Goal: Task Accomplishment & Management: Complete application form

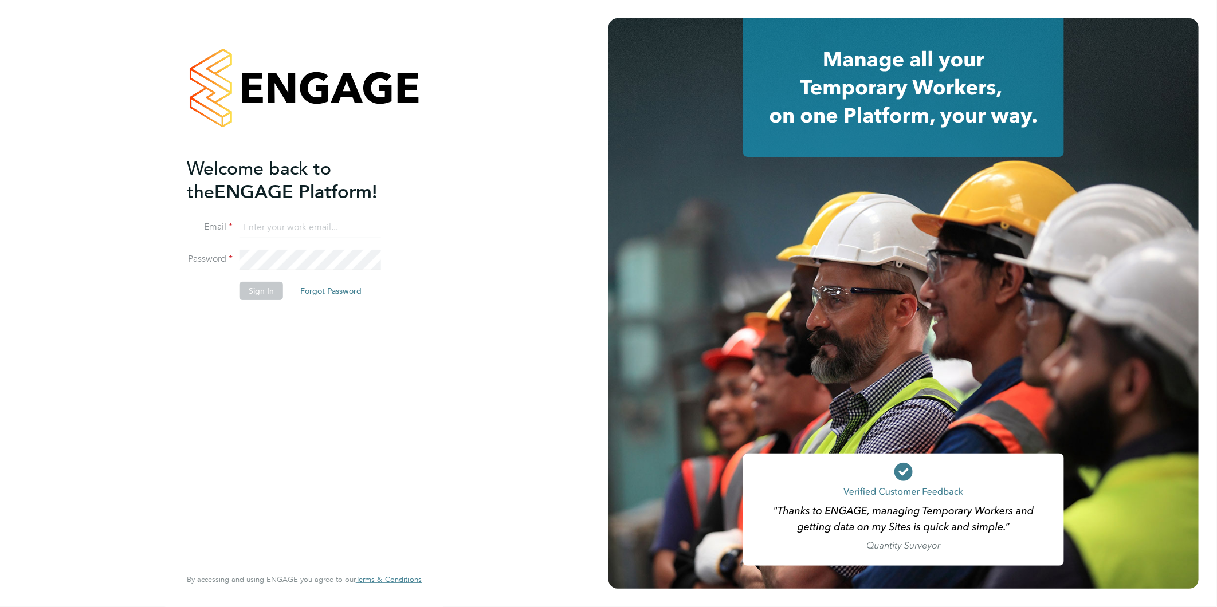
type input "[EMAIL_ADDRESS][DOMAIN_NAME]"
click at [254, 287] on button "Sign In" at bounding box center [261, 291] width 44 height 18
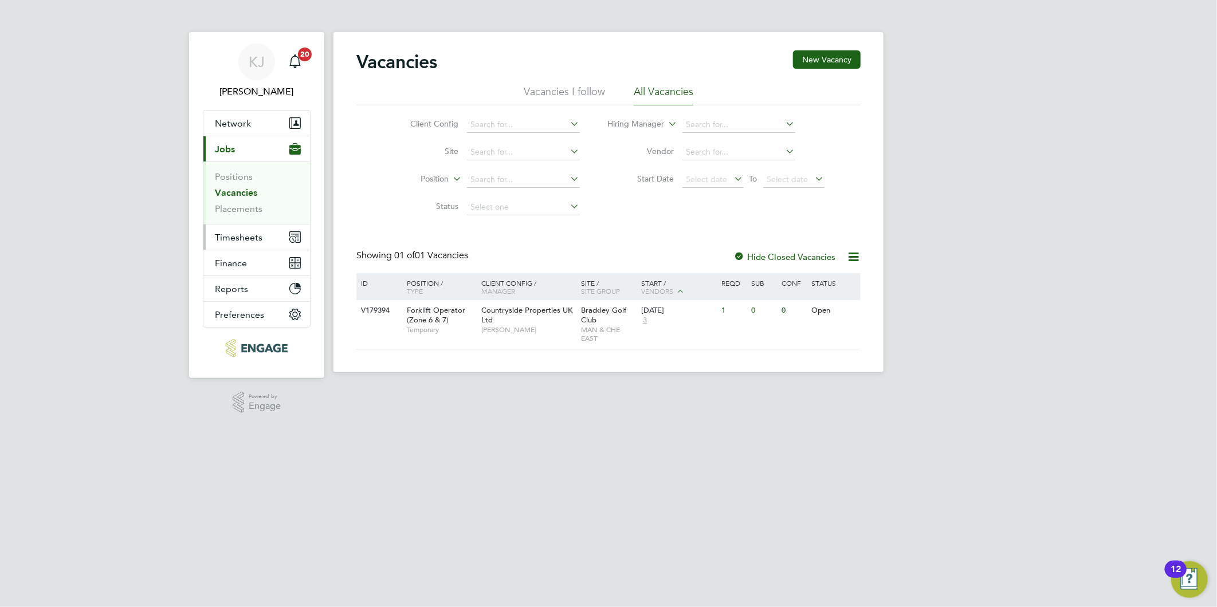
click at [221, 238] on span "Timesheets" at bounding box center [239, 237] width 48 height 11
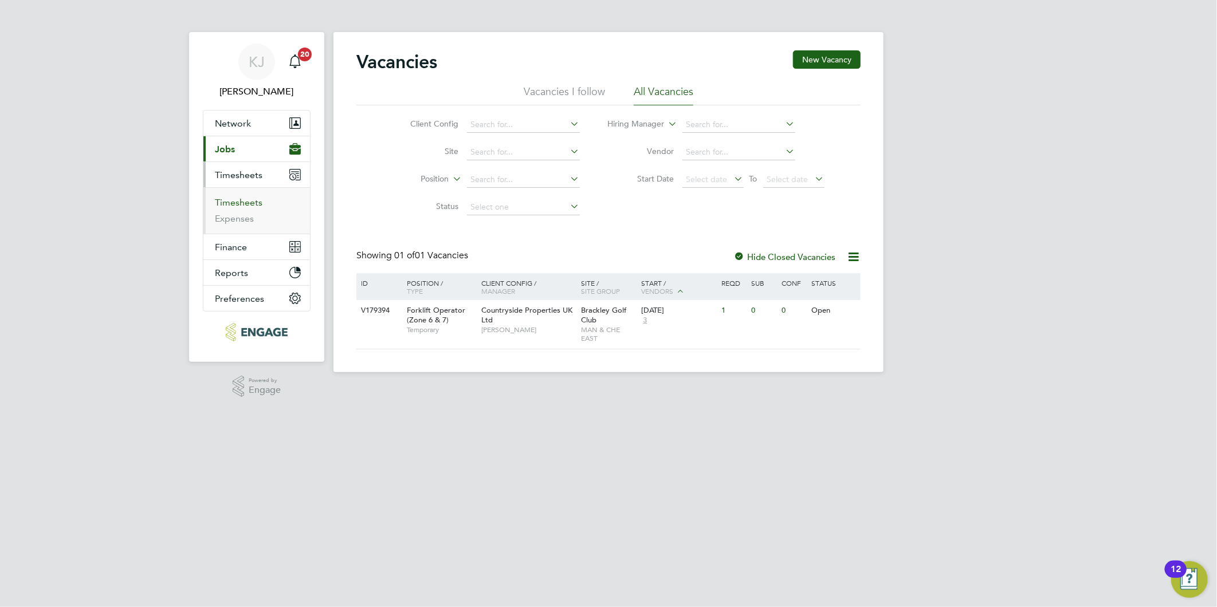
click at [245, 200] on link "Timesheets" at bounding box center [239, 202] width 48 height 11
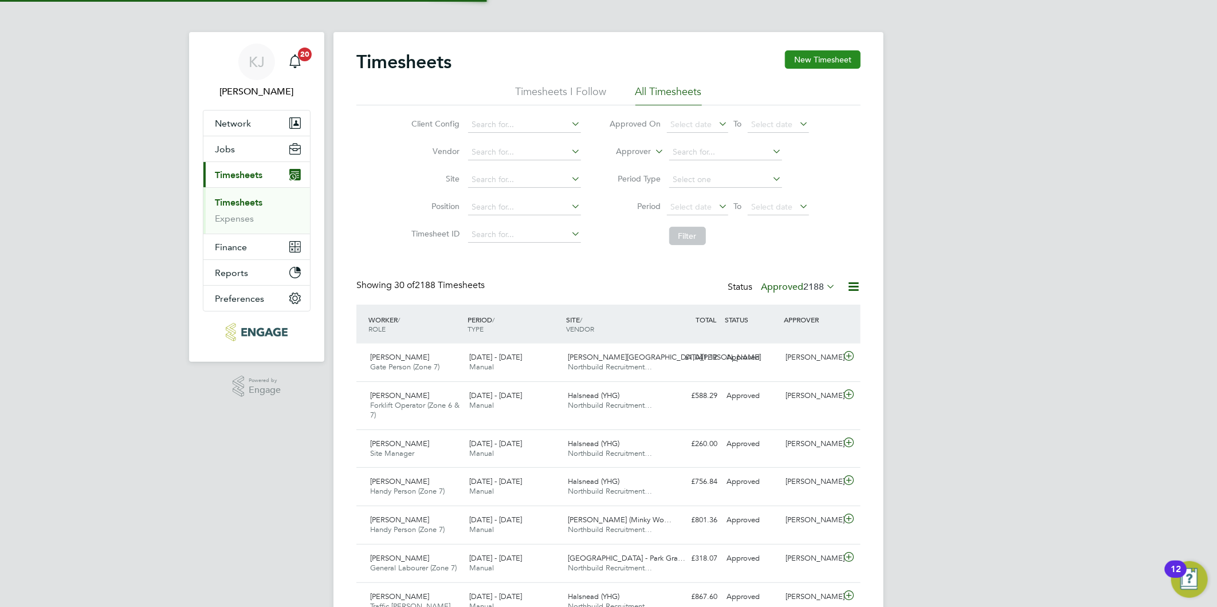
click at [837, 52] on button "New Timesheet" at bounding box center [823, 59] width 76 height 18
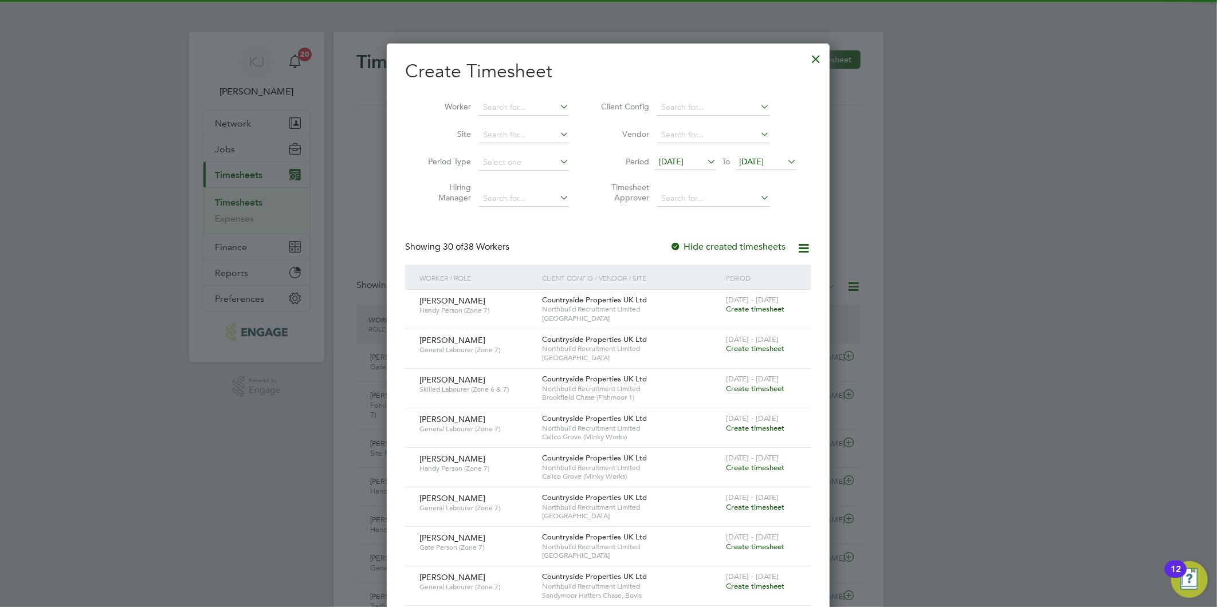
click at [680, 160] on span "[DATE]" at bounding box center [671, 161] width 25 height 10
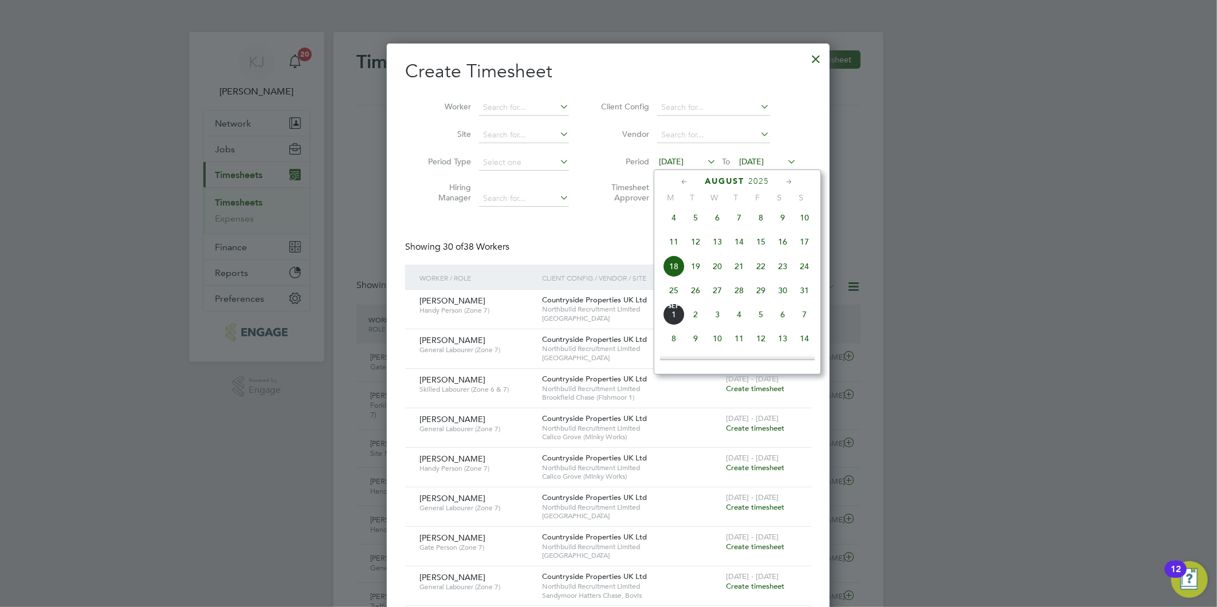
click at [671, 297] on span "25" at bounding box center [674, 291] width 22 height 22
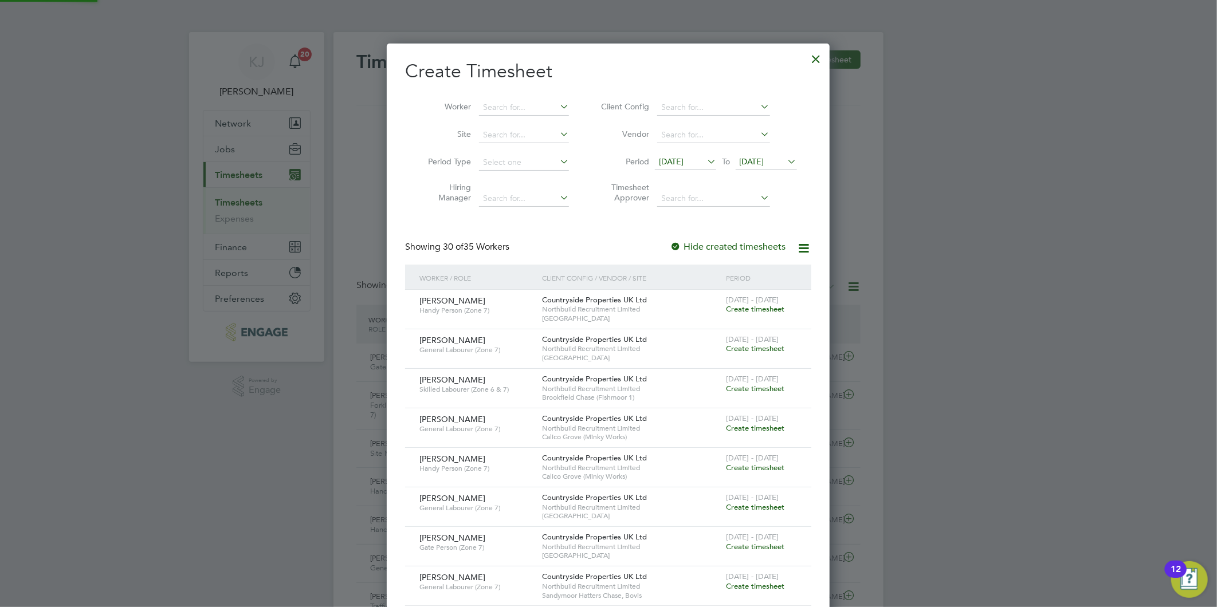
click at [764, 157] on span "[DATE]" at bounding box center [751, 161] width 25 height 10
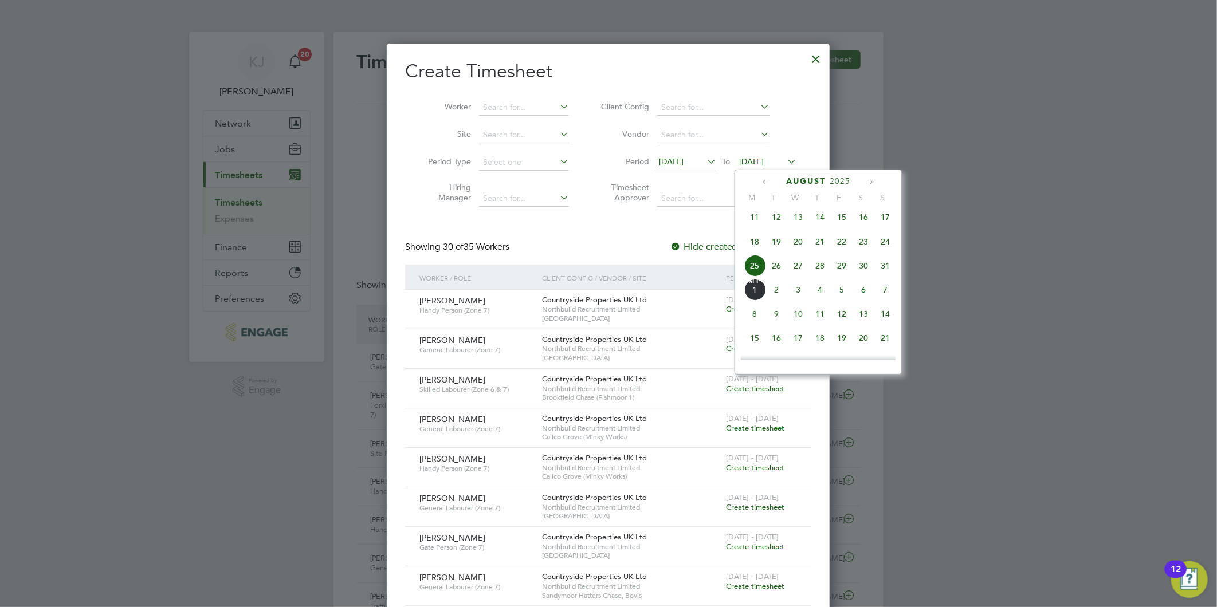
click at [888, 270] on span "31" at bounding box center [885, 266] width 22 height 22
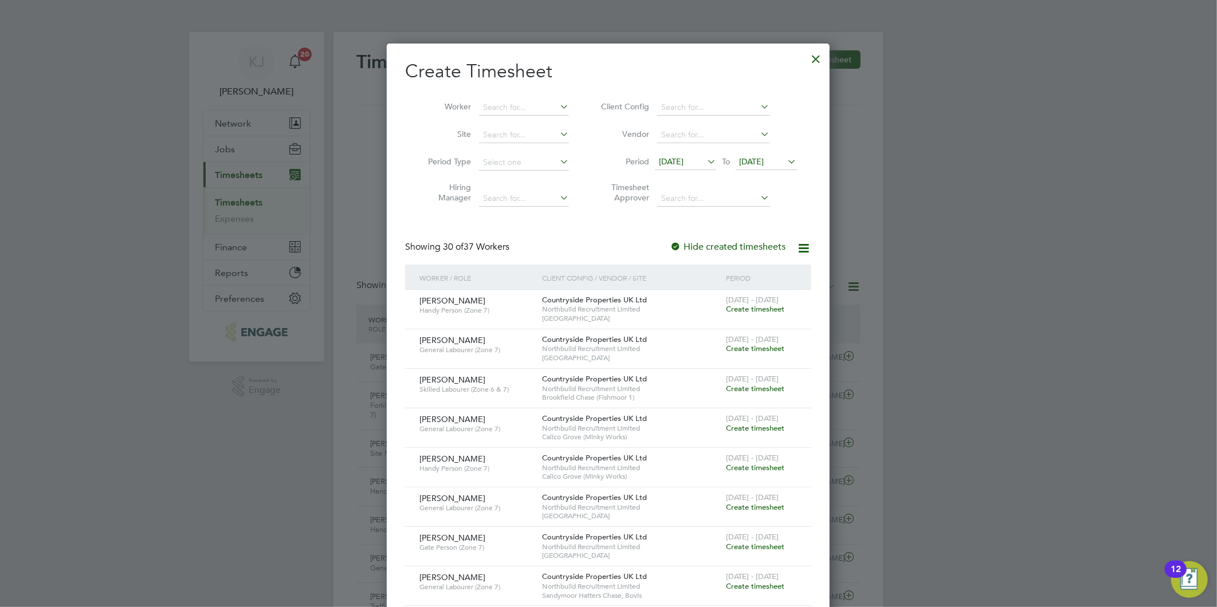
click at [532, 150] on li "Period Type" at bounding box center [494, 162] width 178 height 27
click at [528, 129] on input at bounding box center [524, 135] width 90 height 16
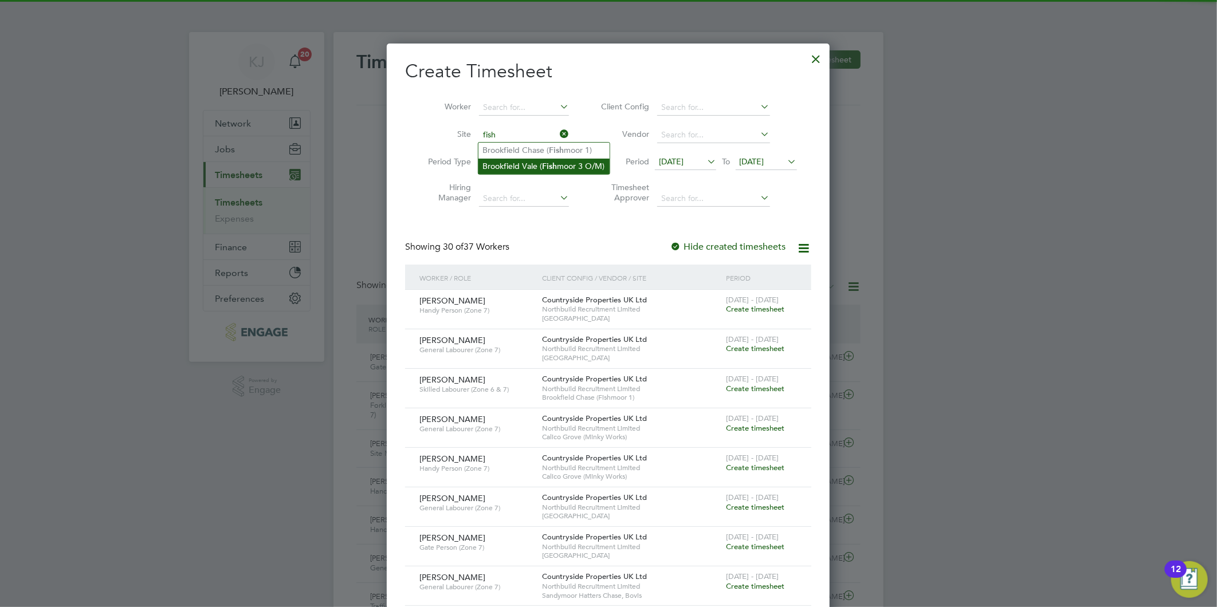
drag, startPoint x: 507, startPoint y: 152, endPoint x: 506, endPoint y: 161, distance: 9.2
click at [507, 152] on li "Brookfield Chase ( Fish moor 1)" at bounding box center [543, 150] width 131 height 15
type input "Brookfield Chase (Fishmoor 1)"
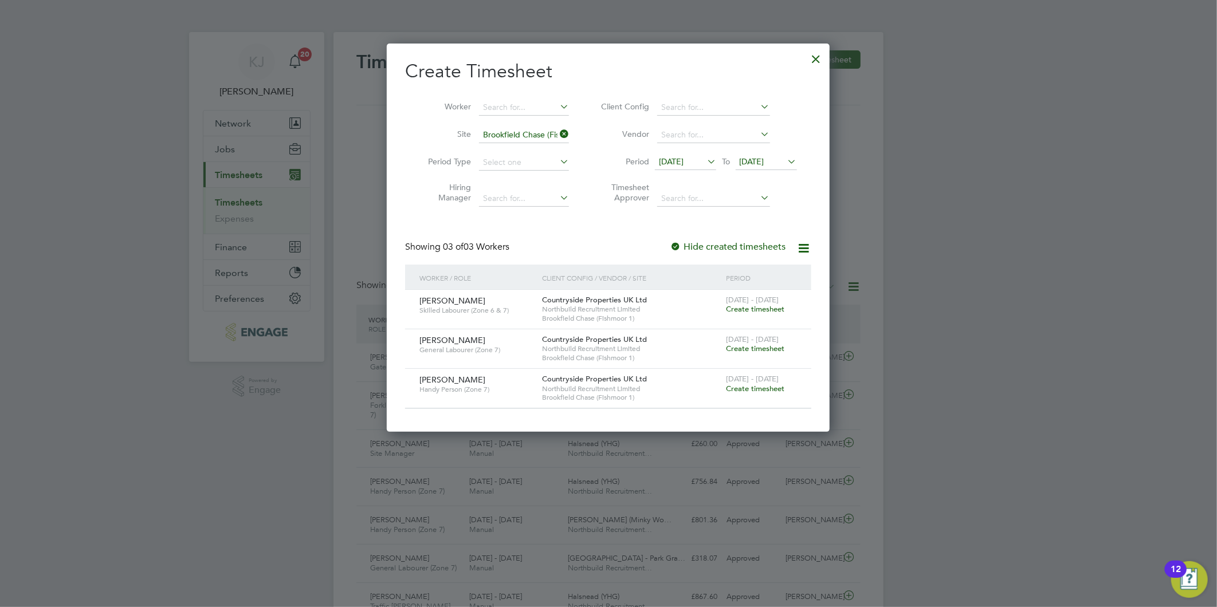
click at [762, 385] on span "Create timesheet" at bounding box center [755, 389] width 58 height 10
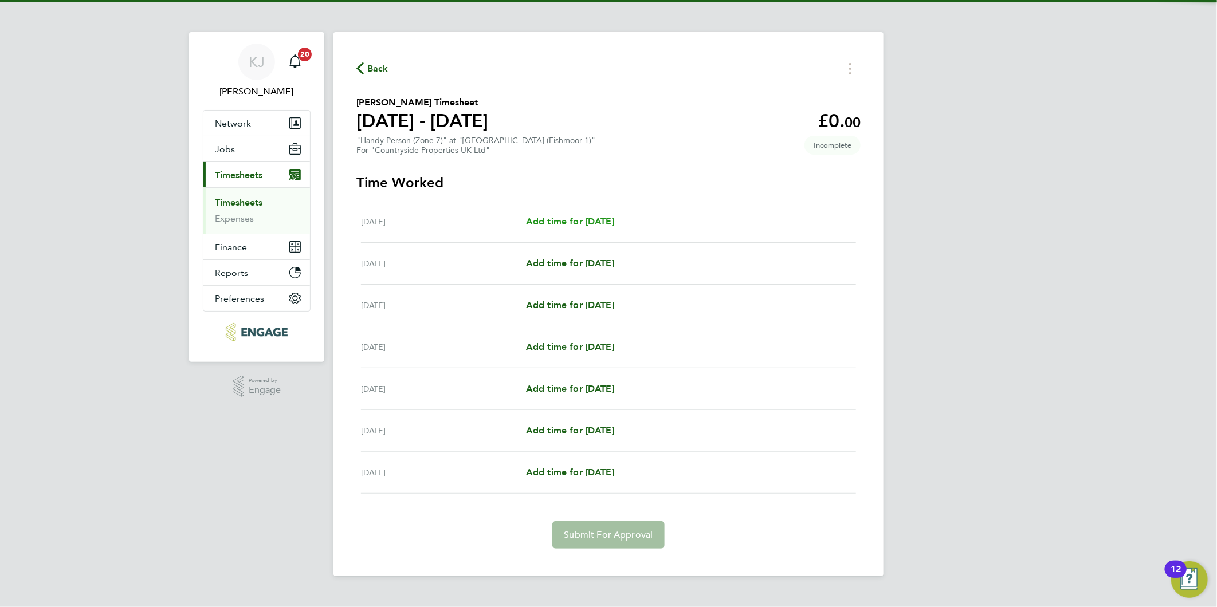
click at [580, 225] on span "Add time for [DATE]" at bounding box center [570, 221] width 88 height 11
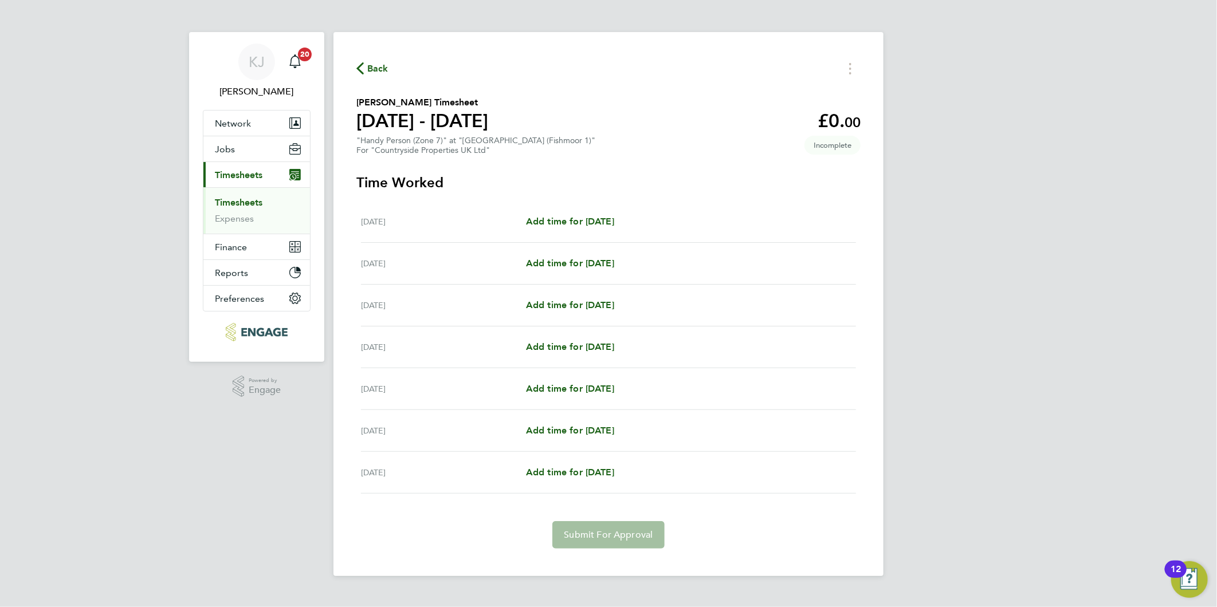
select select "30"
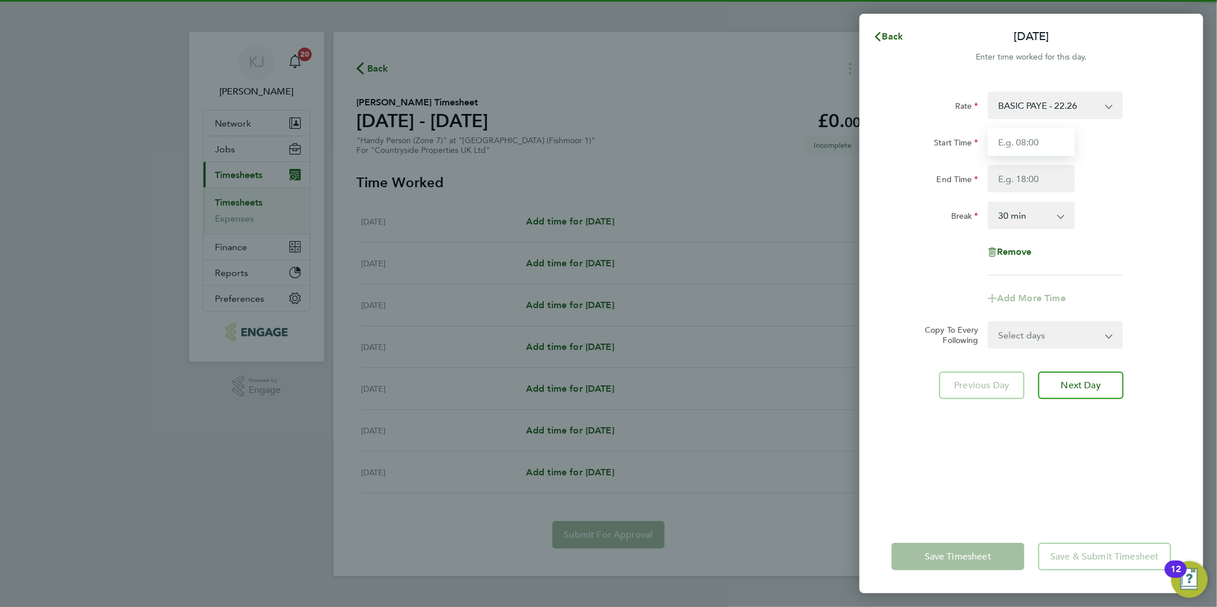
click at [1020, 132] on input "Start Time" at bounding box center [1030, 141] width 87 height 27
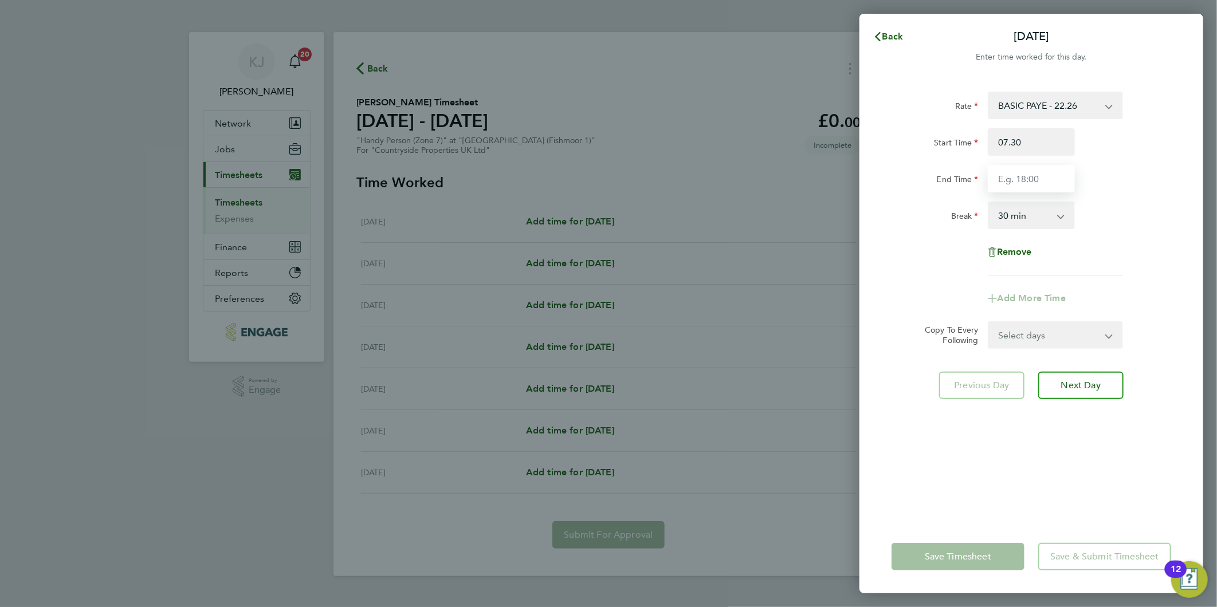
type input "07:30"
type input "16:00"
click at [1035, 139] on input "07:30" at bounding box center [1030, 141] width 87 height 27
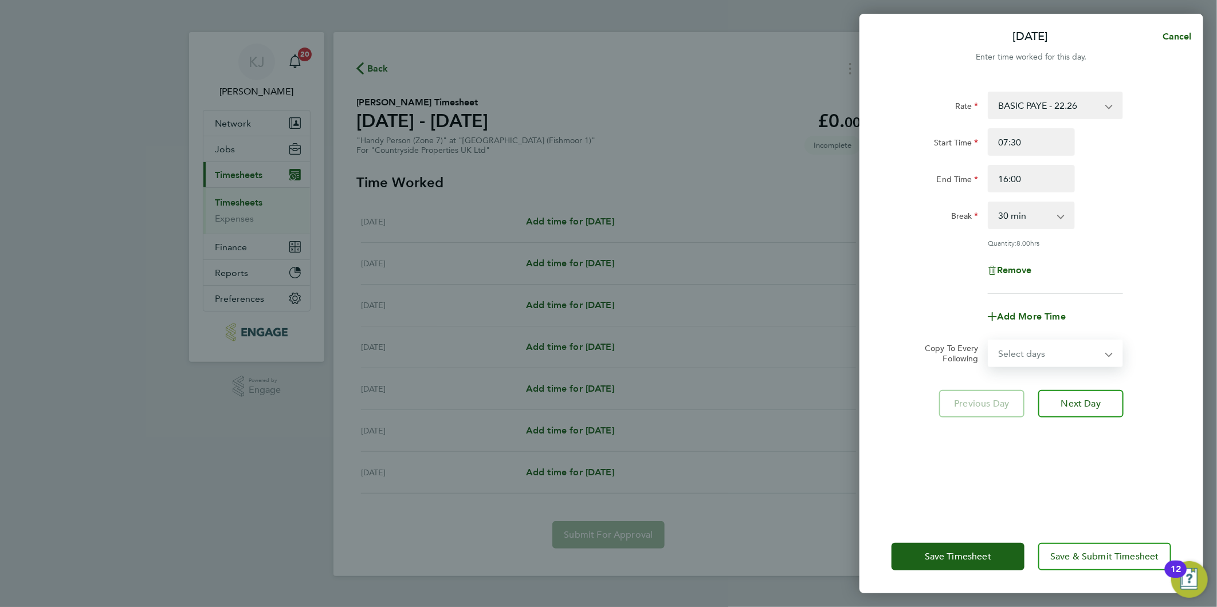
drag, startPoint x: 1020, startPoint y: 346, endPoint x: 1020, endPoint y: 364, distance: 17.8
click at [1020, 346] on select "Select days Day Weekday (Mon-Fri) Weekend (Sat-Sun) [DATE] [DATE] [DATE] [DATE]…" at bounding box center [1049, 353] width 120 height 25
select select "DAY"
click at [989, 341] on select "Select days Day Weekday (Mon-Fri) Weekend (Sat-Sun) [DATE] [DATE] [DATE] [DATE]…" at bounding box center [1049, 353] width 120 height 25
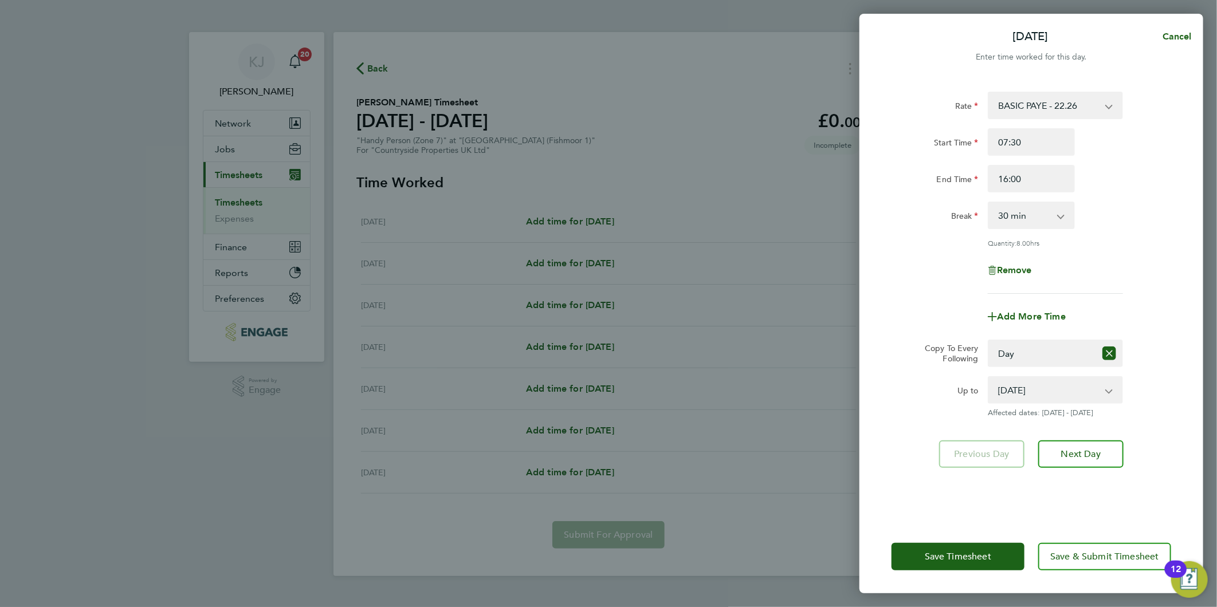
click at [873, 336] on div "Rate BASIC PAYE - 22.26 Start Time 07:30 End Time 16:00 Break 0 min 15 min 30 m…" at bounding box center [1031, 299] width 344 height 442
click at [1022, 387] on select "[DATE] [DATE] [DATE] [DATE] [DATE] [DATE]" at bounding box center [1048, 389] width 119 height 25
select select "[DATE]"
click at [989, 377] on select "[DATE] [DATE] [DATE] [DATE] [DATE] [DATE]" at bounding box center [1048, 389] width 119 height 25
click at [1089, 463] on button "Next Day" at bounding box center [1080, 453] width 85 height 27
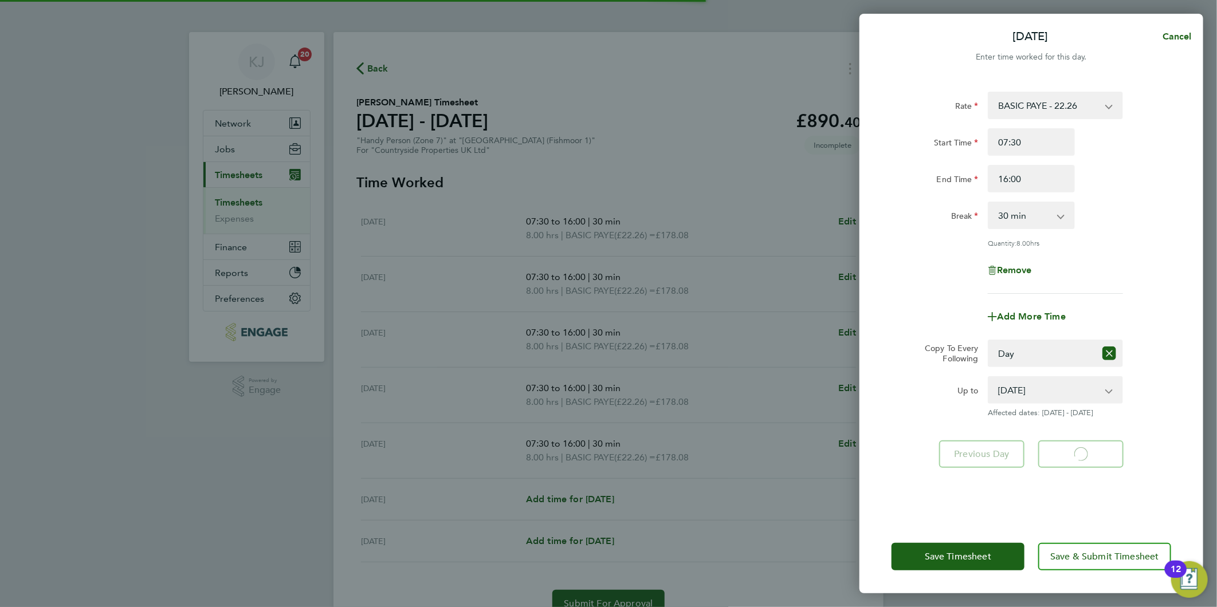
select select "30"
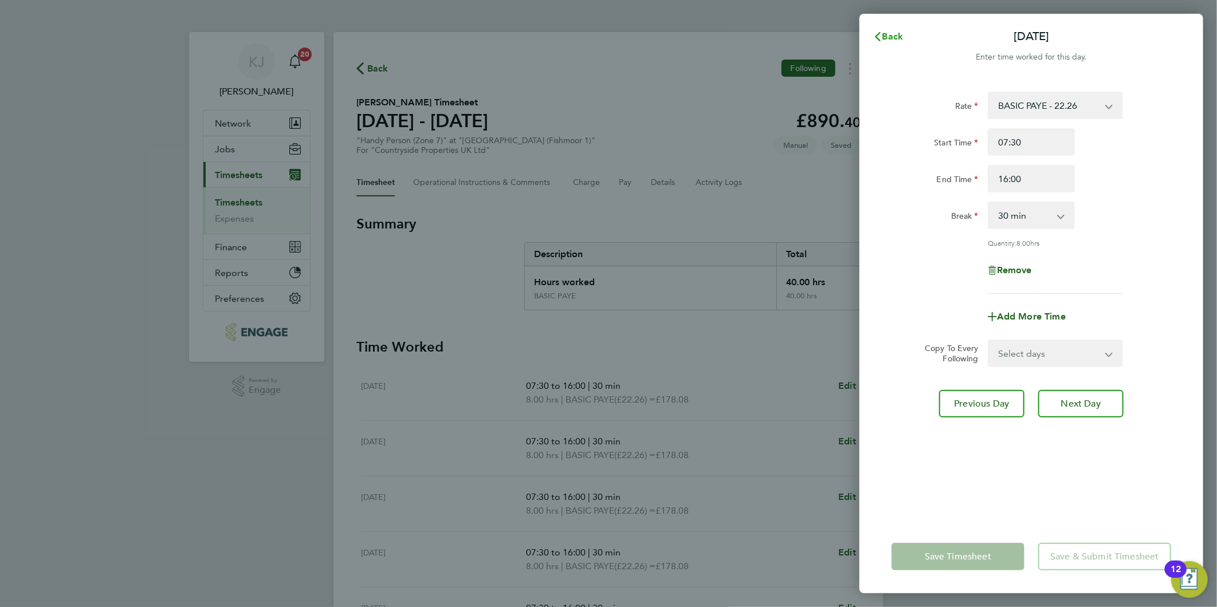
click at [888, 27] on button "Back" at bounding box center [887, 36] width 53 height 23
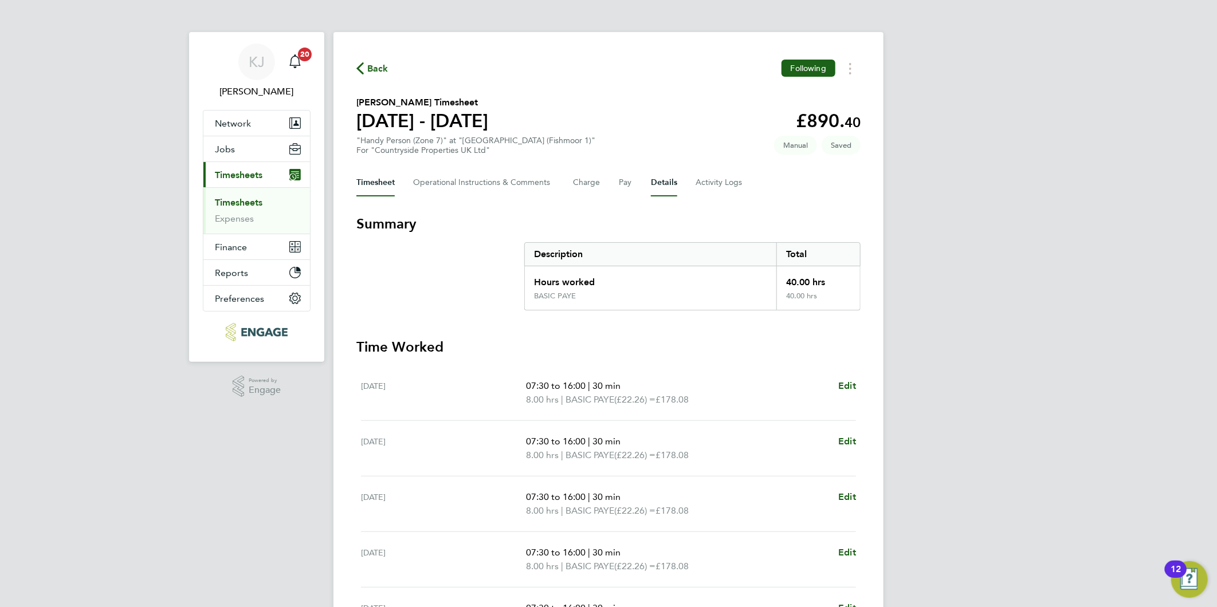
drag, startPoint x: 650, startPoint y: 176, endPoint x: 655, endPoint y: 199, distance: 24.2
click at [651, 176] on button "Details" at bounding box center [664, 182] width 26 height 27
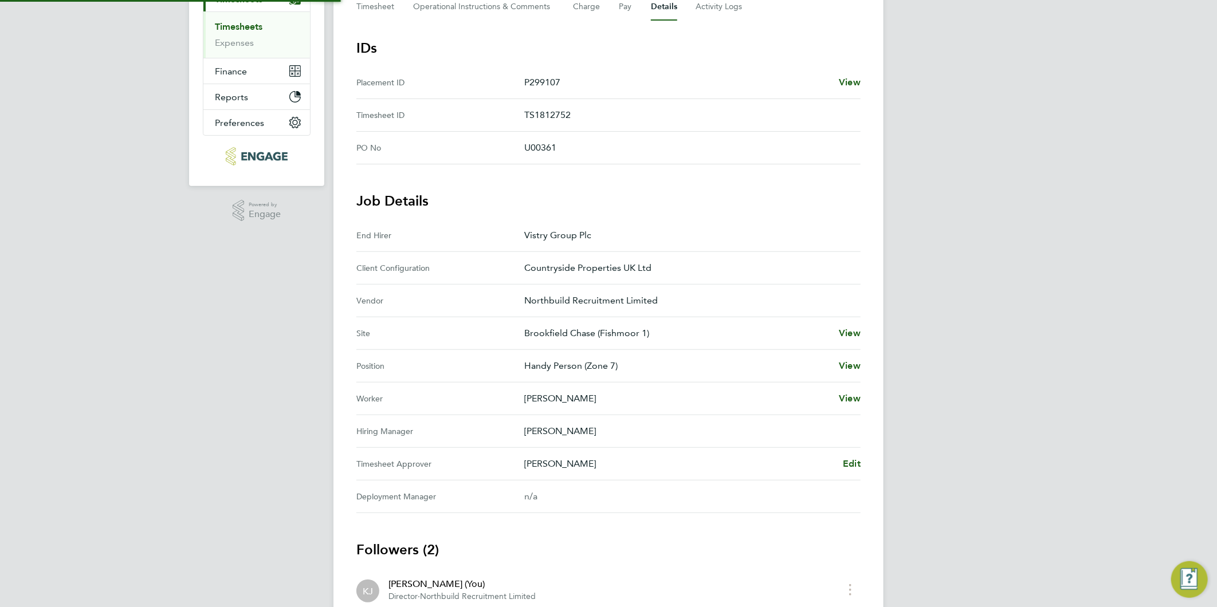
scroll to position [301, 0]
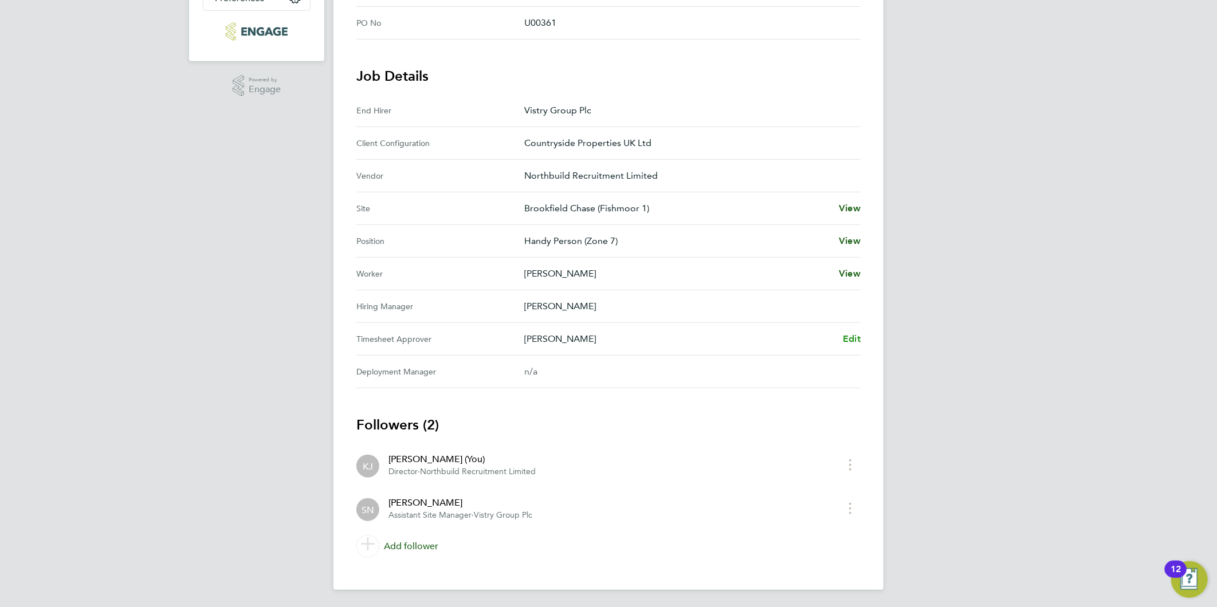
click at [844, 340] on span "Edit" at bounding box center [852, 338] width 18 height 11
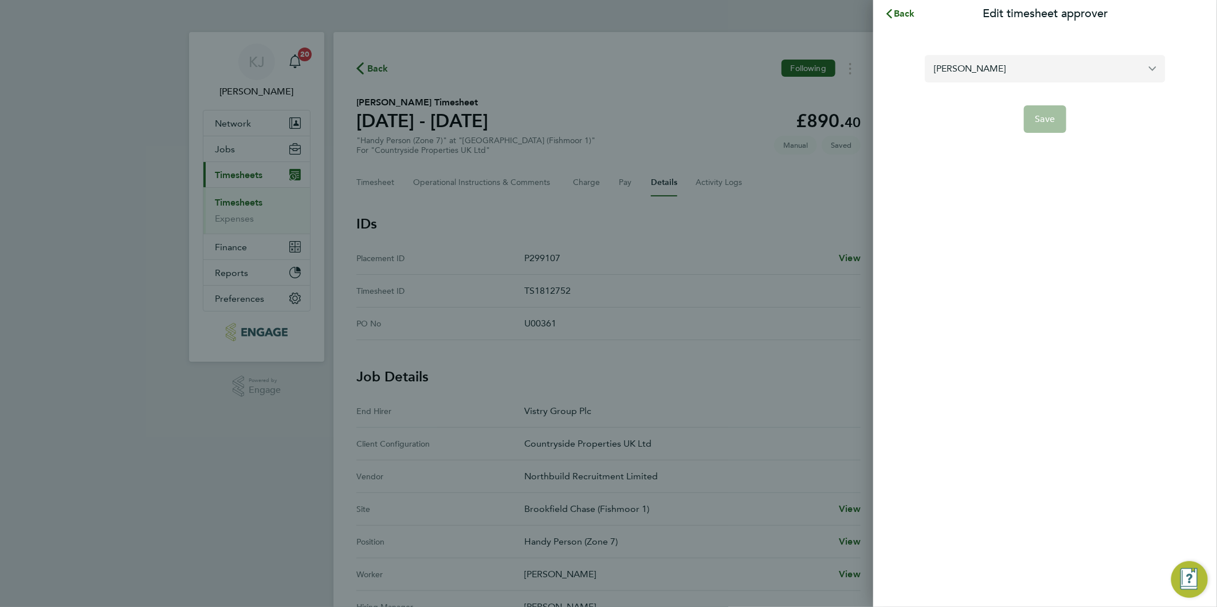
click at [984, 73] on input "[PERSON_NAME]" at bounding box center [1044, 68] width 241 height 27
click at [988, 99] on li "[PERSON_NAME]" at bounding box center [1044, 96] width 241 height 28
type input "[PERSON_NAME]"
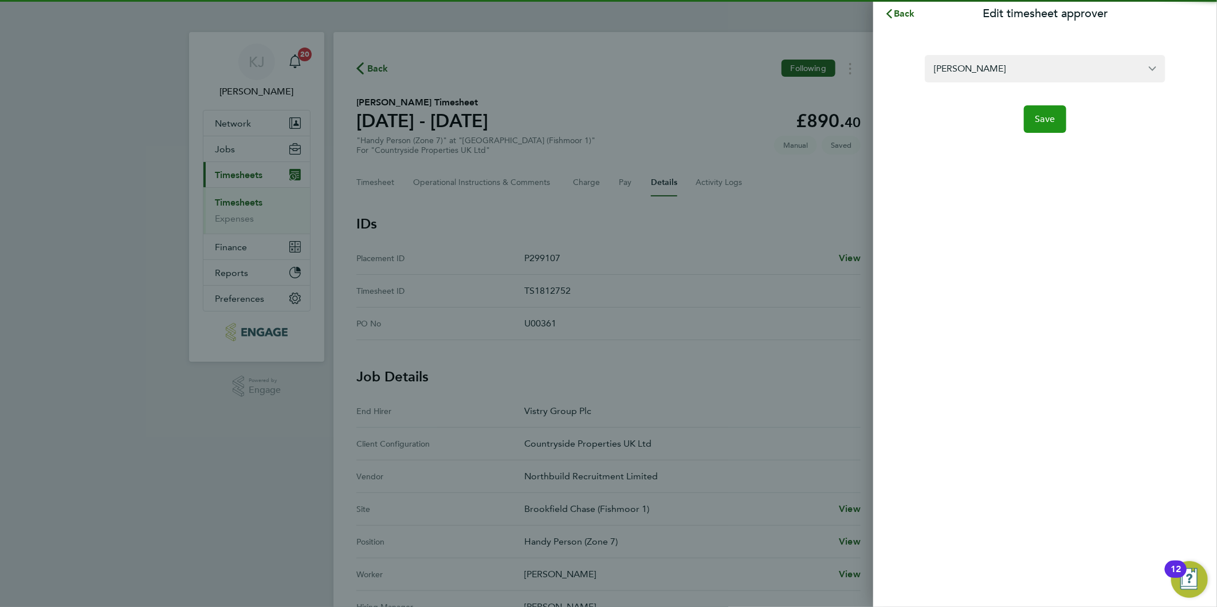
click at [1049, 119] on span "Save" at bounding box center [1045, 118] width 20 height 11
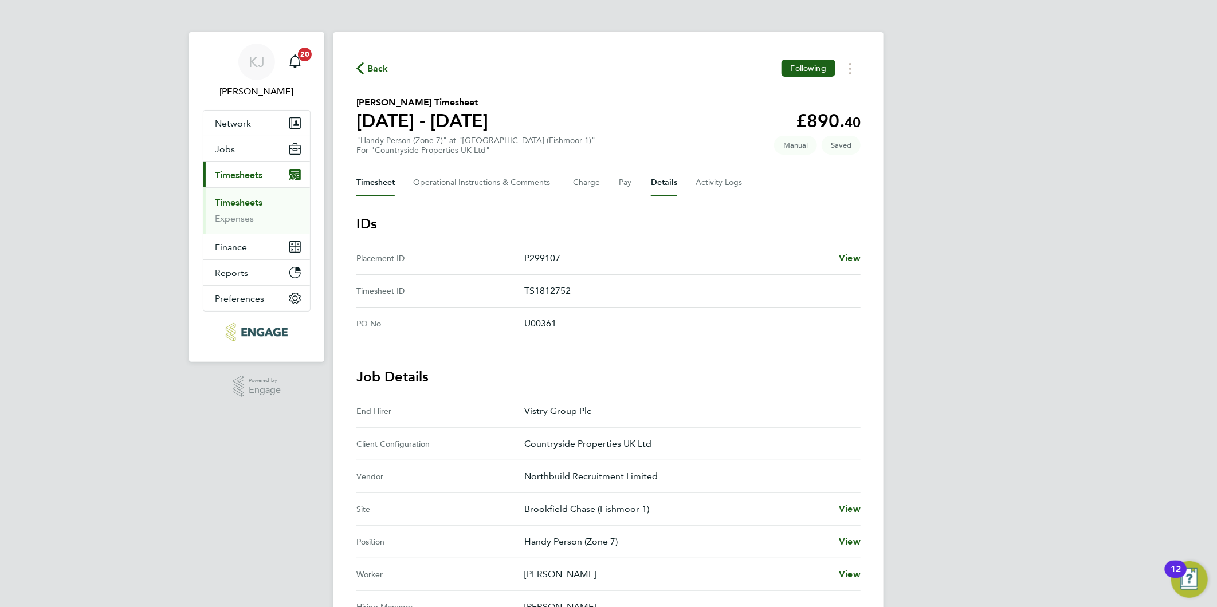
click at [374, 185] on button "Timesheet" at bounding box center [375, 182] width 38 height 27
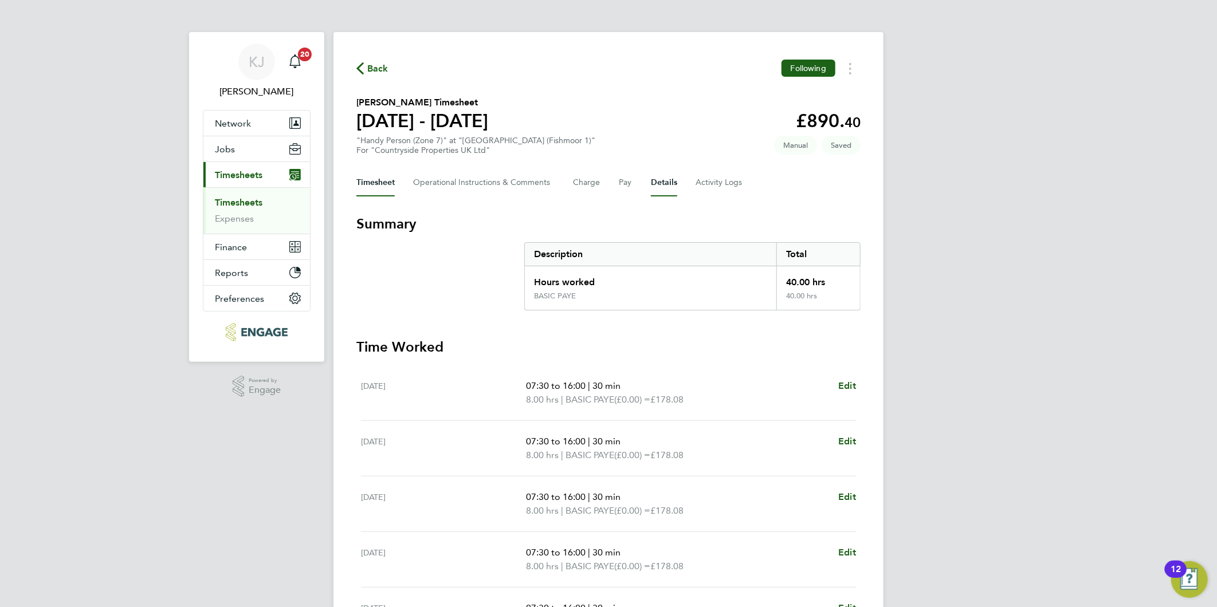
click at [662, 184] on button "Details" at bounding box center [664, 182] width 26 height 27
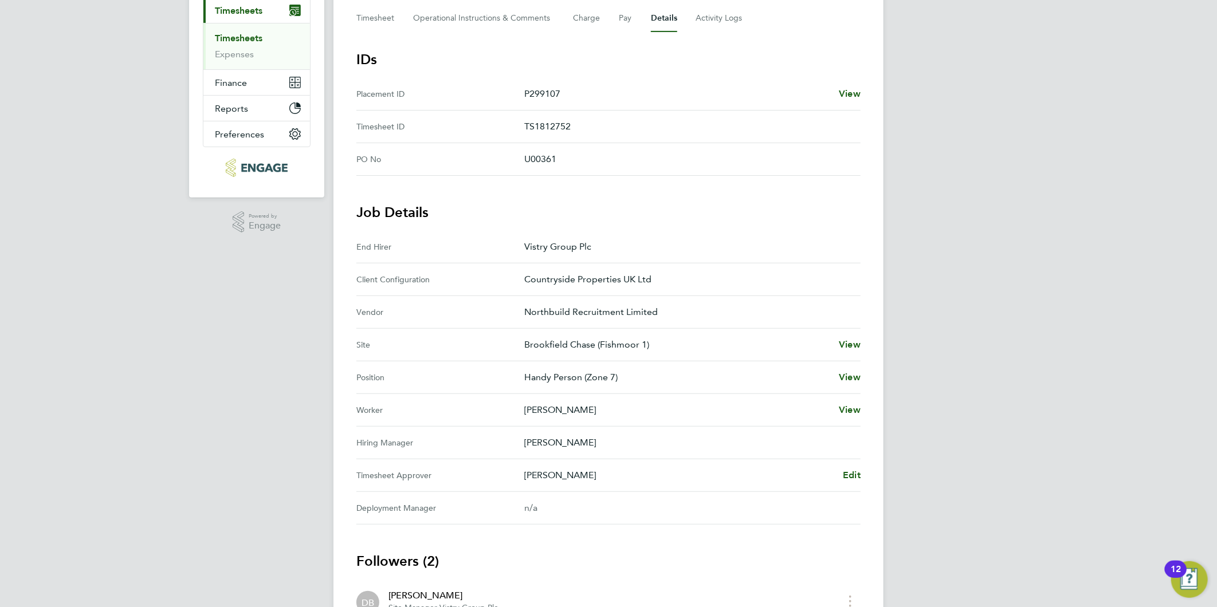
scroll to position [301, 0]
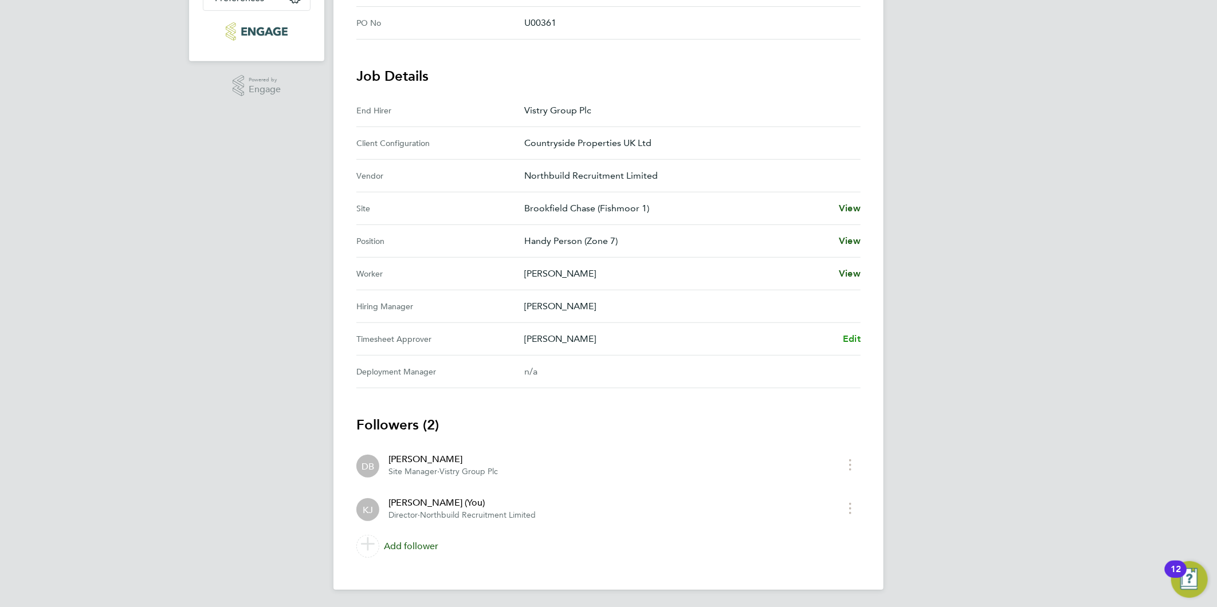
click at [848, 337] on span "Edit" at bounding box center [852, 338] width 18 height 11
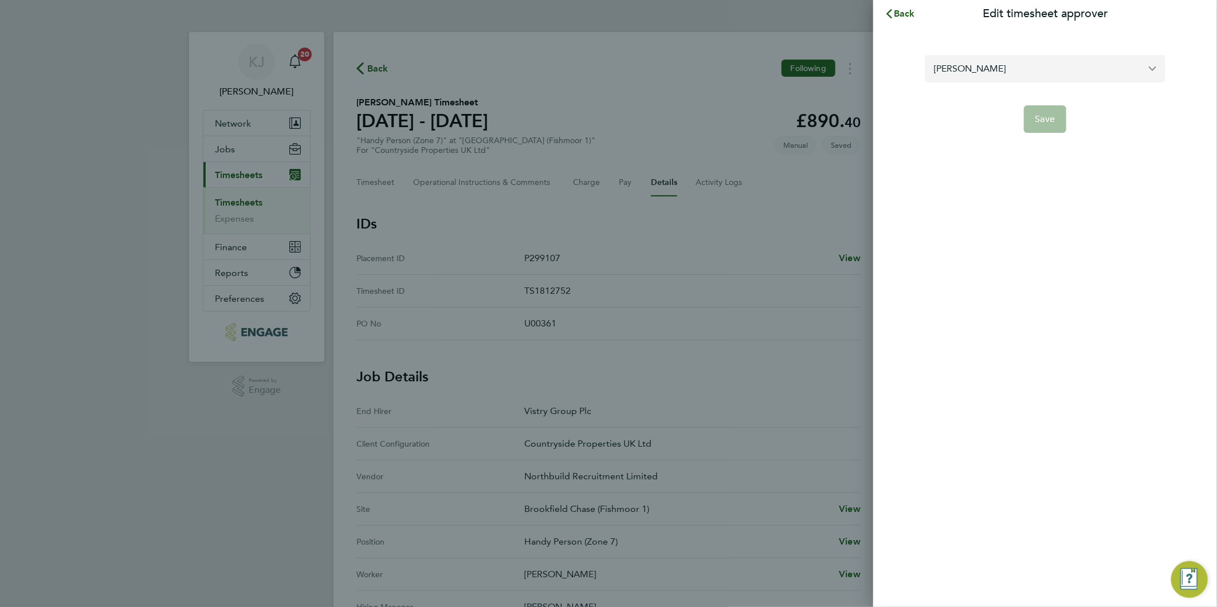
click at [1014, 73] on input "[PERSON_NAME]" at bounding box center [1044, 68] width 241 height 27
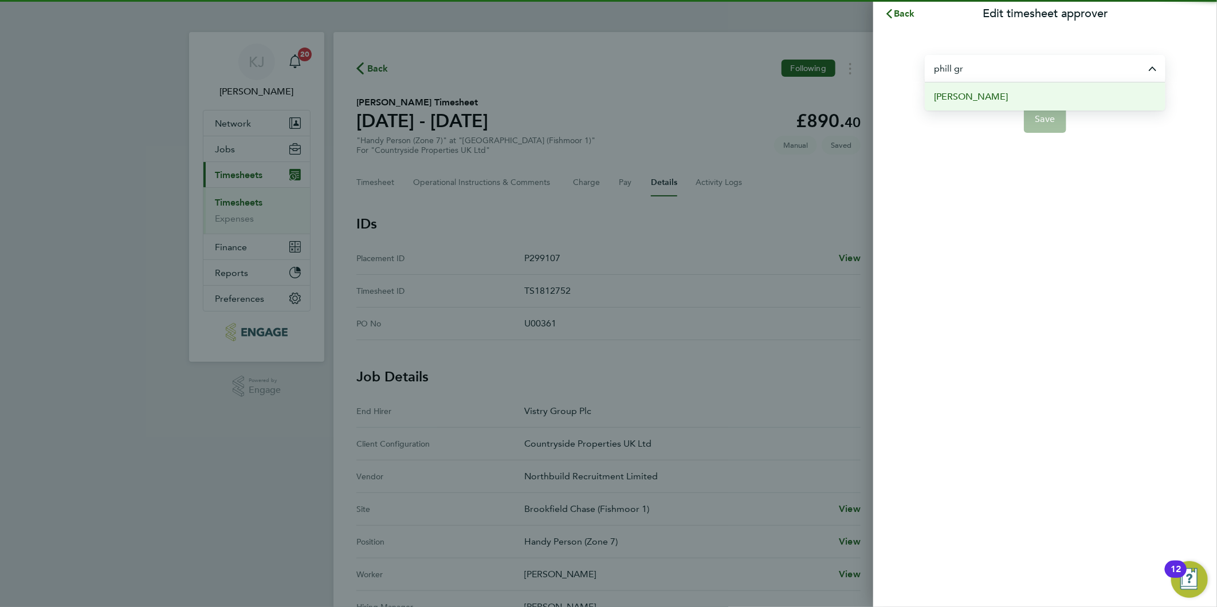
click at [1020, 94] on li "[PERSON_NAME]" at bounding box center [1044, 96] width 241 height 28
type input "[PERSON_NAME]"
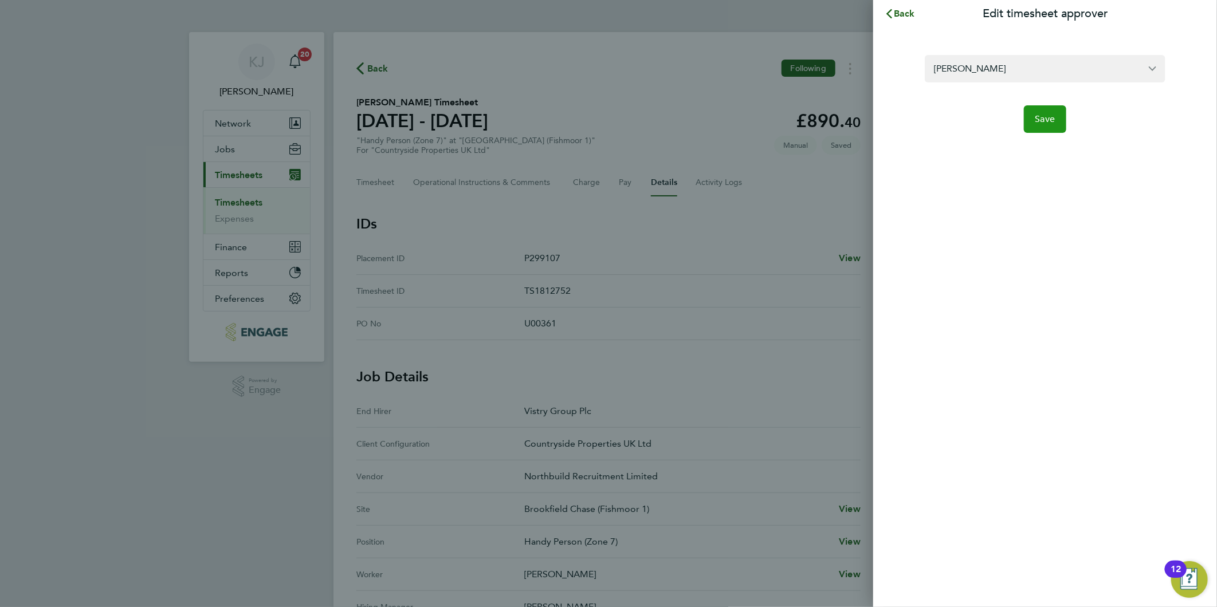
click at [1035, 120] on span "Save" at bounding box center [1045, 118] width 20 height 11
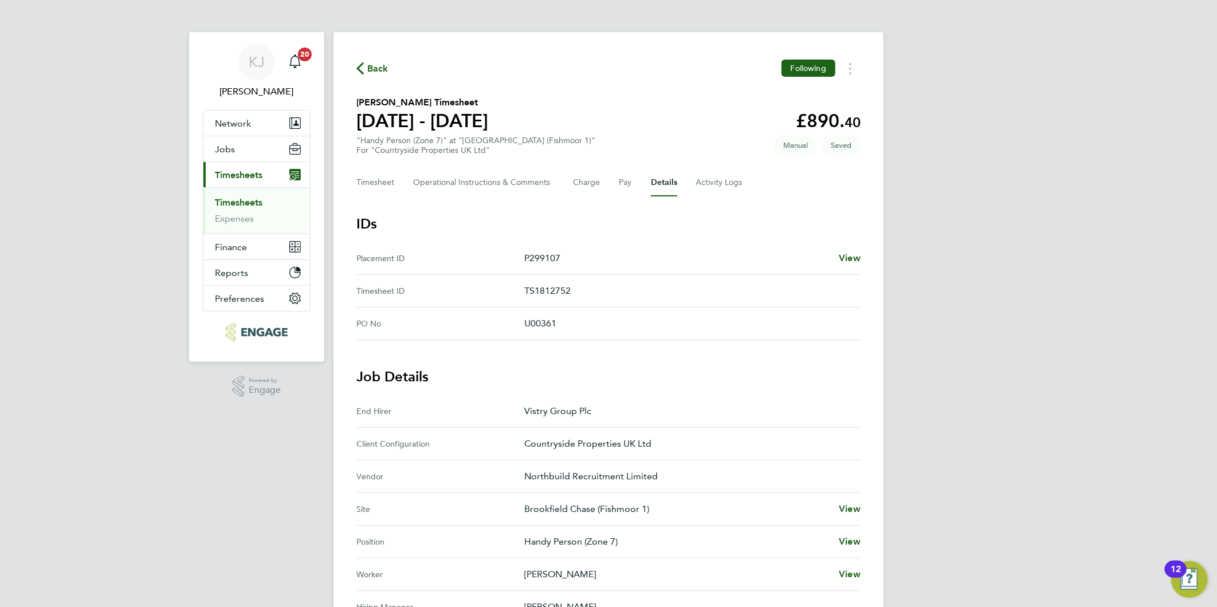
drag, startPoint x: 344, startPoint y: 183, endPoint x: 404, endPoint y: 178, distance: 60.9
click at [350, 180] on div "Back Following [PERSON_NAME] Timesheet [DATE] - [DATE] £890. 40 "Handy Person (…" at bounding box center [608, 461] width 550 height 859
click at [428, 175] on Comments-tab "Operational Instructions & Comments" at bounding box center [483, 182] width 141 height 27
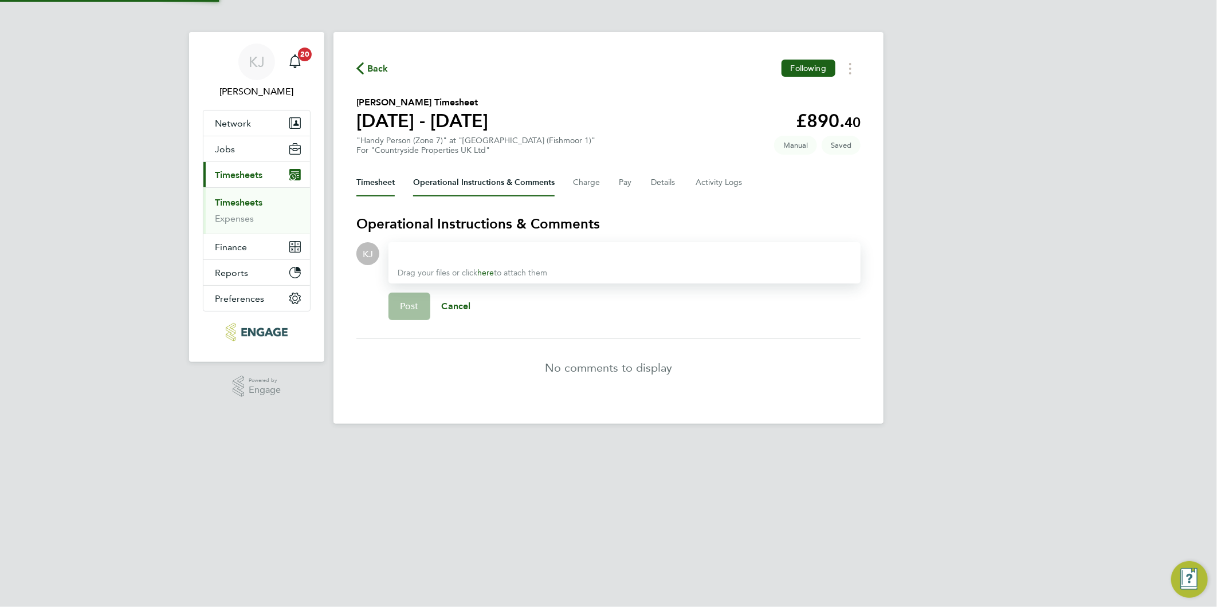
click at [377, 180] on button "Timesheet" at bounding box center [375, 182] width 38 height 27
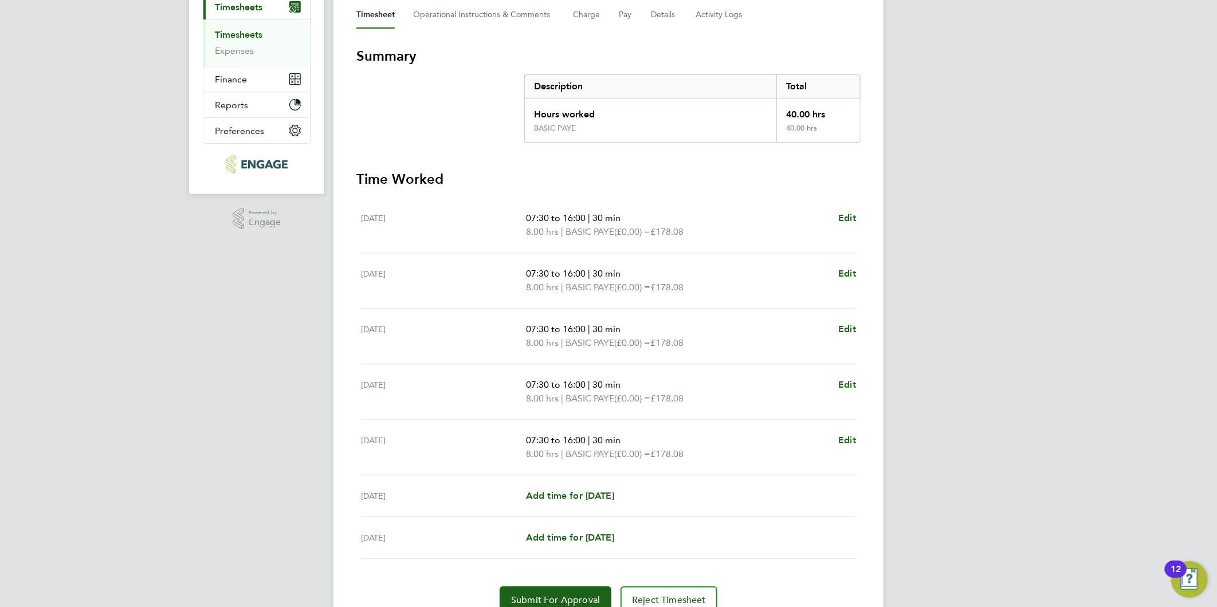
scroll to position [219, 0]
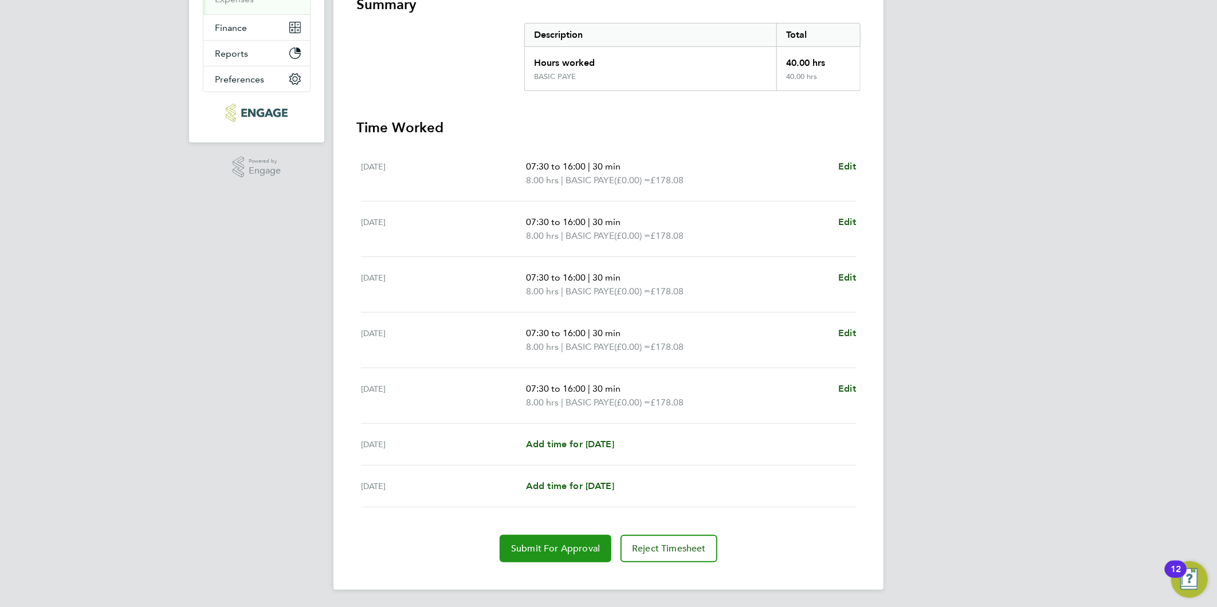
click at [586, 553] on button "Submit For Approval" at bounding box center [555, 548] width 112 height 27
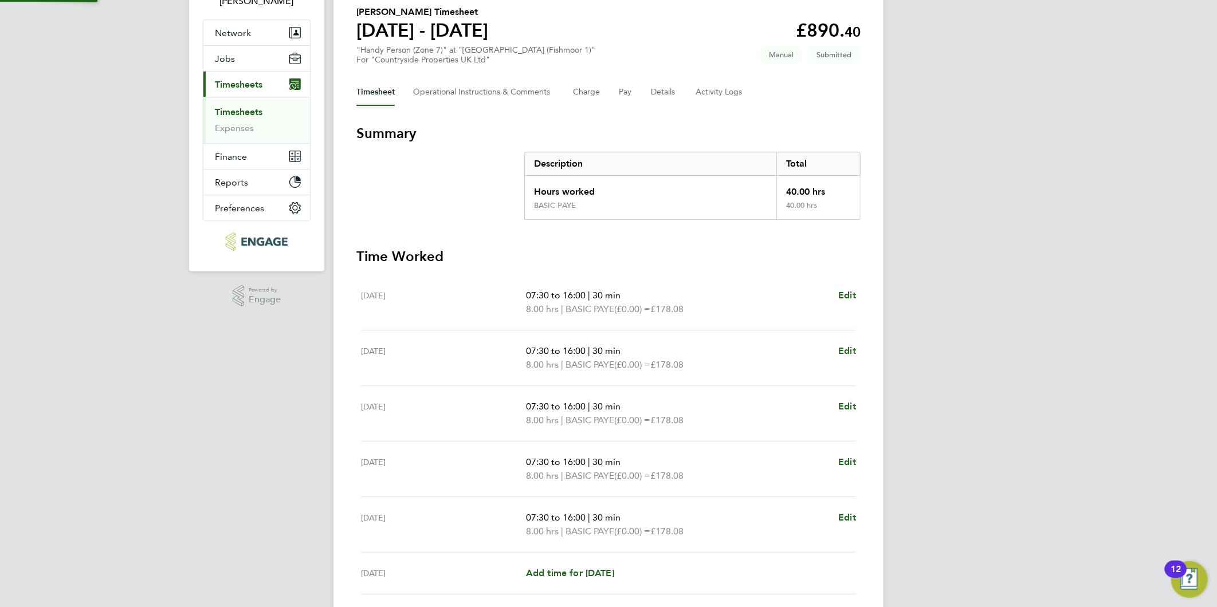
scroll to position [0, 0]
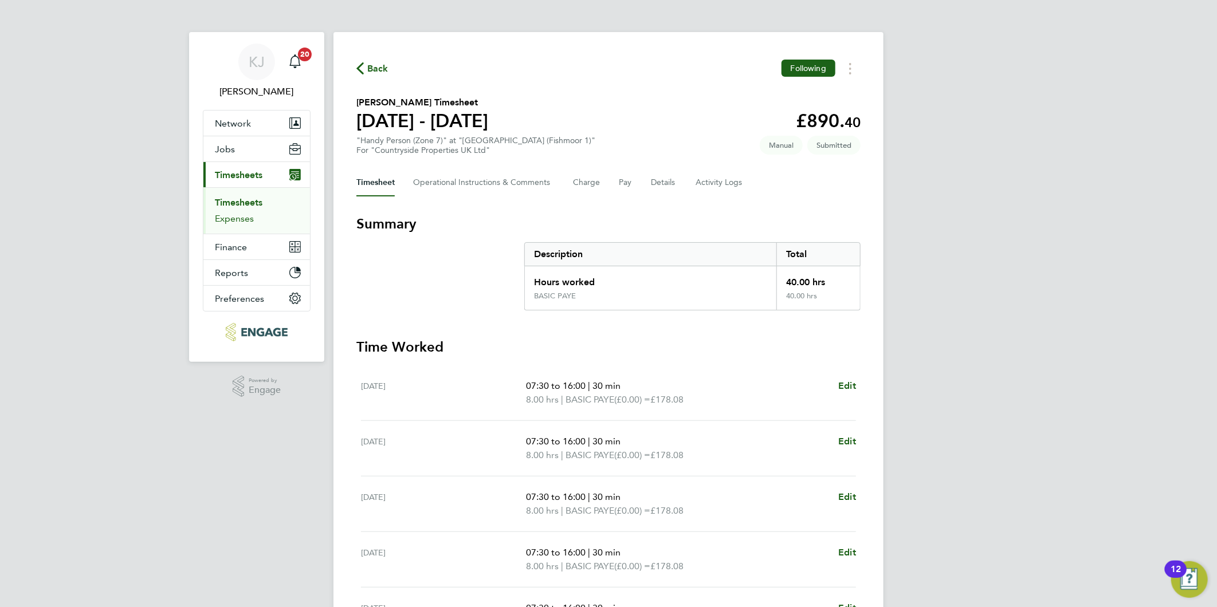
click at [238, 217] on link "Expenses" at bounding box center [234, 218] width 39 height 11
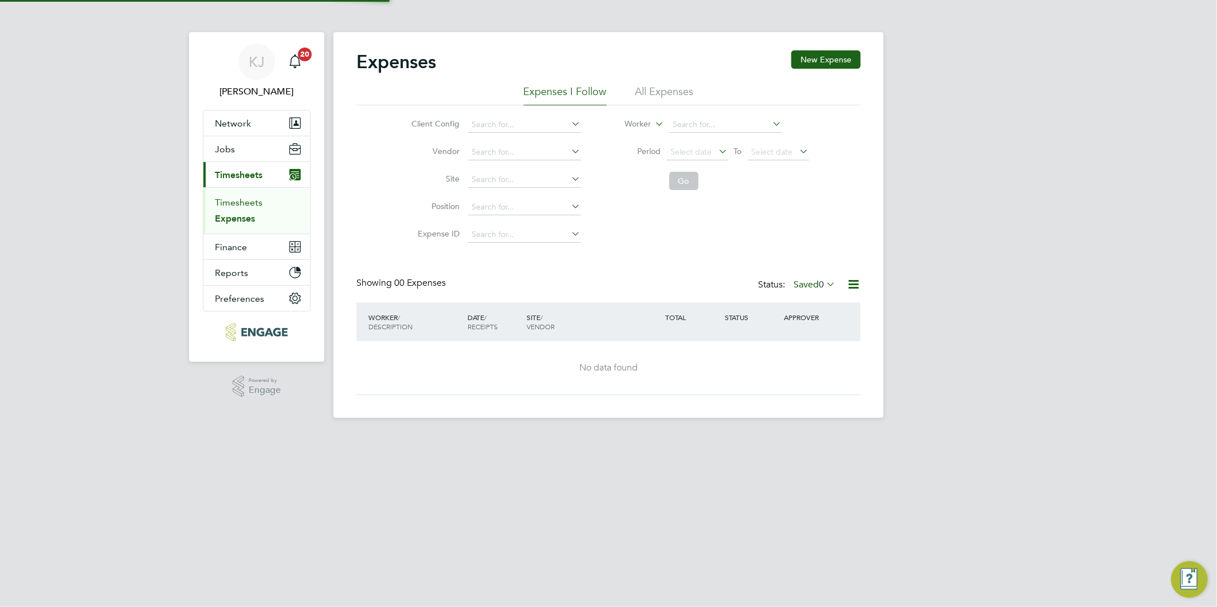
click at [235, 204] on link "Timesheets" at bounding box center [239, 202] width 48 height 11
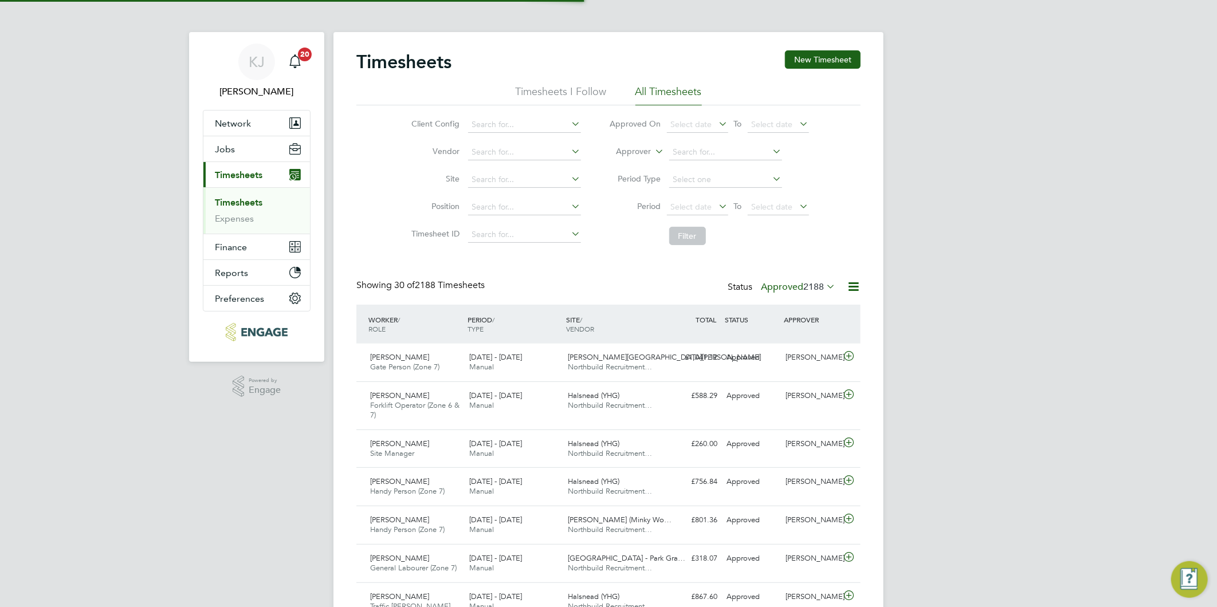
scroll to position [29, 100]
click at [806, 64] on button "New Timesheet" at bounding box center [823, 59] width 76 height 18
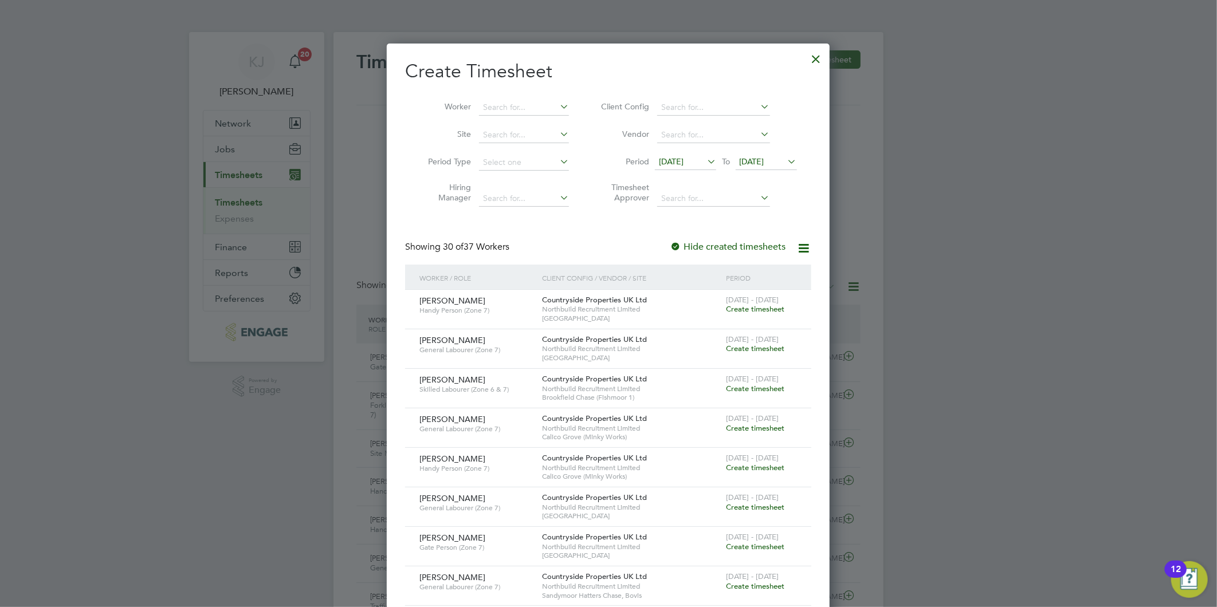
click at [524, 126] on li "Site" at bounding box center [494, 134] width 178 height 27
click at [528, 144] on li "Brookfield Chase ( Fishm oor 1)" at bounding box center [543, 150] width 131 height 15
type input "Brookfield Chase (Fishmoor 1)"
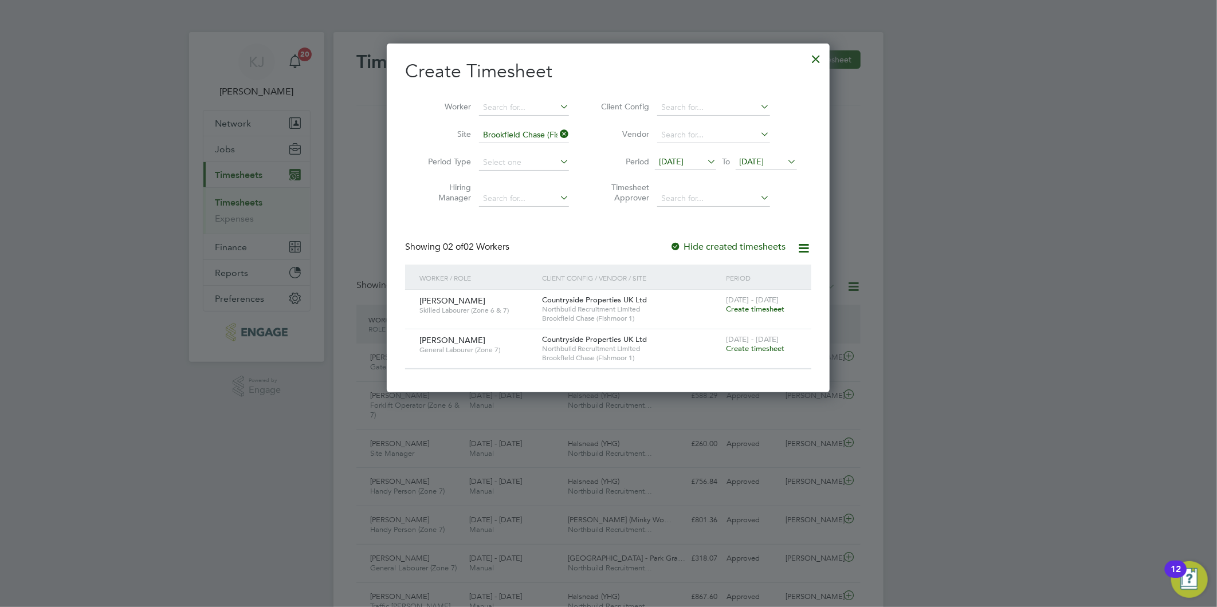
click at [763, 311] on span "Create timesheet" at bounding box center [755, 309] width 58 height 10
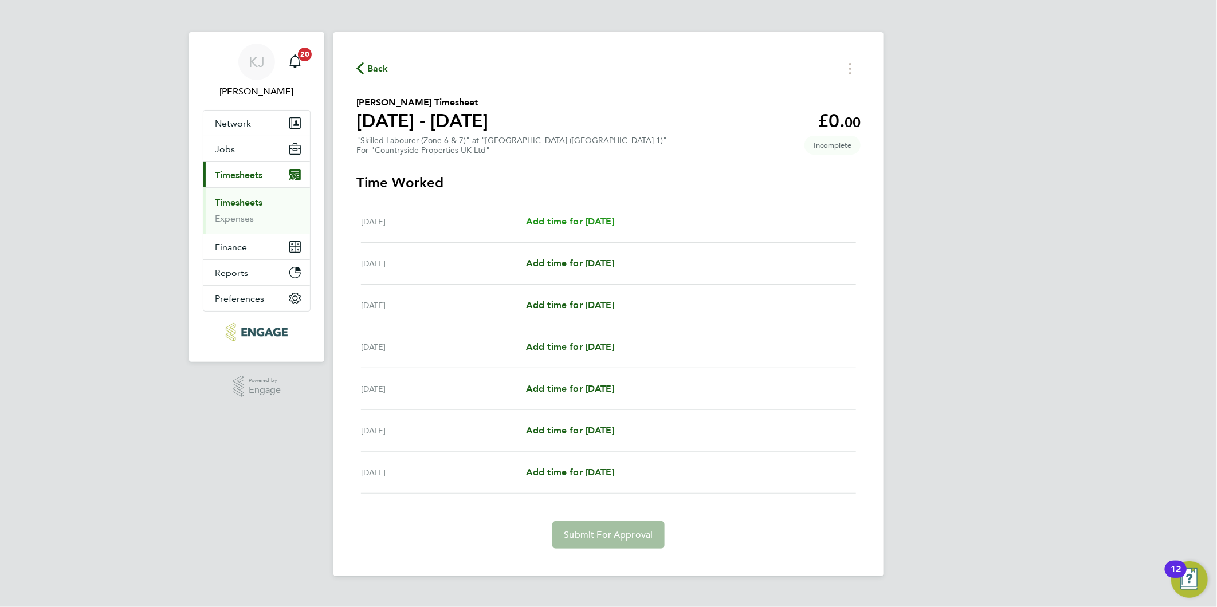
click at [599, 216] on span "Add time for [DATE]" at bounding box center [570, 221] width 88 height 11
select select "30"
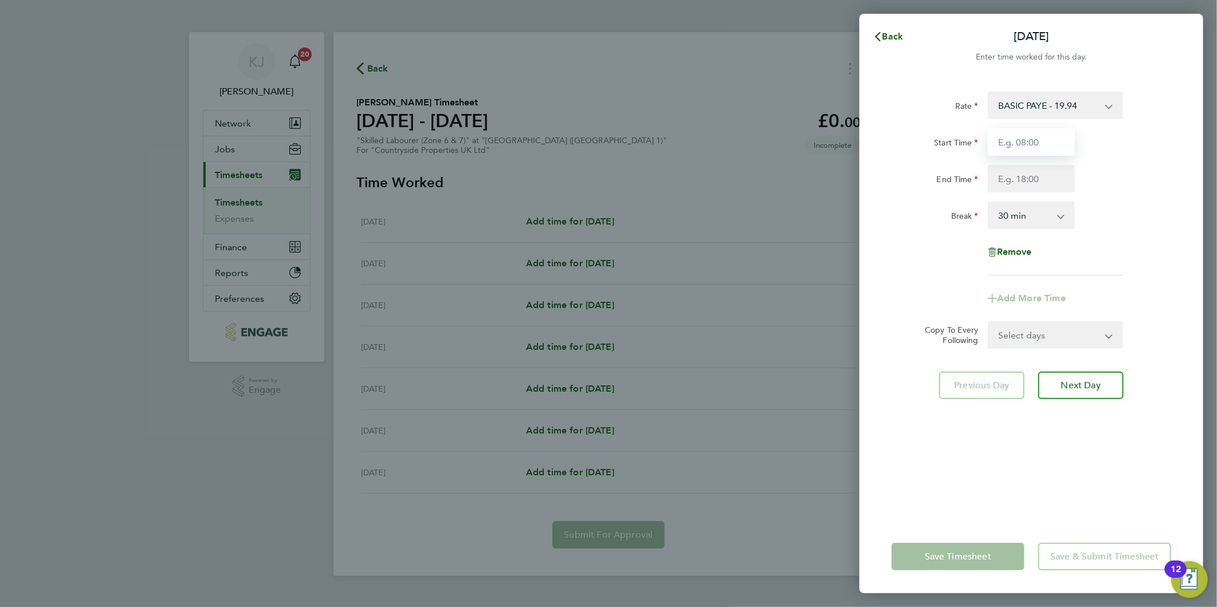
click at [1034, 136] on input "Start Time" at bounding box center [1030, 141] width 87 height 27
type input "07:30"
type input "16:30"
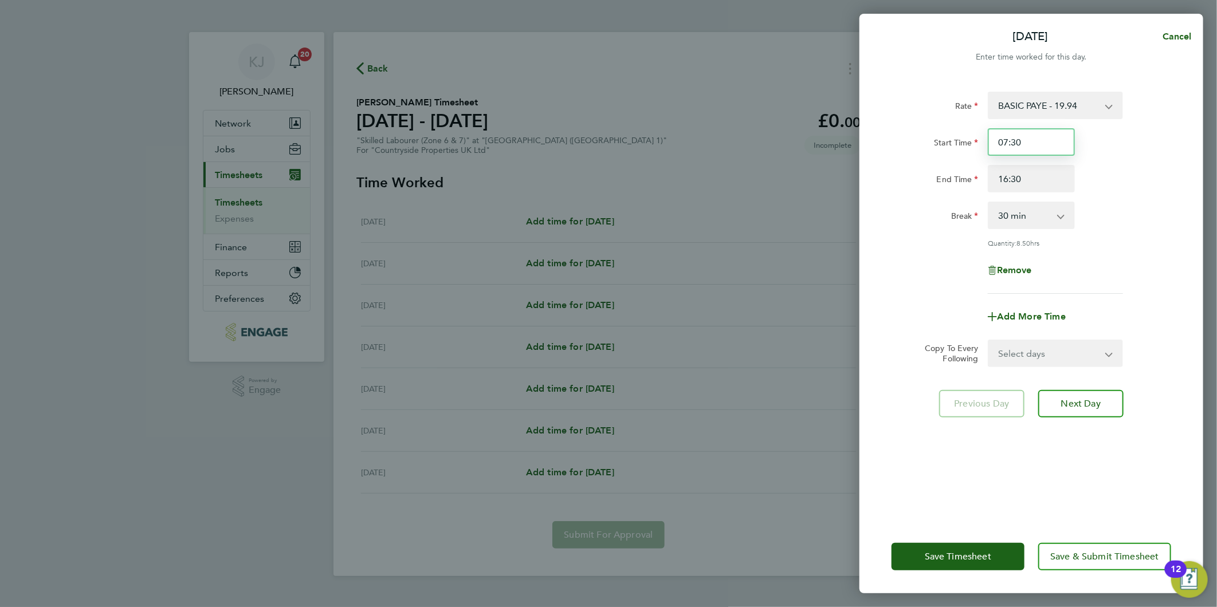
click at [1041, 132] on input "07:30" at bounding box center [1030, 141] width 87 height 27
drag, startPoint x: 1012, startPoint y: 351, endPoint x: 1017, endPoint y: 364, distance: 14.5
click at [1013, 351] on select "Select days Day Weekday (Mon-Fri) Weekend (Sat-Sun) [DATE] [DATE] [DATE] [DATE]…" at bounding box center [1049, 353] width 120 height 25
select select "DAY"
click at [989, 341] on select "Select days Day Weekday (Mon-Fri) Weekend (Sat-Sun) [DATE] [DATE] [DATE] [DATE]…" at bounding box center [1049, 353] width 120 height 25
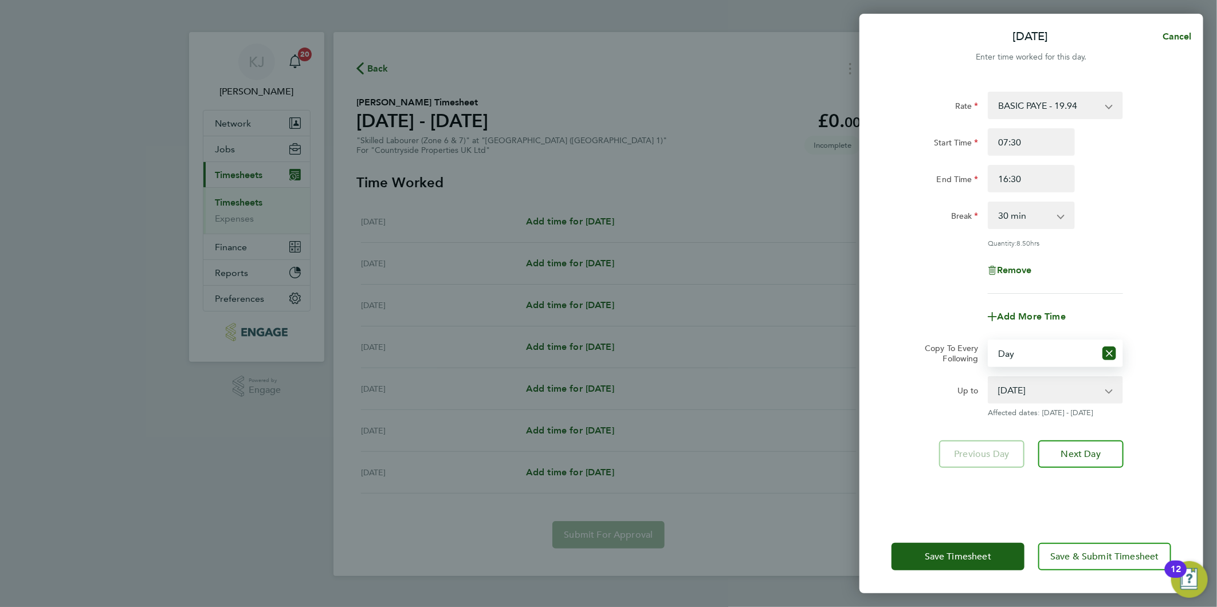
click at [1021, 384] on select "[DATE] [DATE] [DATE] [DATE] [DATE] [DATE]" at bounding box center [1048, 389] width 119 height 25
click at [914, 306] on div "Add More Time" at bounding box center [1031, 316] width 289 height 27
click at [1031, 392] on select "[DATE] [DATE] [DATE] [DATE] [DATE] [DATE]" at bounding box center [1048, 389] width 119 height 25
select select "[DATE]"
click at [989, 377] on select "[DATE] [DATE] [DATE] [DATE] [DATE] [DATE]" at bounding box center [1048, 389] width 119 height 25
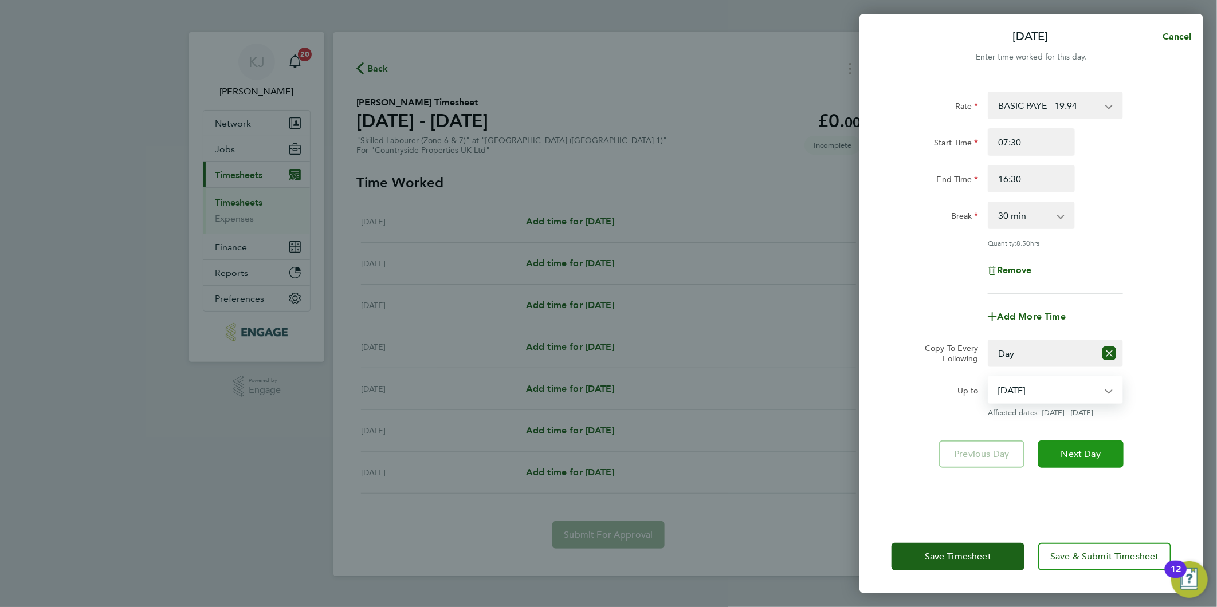
click at [1089, 451] on span "Next Day" at bounding box center [1081, 453] width 40 height 11
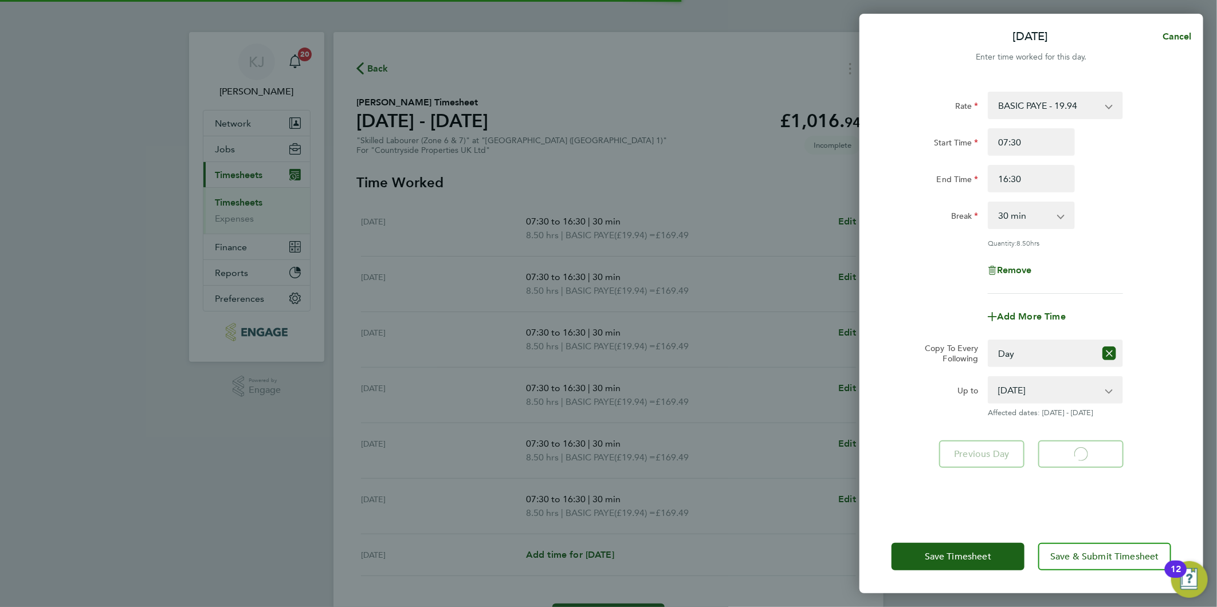
select select "30"
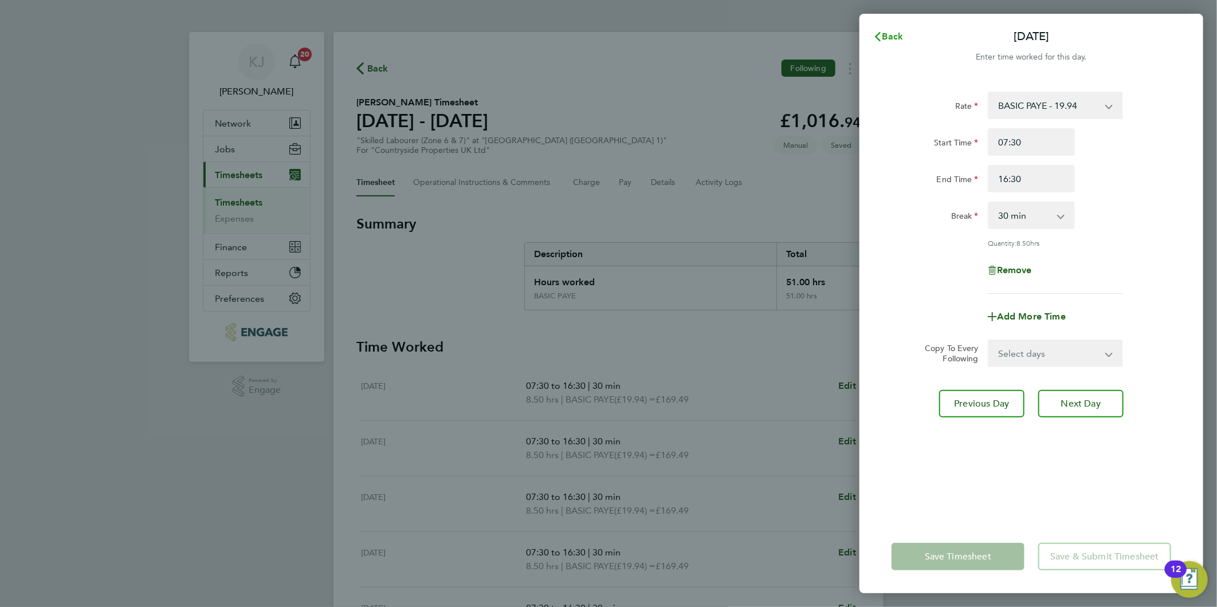
drag, startPoint x: 885, startPoint y: 34, endPoint x: 822, endPoint y: 164, distance: 144.7
click at [885, 33] on span "Back" at bounding box center [892, 36] width 21 height 11
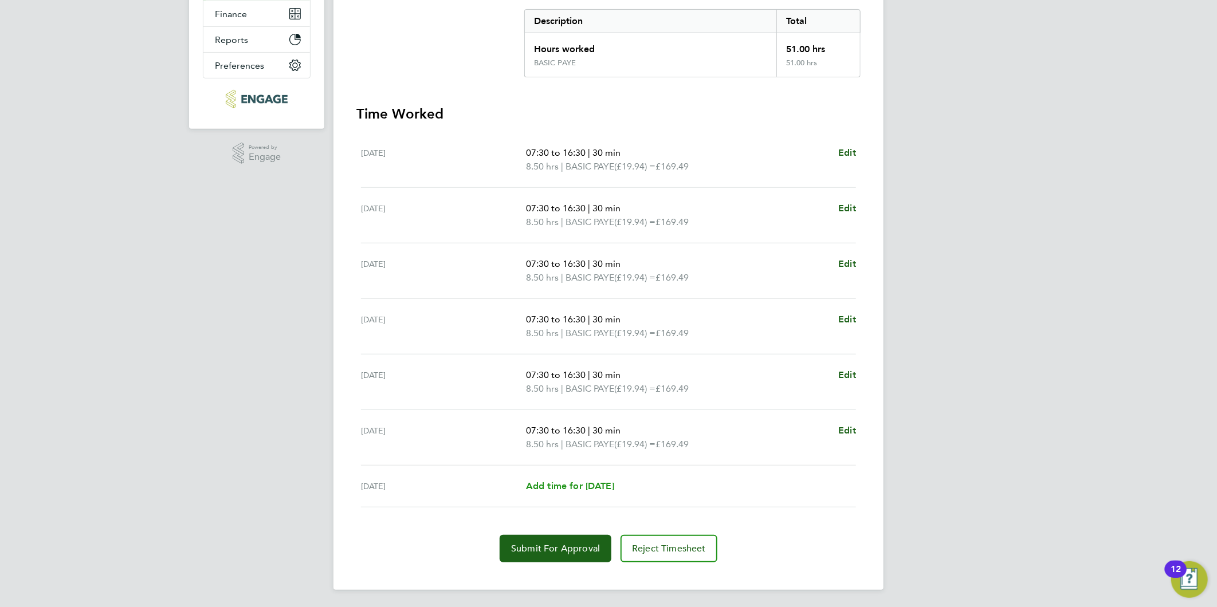
click at [570, 487] on span "Add time for [DATE]" at bounding box center [570, 486] width 88 height 11
select select "30"
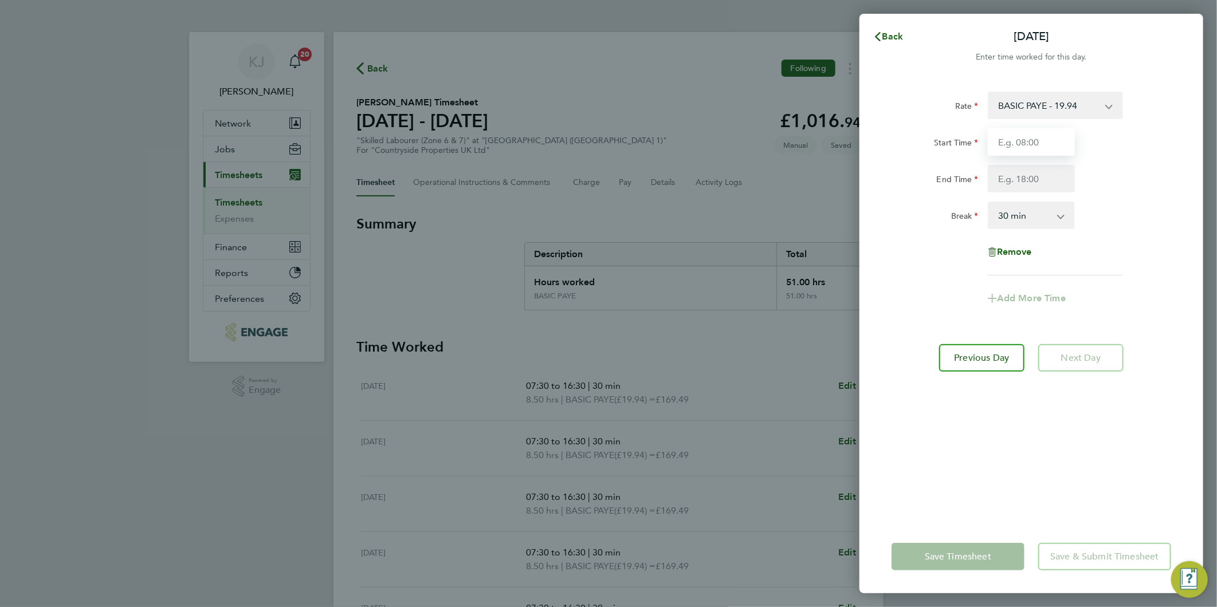
click at [1062, 141] on input "Start Time" at bounding box center [1030, 141] width 87 height 27
type input "07:30"
type input "16:30"
click at [1062, 141] on input "07:30" at bounding box center [1030, 141] width 87 height 27
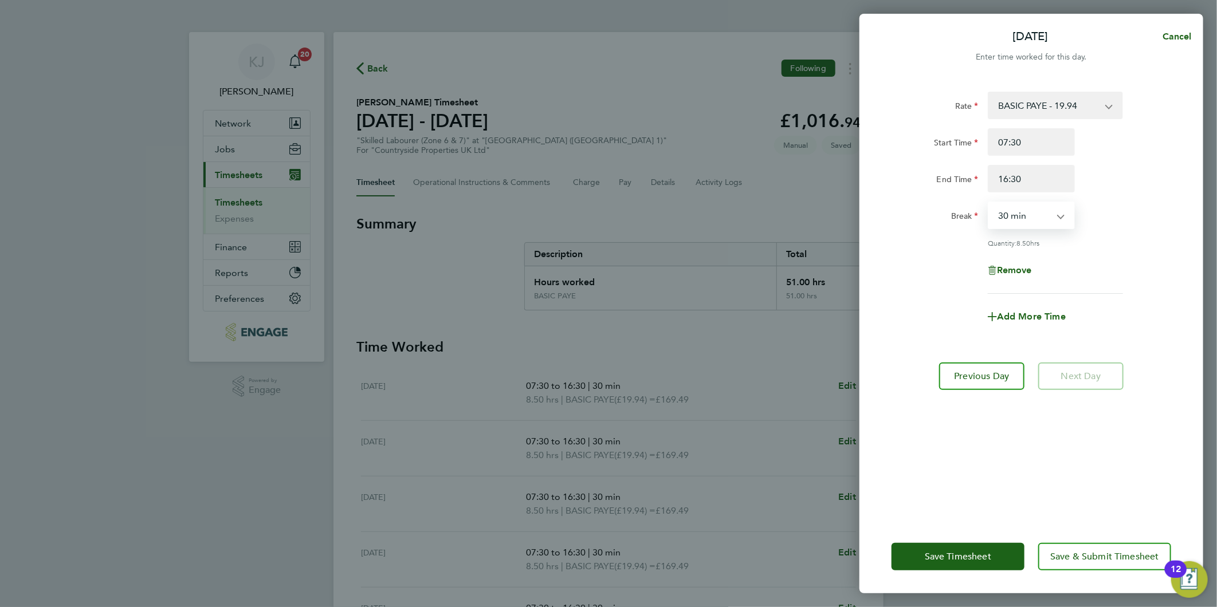
click at [1024, 212] on select "0 min 15 min 30 min 45 min 60 min 75 min 90 min" at bounding box center [1024, 215] width 71 height 25
select select "0"
click at [989, 203] on select "0 min 15 min 30 min 45 min 60 min 75 min 90 min" at bounding box center [1024, 215] width 71 height 25
drag, startPoint x: 1038, startPoint y: 184, endPoint x: 448, endPoint y: 214, distance: 591.3
click at [477, 215] on div "[DATE] Cancel Enter time worked for this day. Rate BASIC PAYE - 19.94 Start Tim…" at bounding box center [608, 303] width 1217 height 607
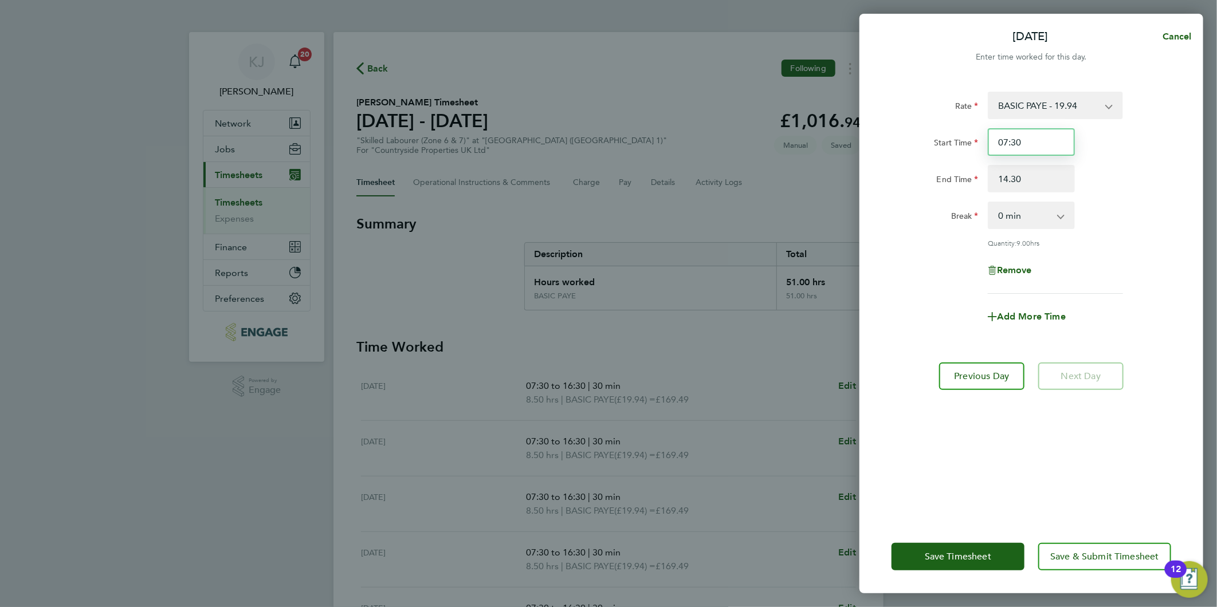
type input "14:30"
drag, startPoint x: 1041, startPoint y: 136, endPoint x: 1040, endPoint y: 168, distance: 32.7
click at [1041, 136] on input "07:30" at bounding box center [1030, 141] width 87 height 27
click at [946, 553] on span "Save Timesheet" at bounding box center [957, 556] width 66 height 11
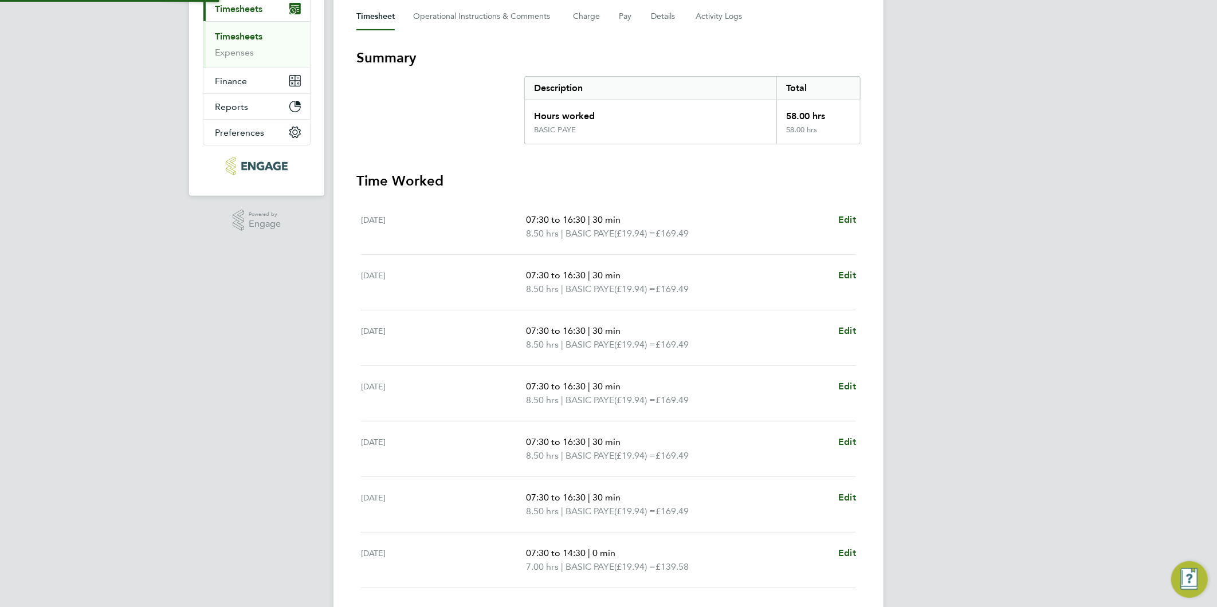
scroll to position [191, 0]
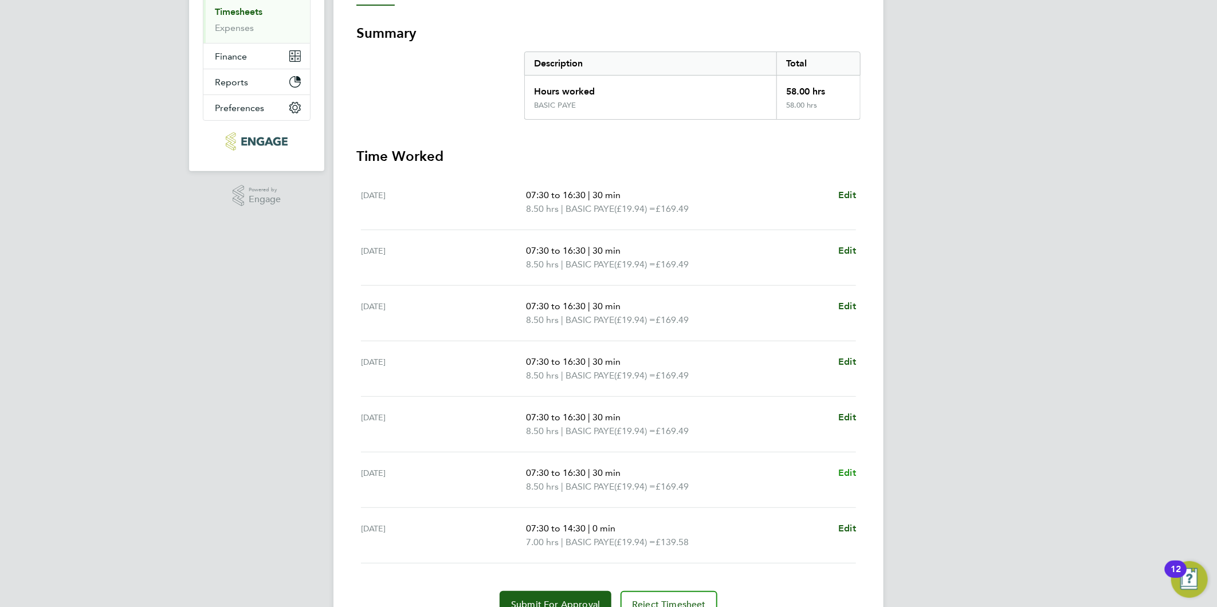
click at [849, 471] on span "Edit" at bounding box center [847, 472] width 18 height 11
select select "30"
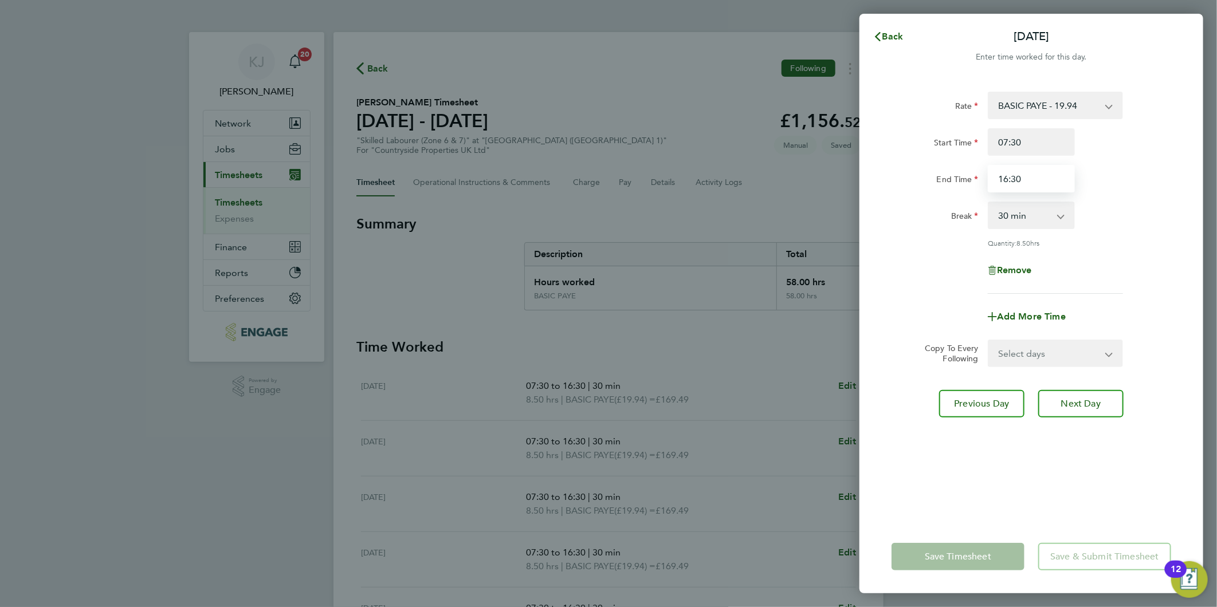
drag, startPoint x: 772, startPoint y: 187, endPoint x: 567, endPoint y: 86, distance: 228.2
click at [448, 196] on div "Back [DATE] Enter time worked for this day. Rate BASIC PAYE - 19.94 Start Time …" at bounding box center [608, 303] width 1217 height 607
type input "14:30"
drag, startPoint x: 1085, startPoint y: 132, endPoint x: 1022, endPoint y: 172, distance: 74.2
click at [1080, 135] on div "Start Time 07:30" at bounding box center [1031, 141] width 289 height 27
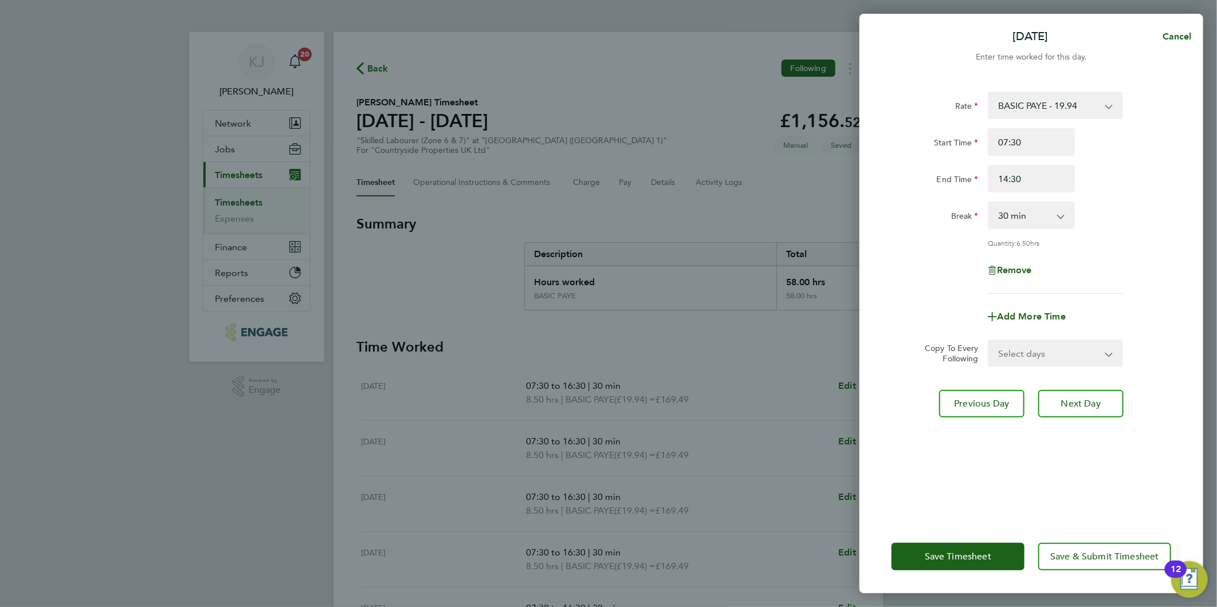
click at [1032, 209] on select "0 min 15 min 30 min 45 min 60 min 75 min 90 min" at bounding box center [1024, 215] width 71 height 25
select select "0"
click at [989, 203] on select "0 min 15 min 30 min 45 min 60 min 75 min 90 min" at bounding box center [1024, 215] width 71 height 25
click at [953, 545] on button "Save Timesheet" at bounding box center [957, 556] width 133 height 27
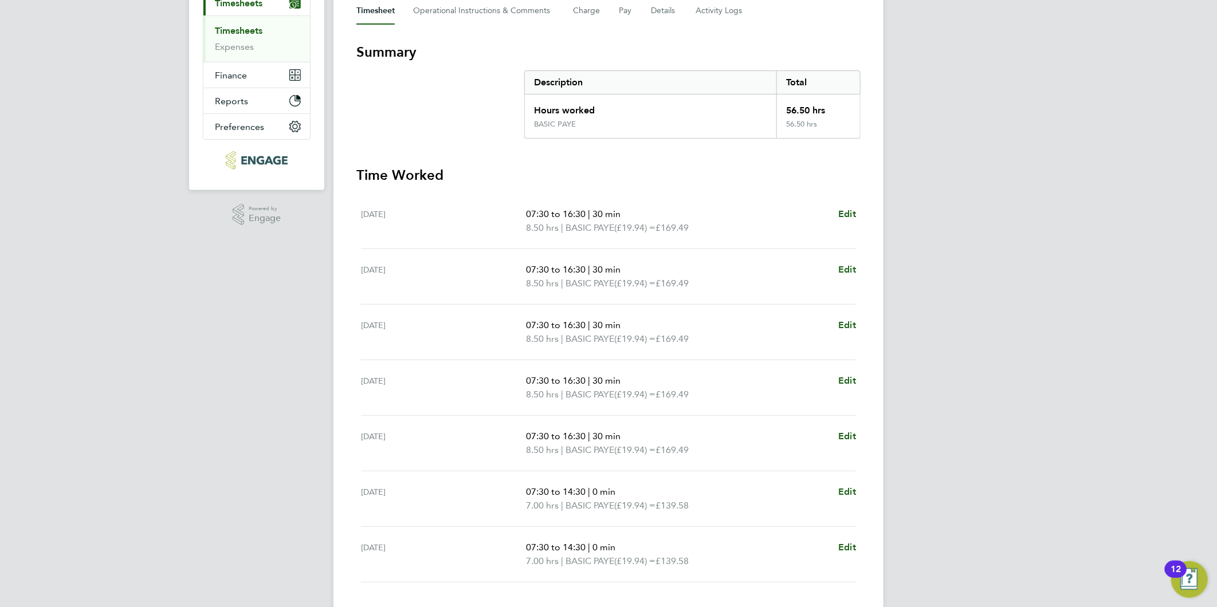
scroll to position [56, 0]
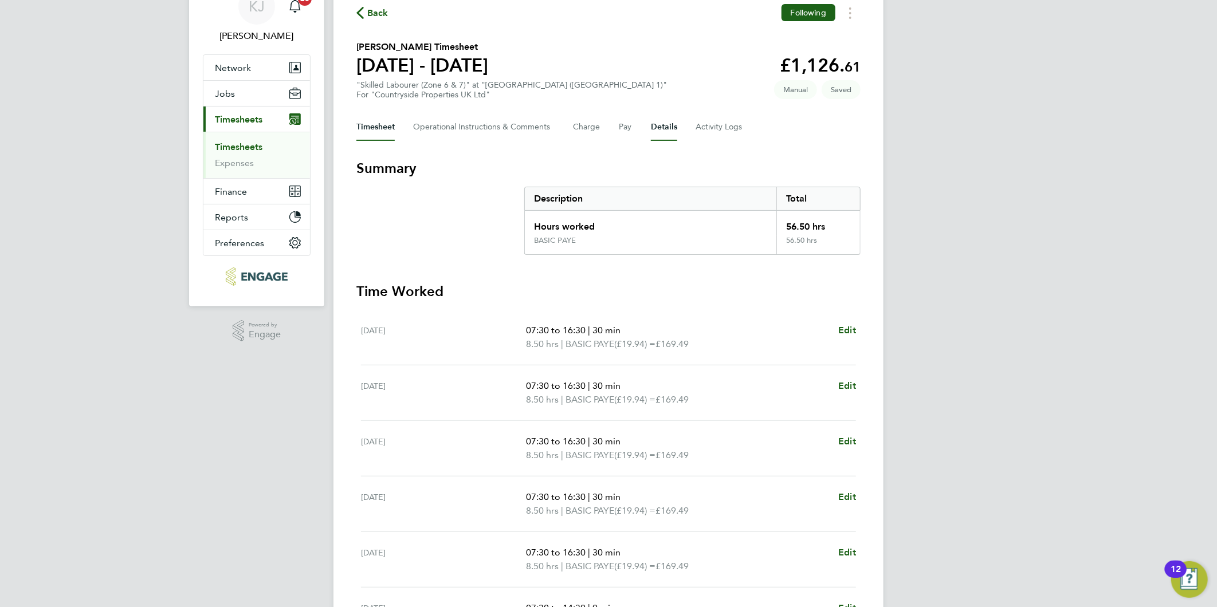
click at [658, 127] on button "Details" at bounding box center [664, 126] width 26 height 27
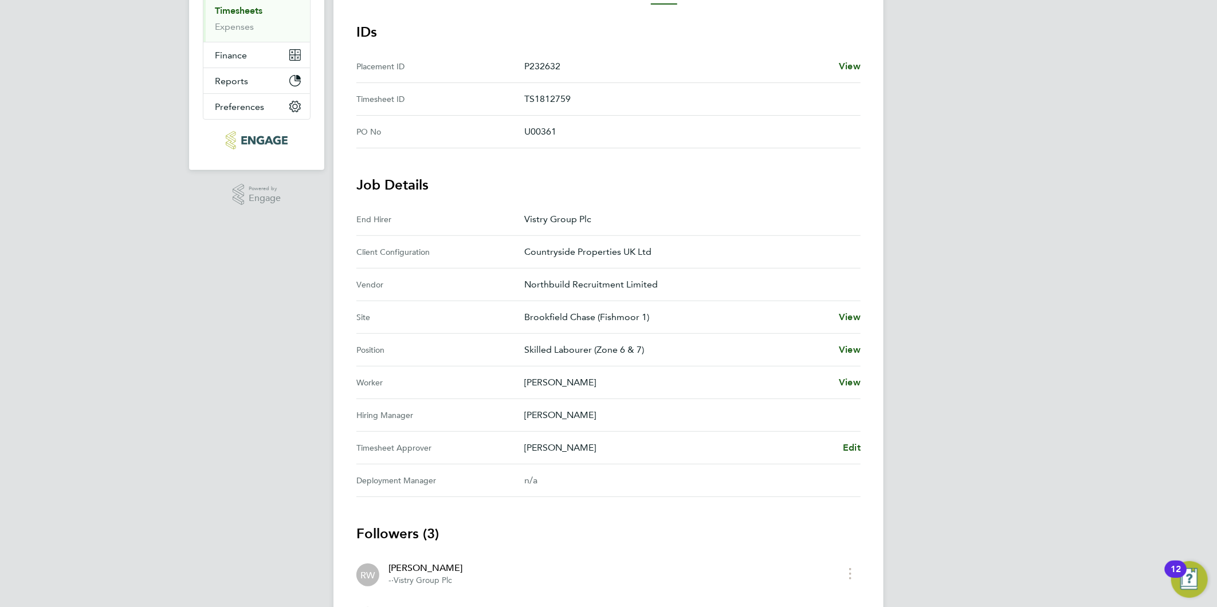
scroll to position [191, 0]
click at [851, 449] on span "Edit" at bounding box center [852, 448] width 18 height 11
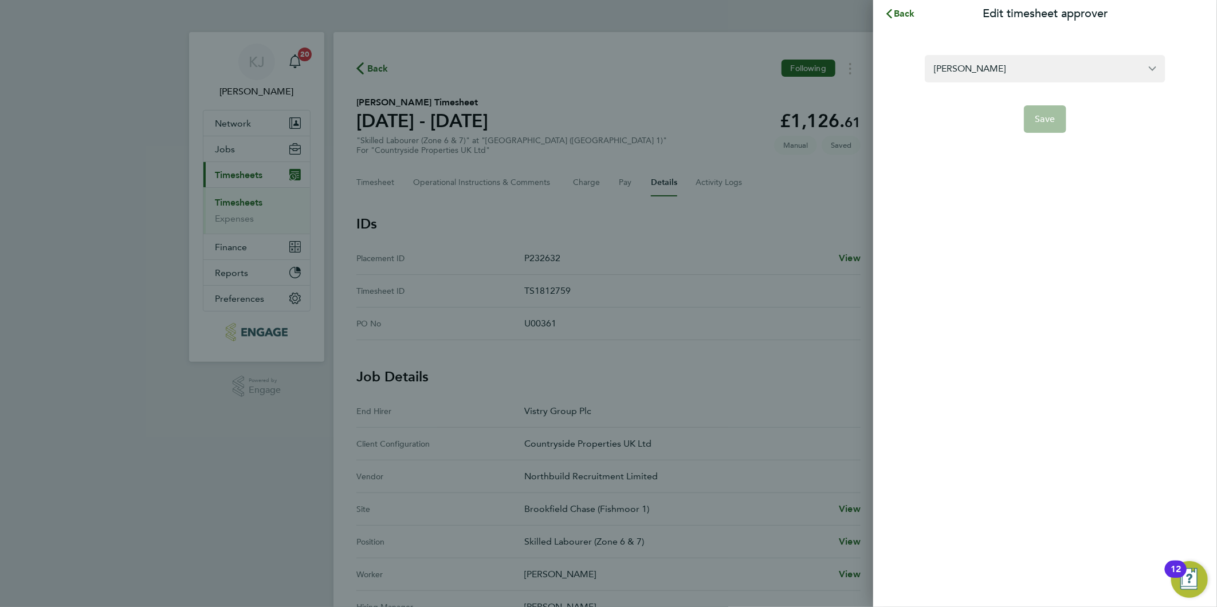
click at [991, 82] on form "[PERSON_NAME] Save" at bounding box center [1044, 94] width 241 height 78
click at [1010, 58] on input "[PERSON_NAME]" at bounding box center [1044, 68] width 241 height 27
click at [989, 82] on li "[PERSON_NAME]" at bounding box center [1044, 96] width 241 height 28
type input "[PERSON_NAME]"
click at [1038, 121] on span "Save" at bounding box center [1045, 118] width 20 height 11
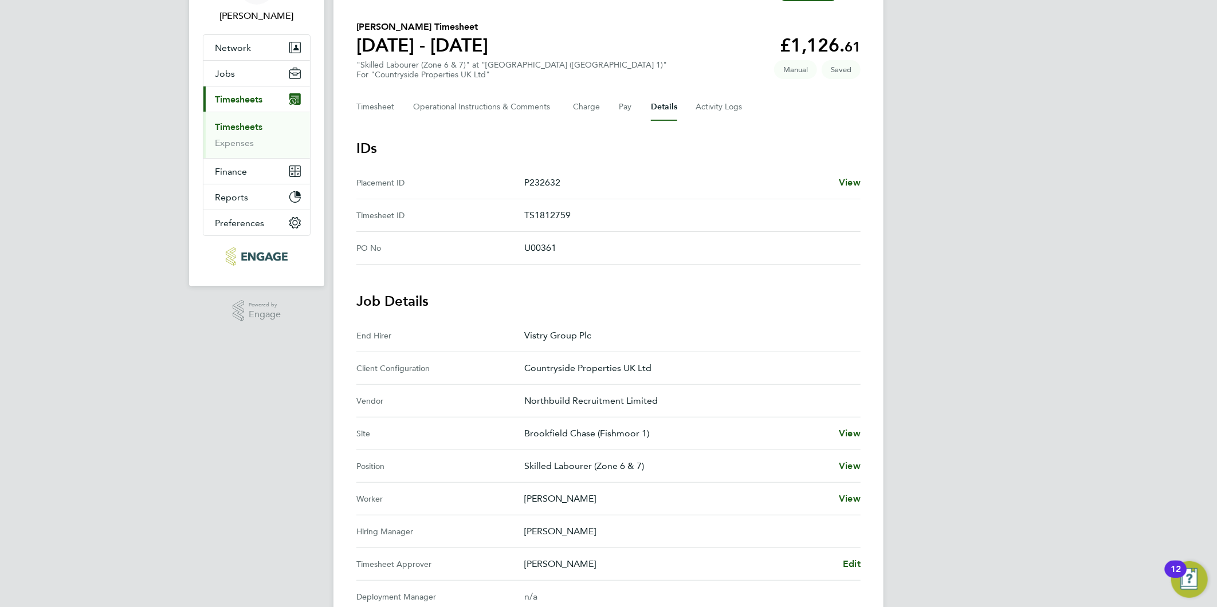
scroll to position [64, 0]
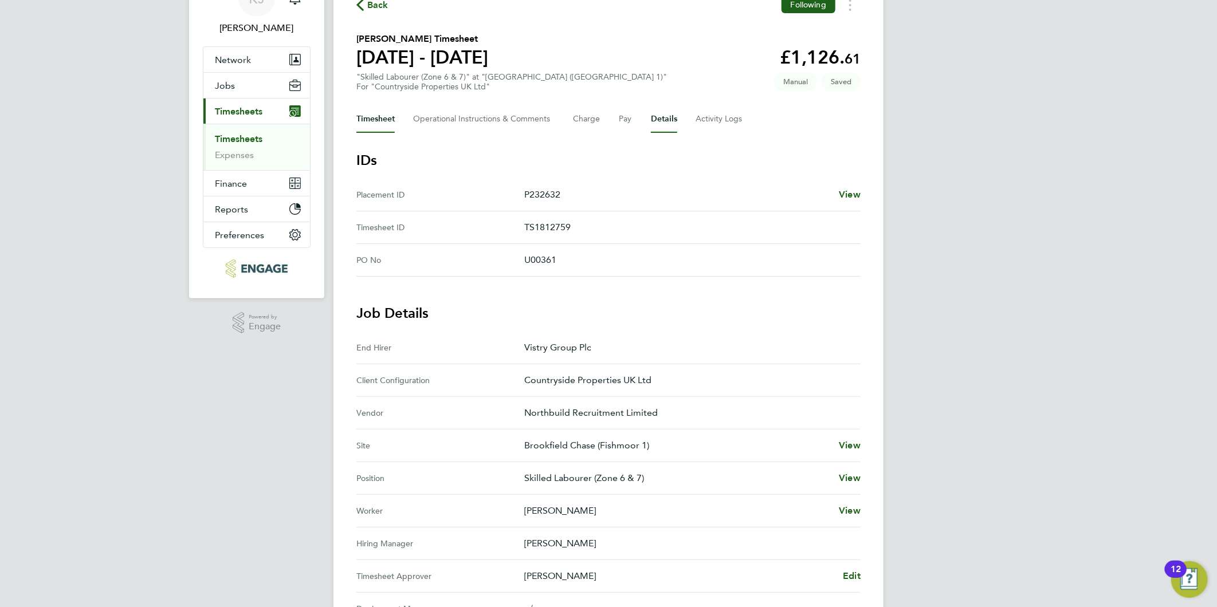
click at [374, 105] on button "Timesheet" at bounding box center [375, 118] width 38 height 27
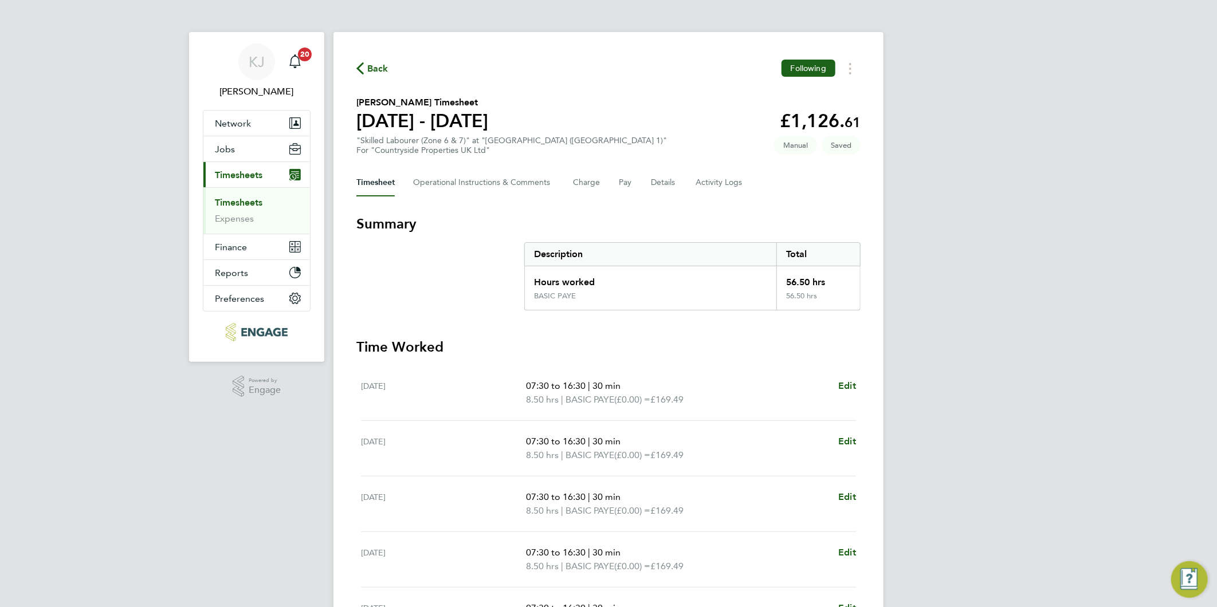
click at [373, 123] on h1 "[DATE] - [DATE]" at bounding box center [422, 120] width 132 height 23
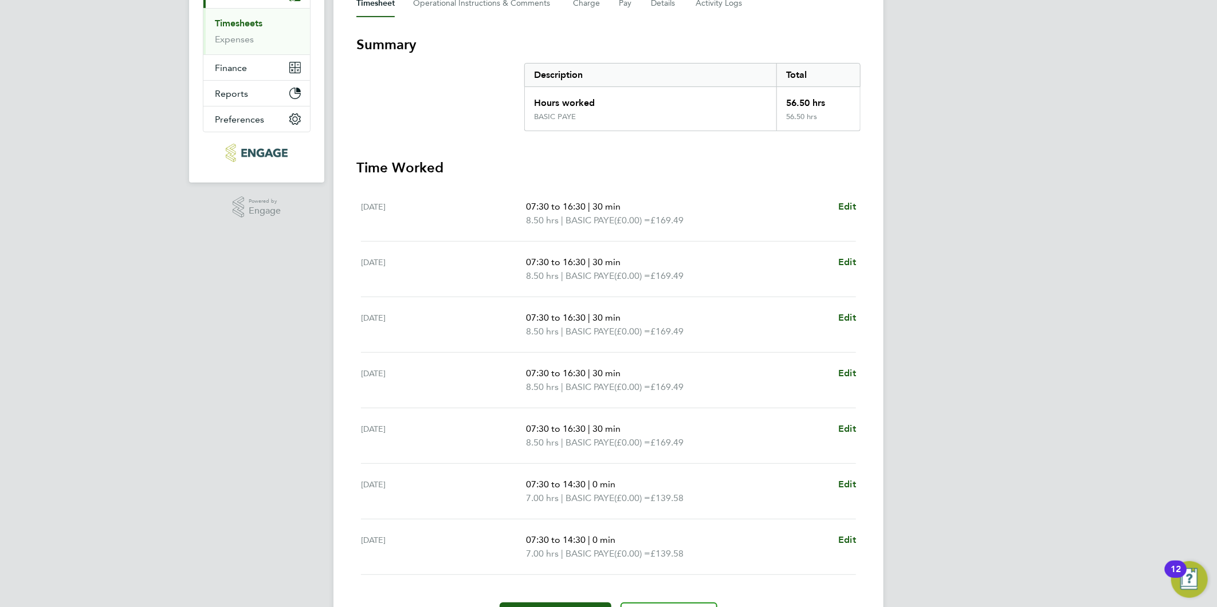
scroll to position [247, 0]
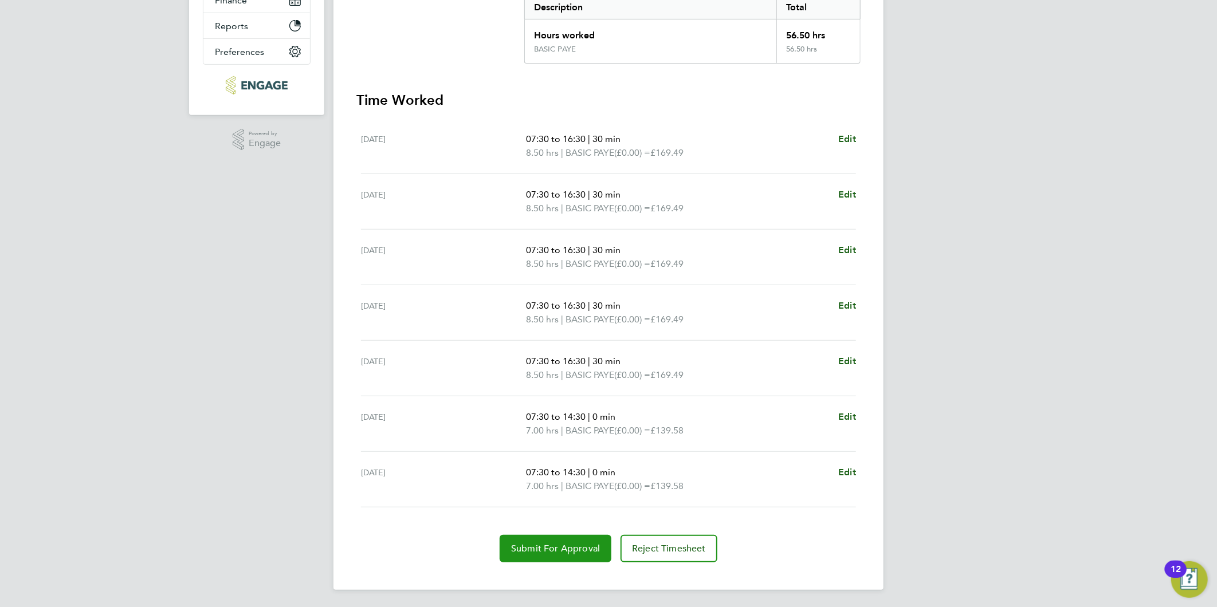
click at [537, 552] on span "Submit For Approval" at bounding box center [555, 548] width 89 height 11
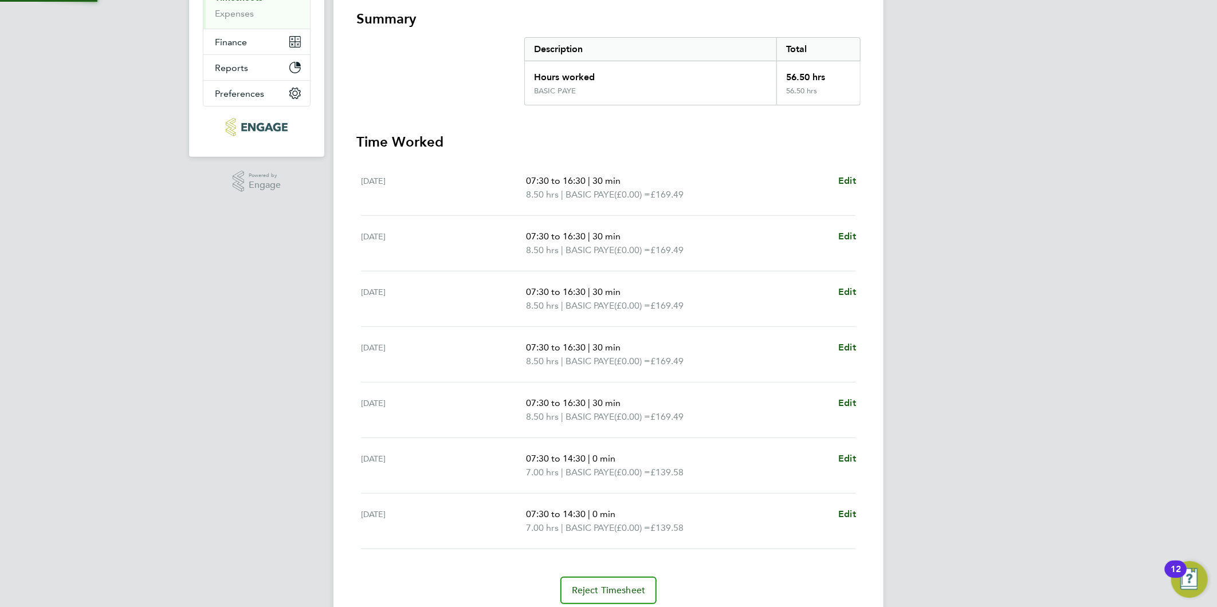
scroll to position [0, 0]
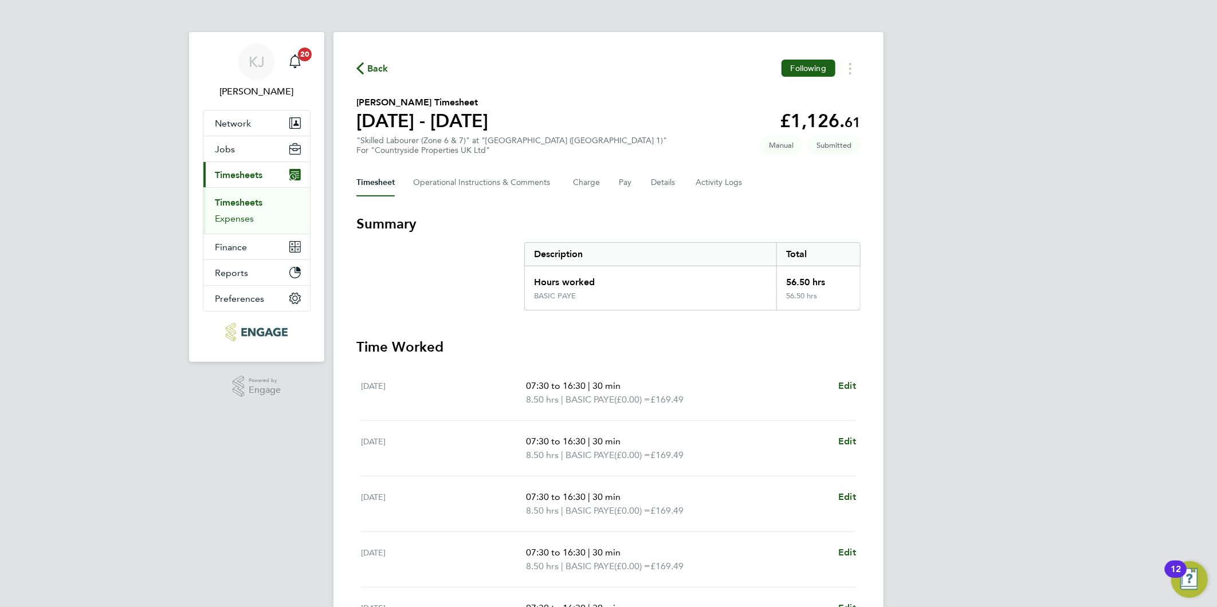
drag, startPoint x: 226, startPoint y: 221, endPoint x: 227, endPoint y: 206, distance: 14.4
click at [226, 221] on link "Expenses" at bounding box center [234, 218] width 39 height 11
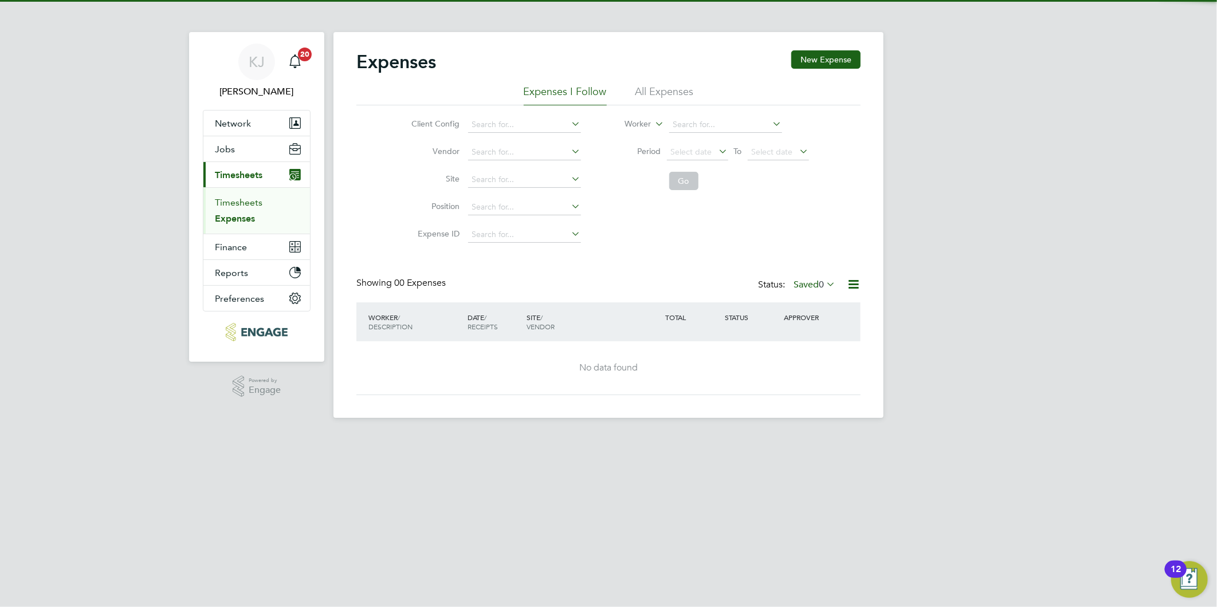
click at [230, 202] on link "Timesheets" at bounding box center [239, 202] width 48 height 11
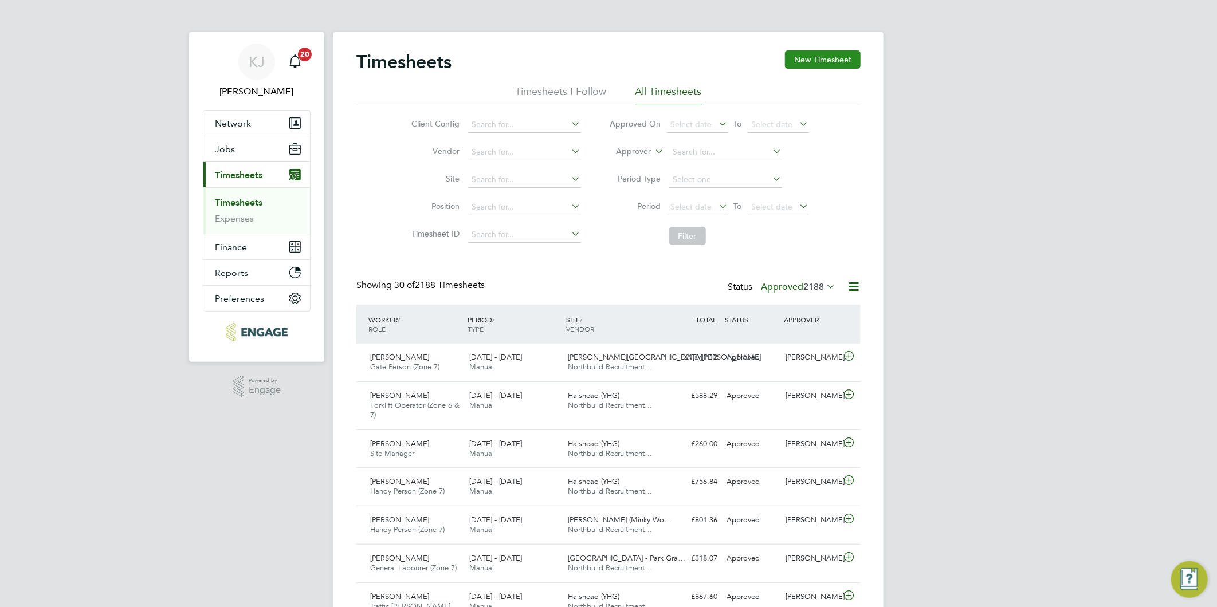
scroll to position [29, 100]
click at [825, 57] on button "New Timesheet" at bounding box center [823, 59] width 76 height 18
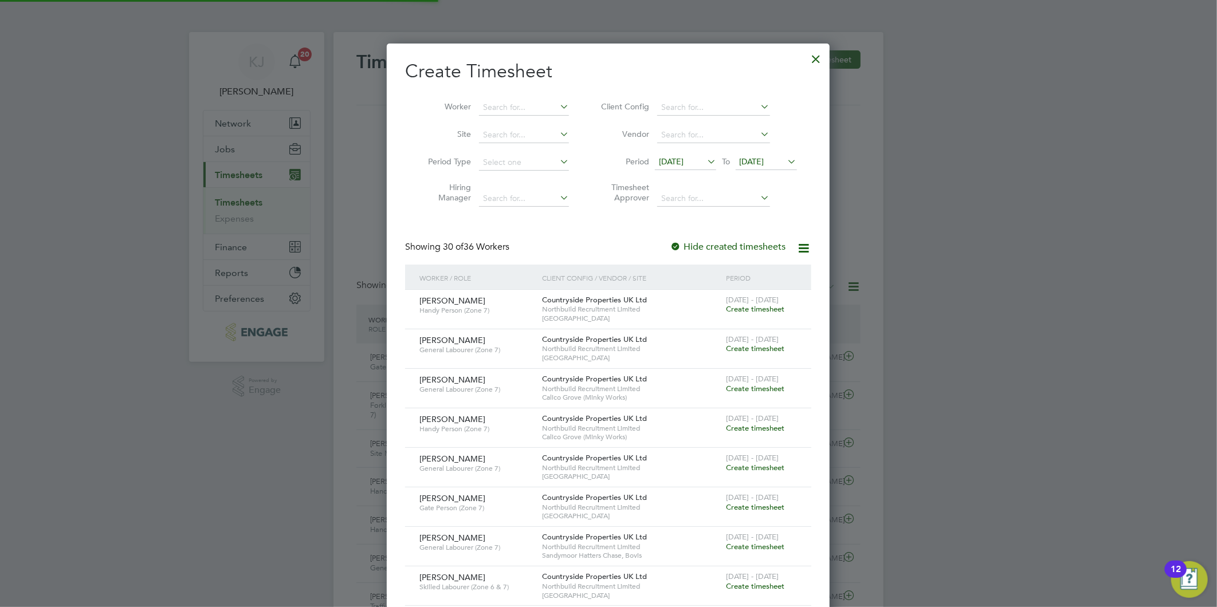
click at [683, 161] on span "[DATE]" at bounding box center [671, 161] width 25 height 10
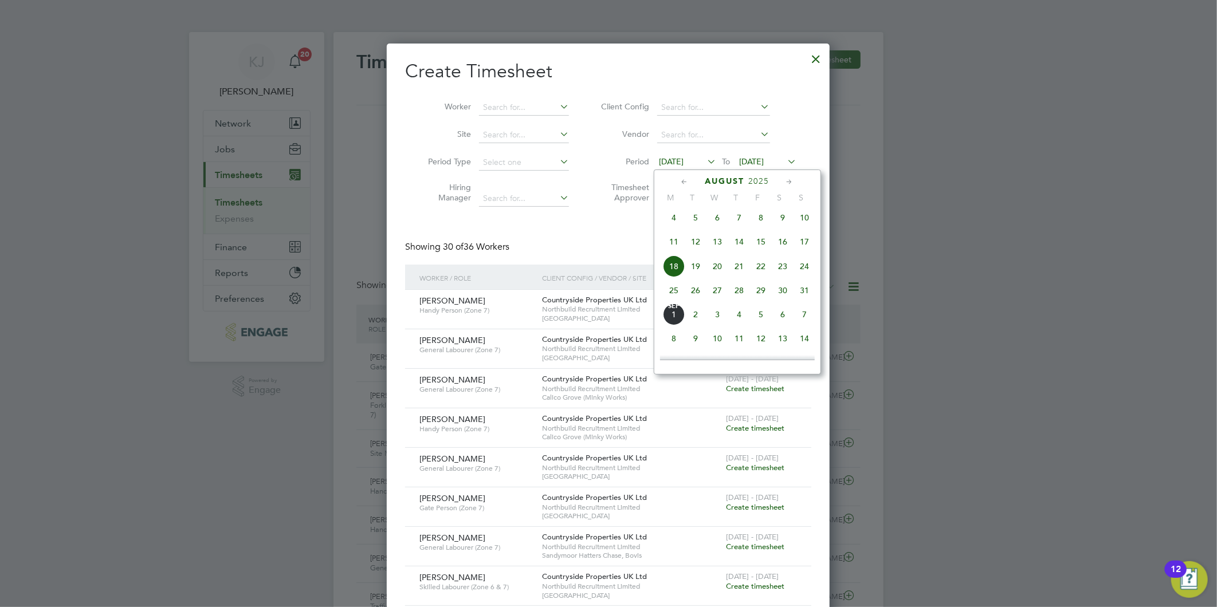
click at [672, 293] on span "25" at bounding box center [674, 291] width 22 height 22
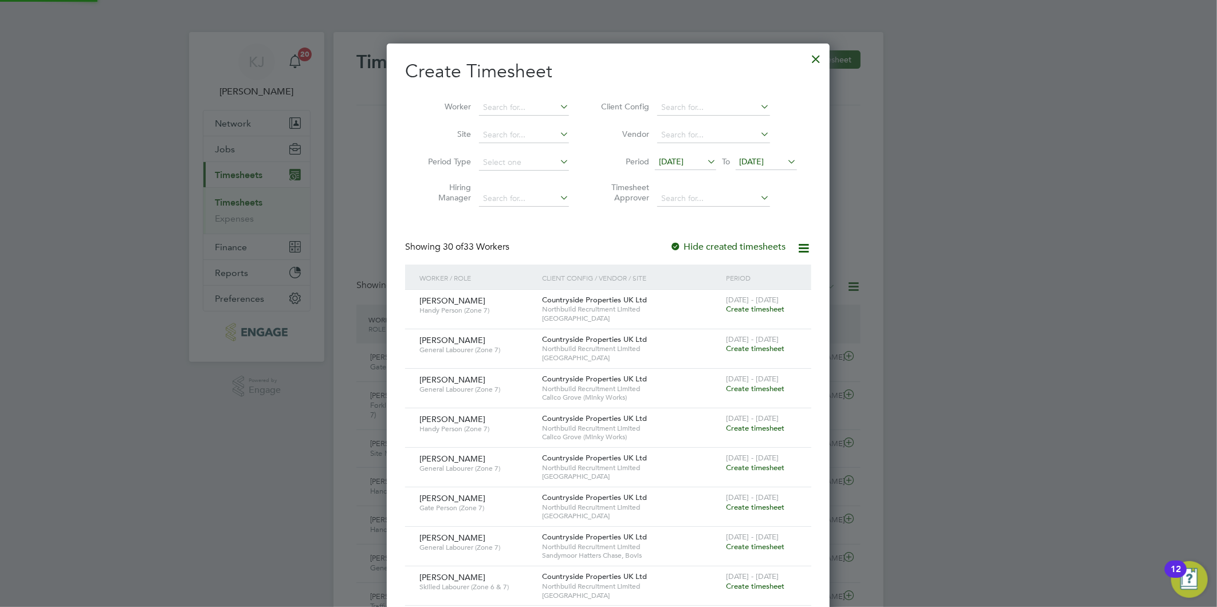
click at [754, 159] on span "[DATE]" at bounding box center [751, 161] width 25 height 10
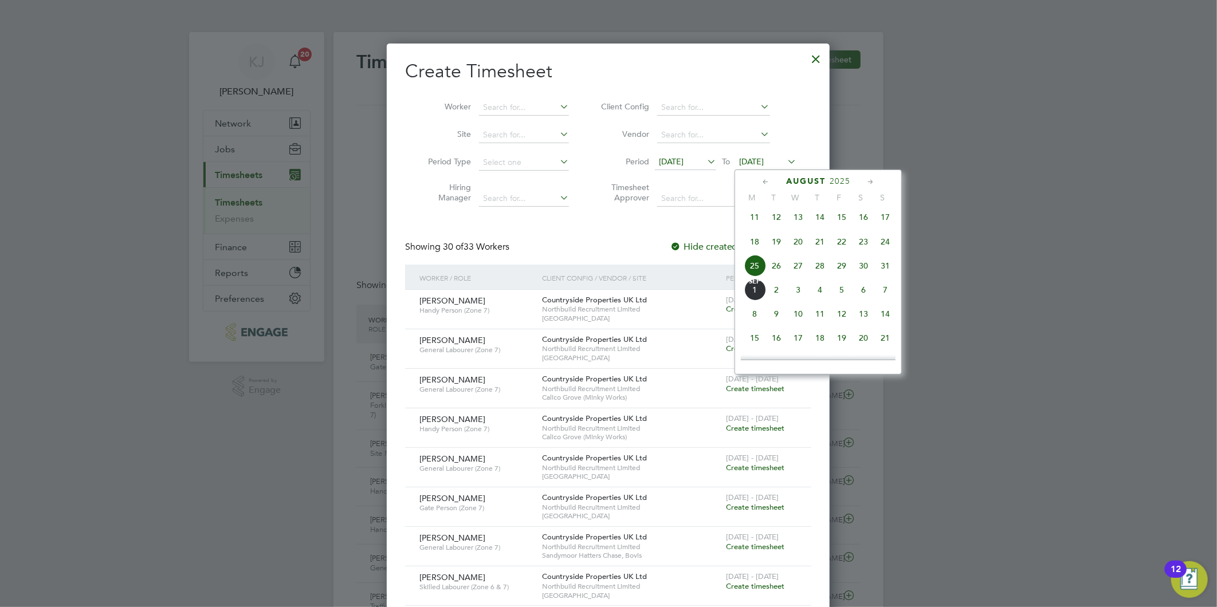
click at [882, 267] on span "31" at bounding box center [885, 266] width 22 height 22
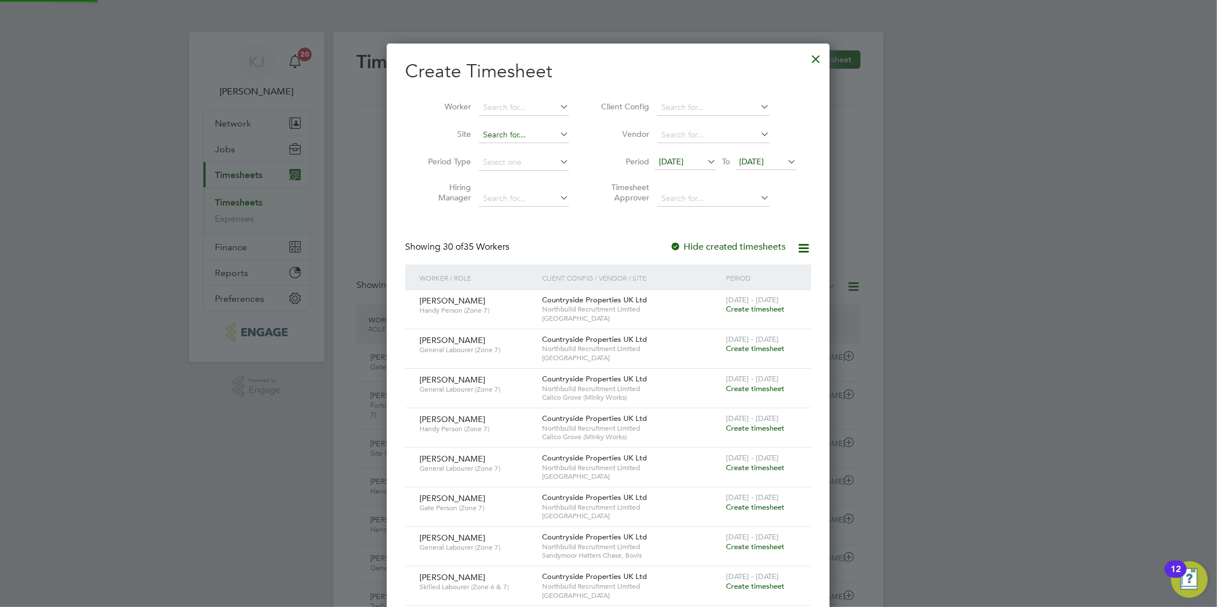
click at [517, 132] on input at bounding box center [524, 135] width 90 height 16
click at [525, 145] on li "Brookfield Chase ( Fish moor 1)" at bounding box center [543, 150] width 131 height 15
type input "Brookfield Chase (Fishmoor 1)"
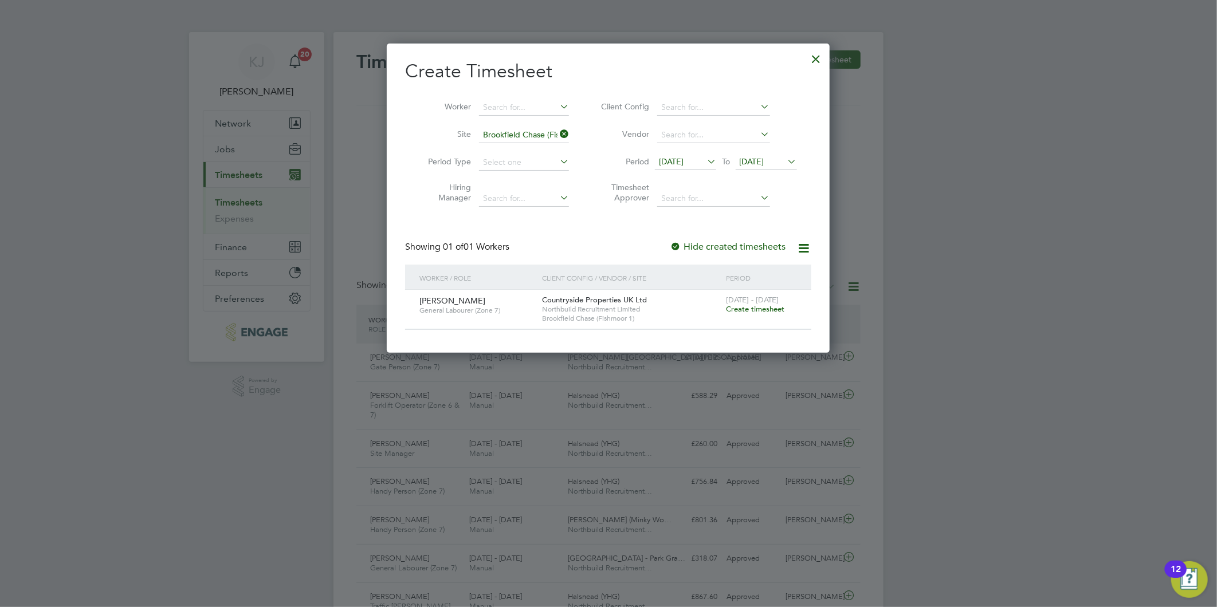
click at [748, 311] on span "Create timesheet" at bounding box center [755, 309] width 58 height 10
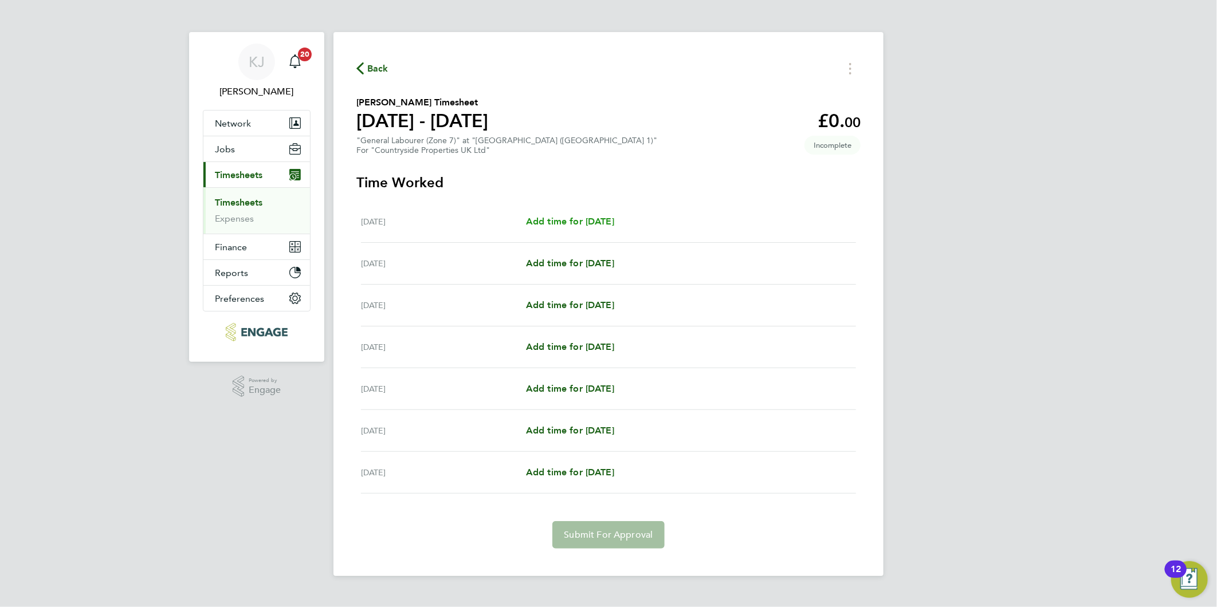
click at [599, 216] on span "Add time for [DATE]" at bounding box center [570, 221] width 88 height 11
select select "30"
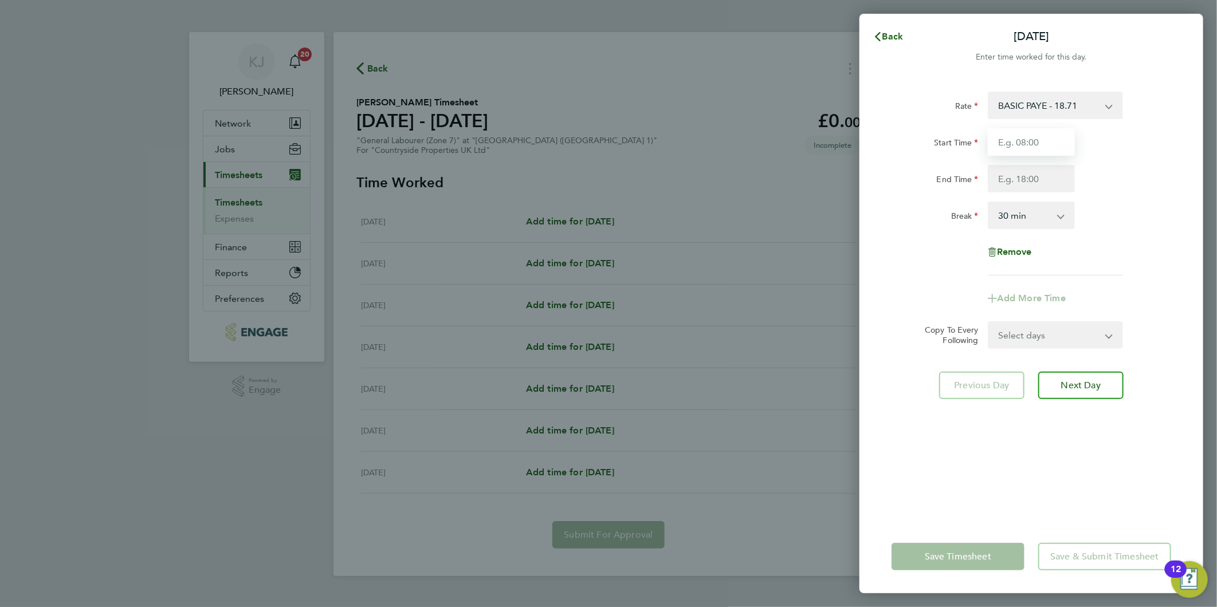
click at [1052, 139] on input "Start Time" at bounding box center [1030, 141] width 87 height 27
type input "07:30"
type input "16:30"
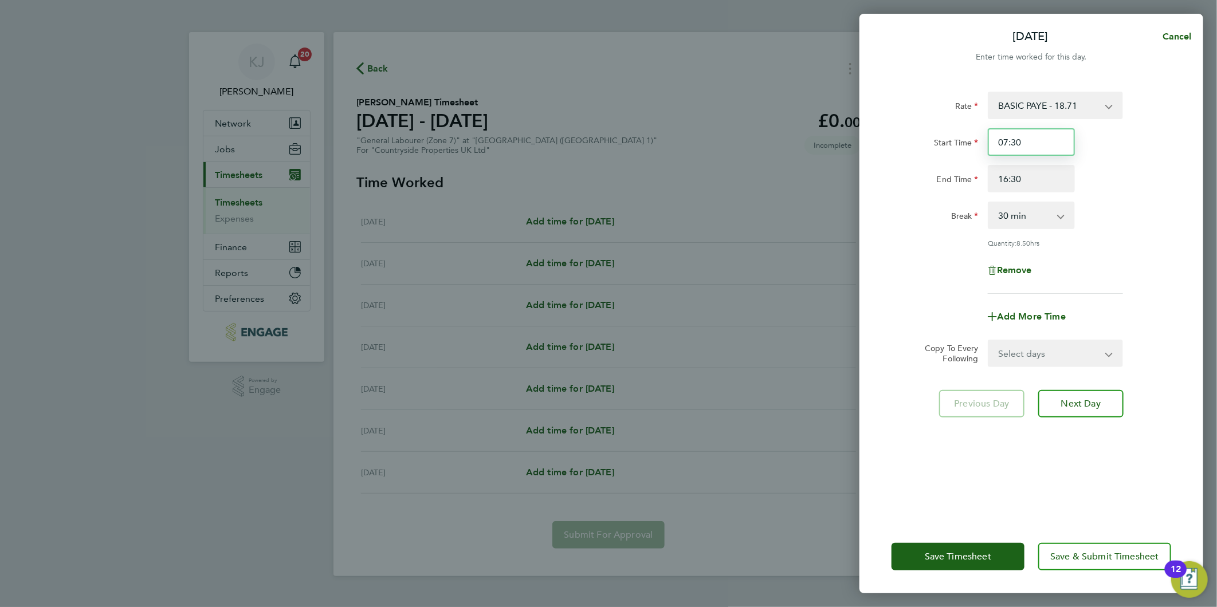
click at [1045, 141] on input "07:30" at bounding box center [1030, 141] width 87 height 27
click at [1009, 220] on select "0 min 15 min 30 min 45 min 60 min 75 min 90 min" at bounding box center [1024, 215] width 71 height 25
click at [989, 203] on select "0 min 15 min 30 min 45 min 60 min 75 min 90 min" at bounding box center [1024, 215] width 71 height 25
drag, startPoint x: 1055, startPoint y: 141, endPoint x: 565, endPoint y: 181, distance: 491.9
click at [565, 181] on div "[DATE] Cancel Enter time worked for this day. Rate BASIC PAYE - 18.71 Start Tim…" at bounding box center [608, 303] width 1217 height 607
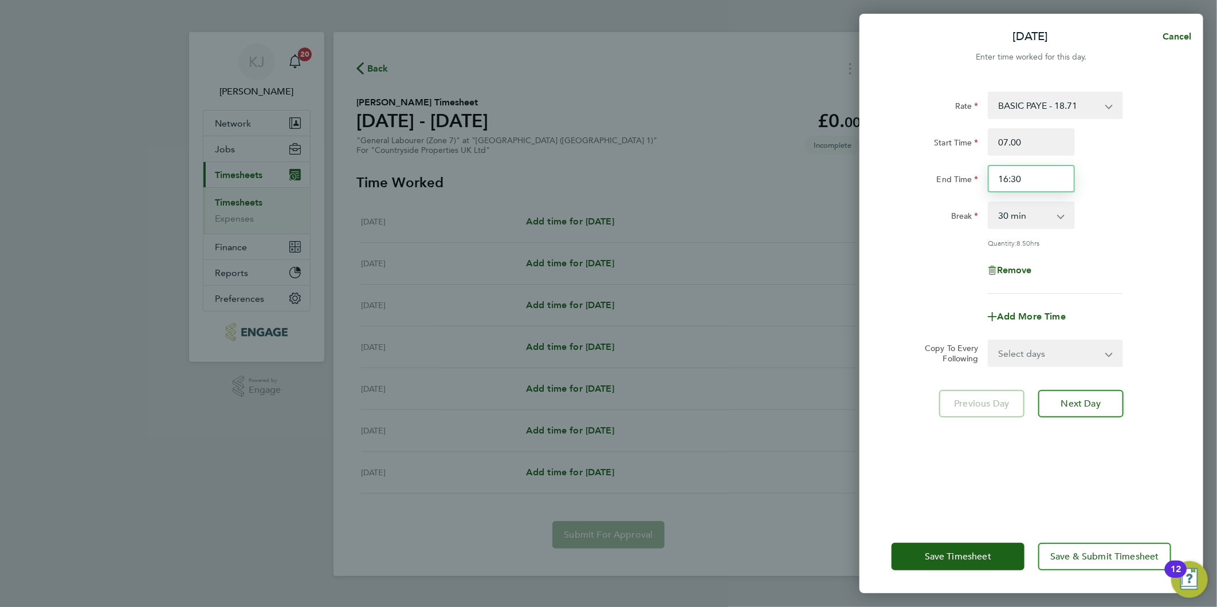
type input "07:00"
click at [1043, 183] on input "16:30" at bounding box center [1030, 178] width 87 height 27
click at [1017, 348] on select "Select days Day Weekday (Mon-Fri) Weekend (Sat-Sun) [DATE] [DATE] [DATE] [DATE]…" at bounding box center [1049, 353] width 120 height 25
select select "DAY"
click at [989, 341] on select "Select days Day Weekday (Mon-Fri) Weekend (Sat-Sun) [DATE] [DATE] [DATE] [DATE]…" at bounding box center [1049, 353] width 120 height 25
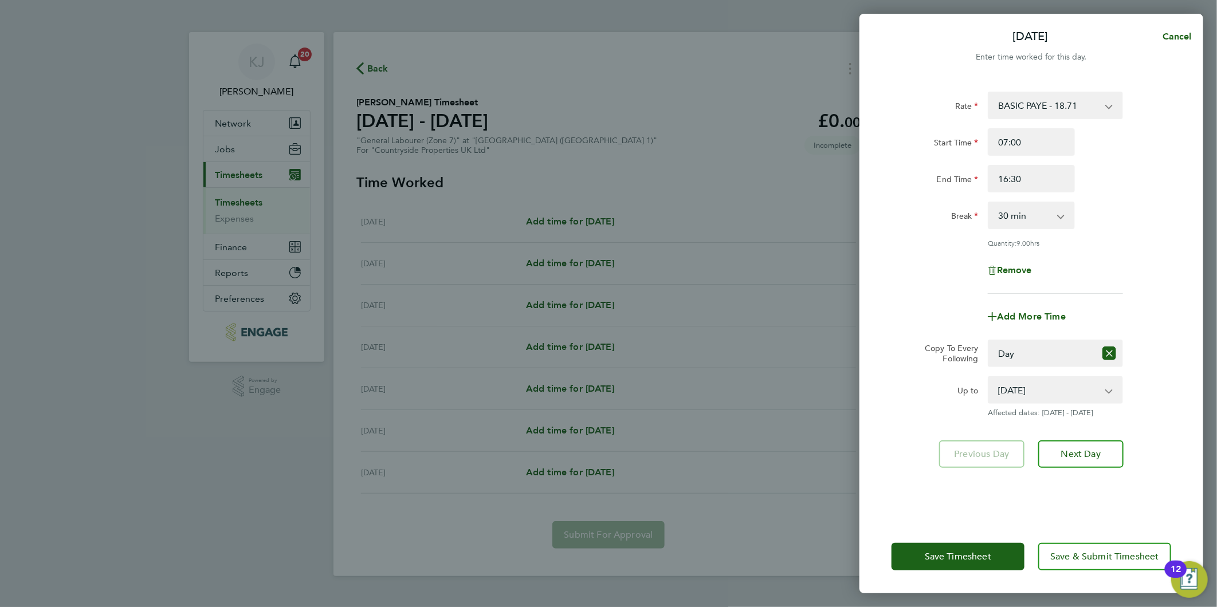
click at [889, 284] on div "Rate BASIC PAYE - 18.71 Start Time 07:00 End Time 16:30 Break 0 min 15 min 30 m…" at bounding box center [1031, 299] width 344 height 442
click at [1051, 391] on select "[DATE] [DATE] [DATE] [DATE] [DATE] [DATE]" at bounding box center [1048, 389] width 119 height 25
select select "[DATE]"
click at [989, 377] on select "[DATE] [DATE] [DATE] [DATE] [DATE] [DATE]" at bounding box center [1048, 389] width 119 height 25
click at [1074, 445] on button "Next Day" at bounding box center [1080, 453] width 85 height 27
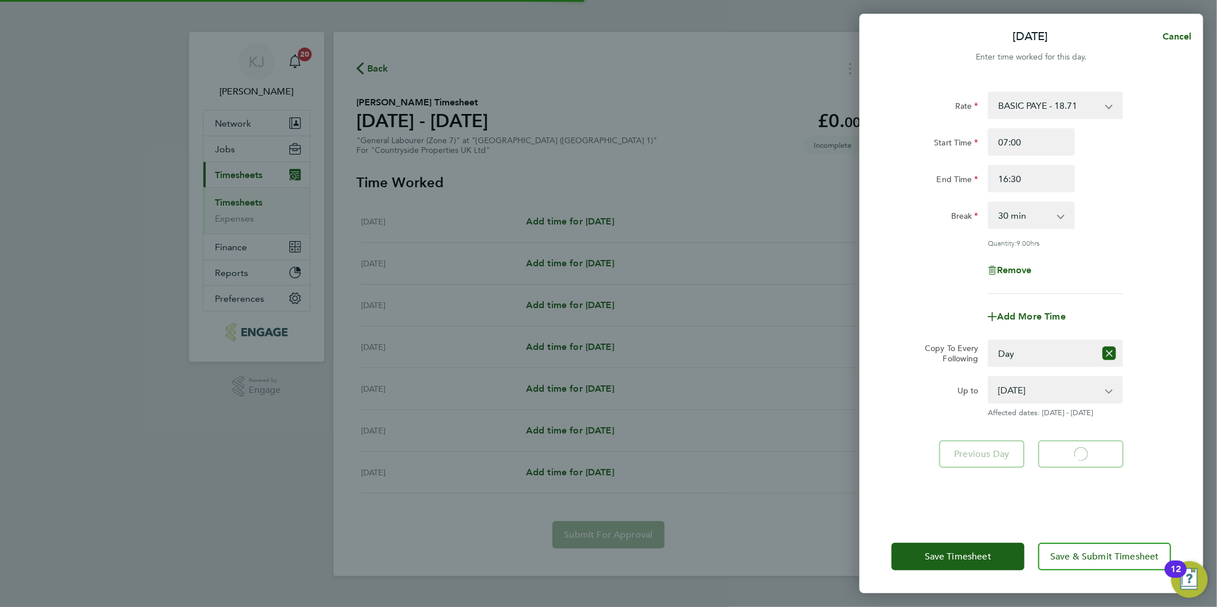
select select "30"
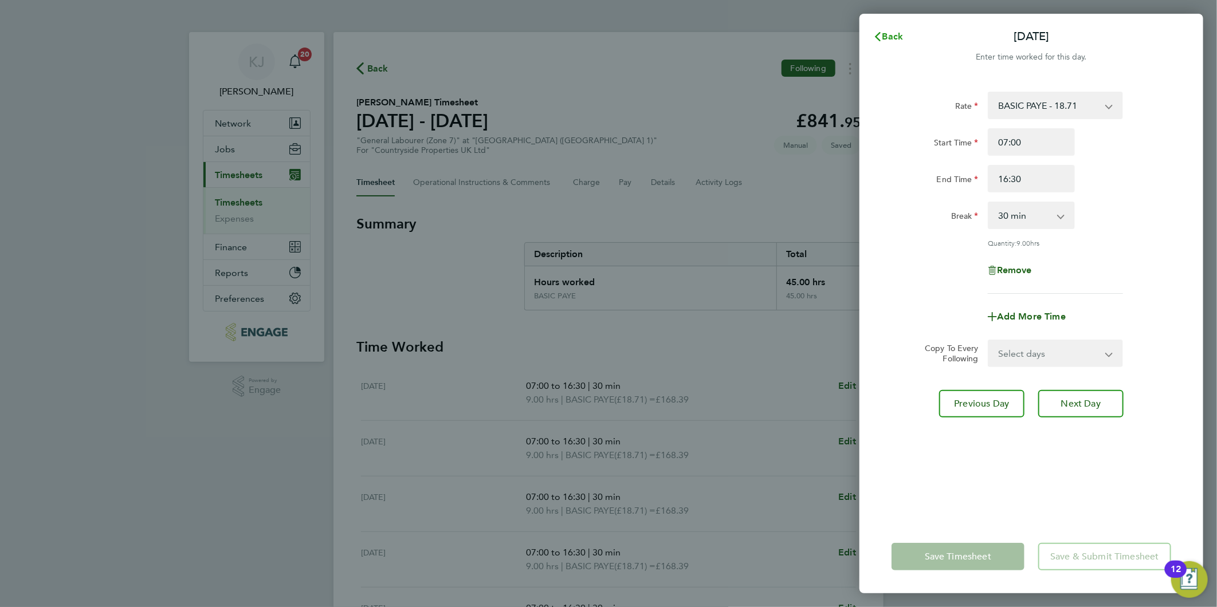
click at [888, 34] on span "Back" at bounding box center [892, 36] width 21 height 11
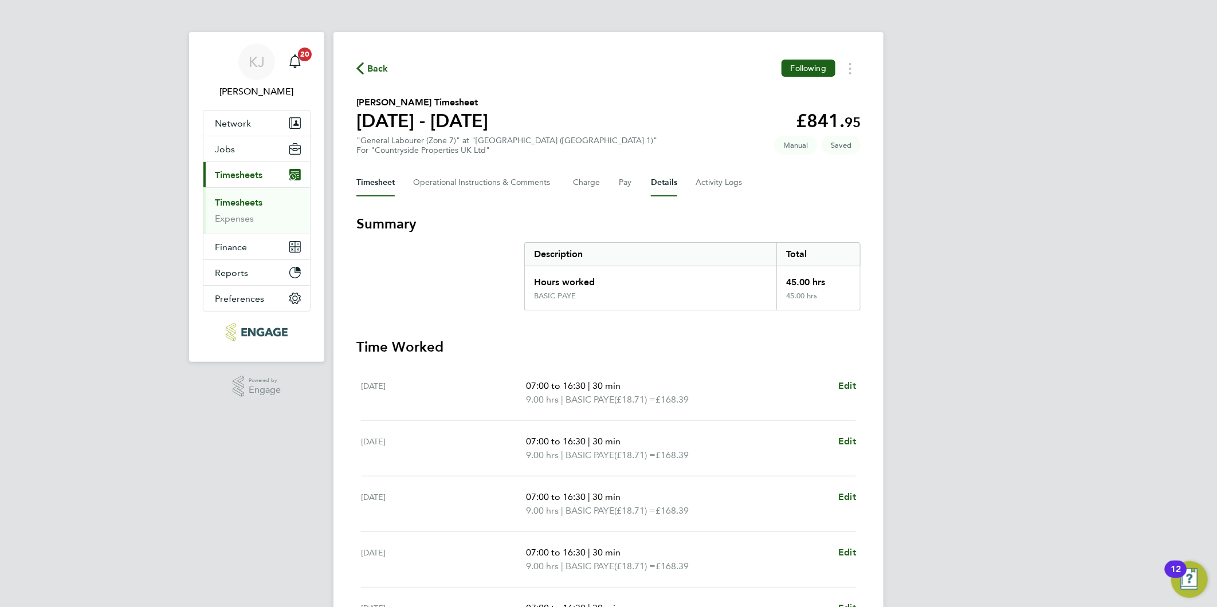
click at [656, 179] on button "Details" at bounding box center [664, 182] width 26 height 27
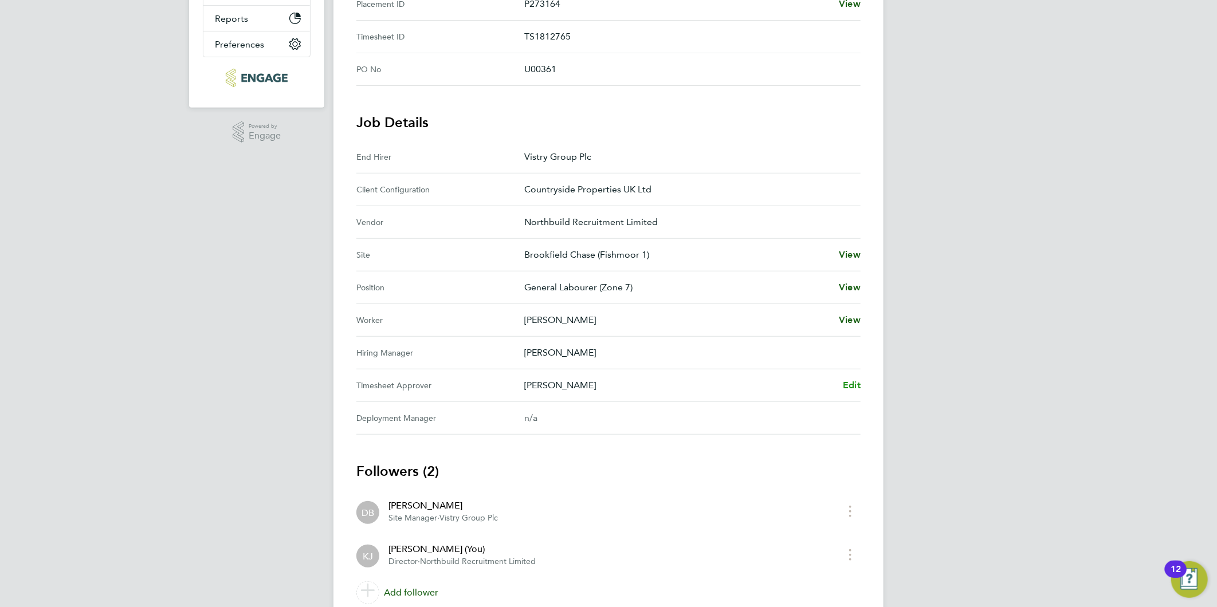
click at [851, 381] on span "Edit" at bounding box center [852, 385] width 18 height 11
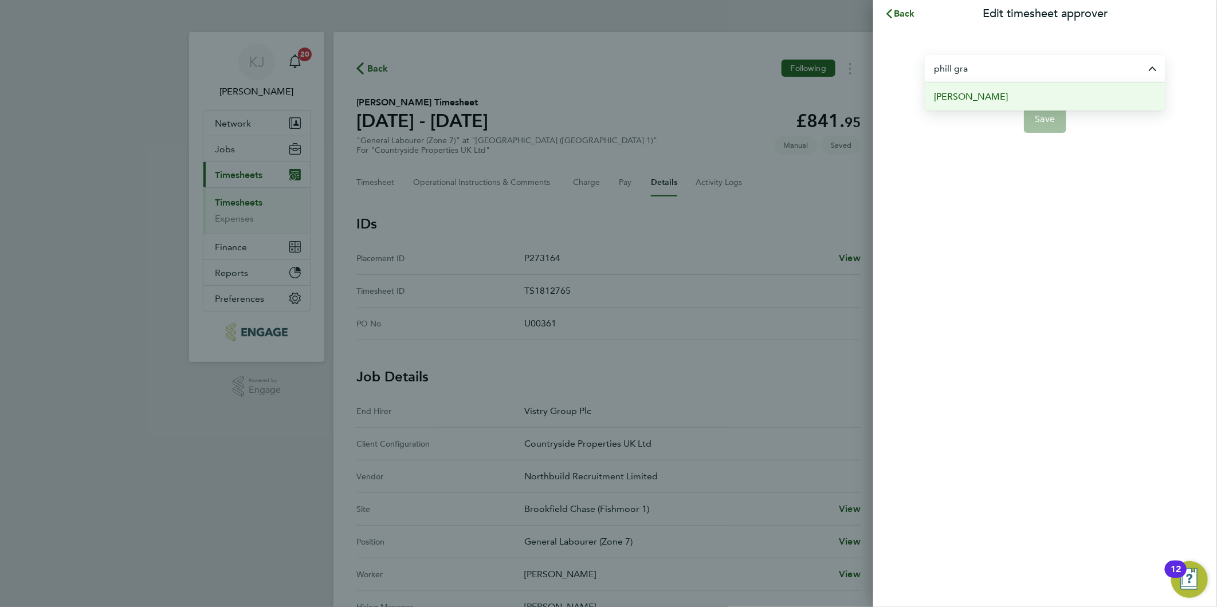
click at [1011, 100] on li "[PERSON_NAME]" at bounding box center [1044, 96] width 241 height 28
type input "[PERSON_NAME]"
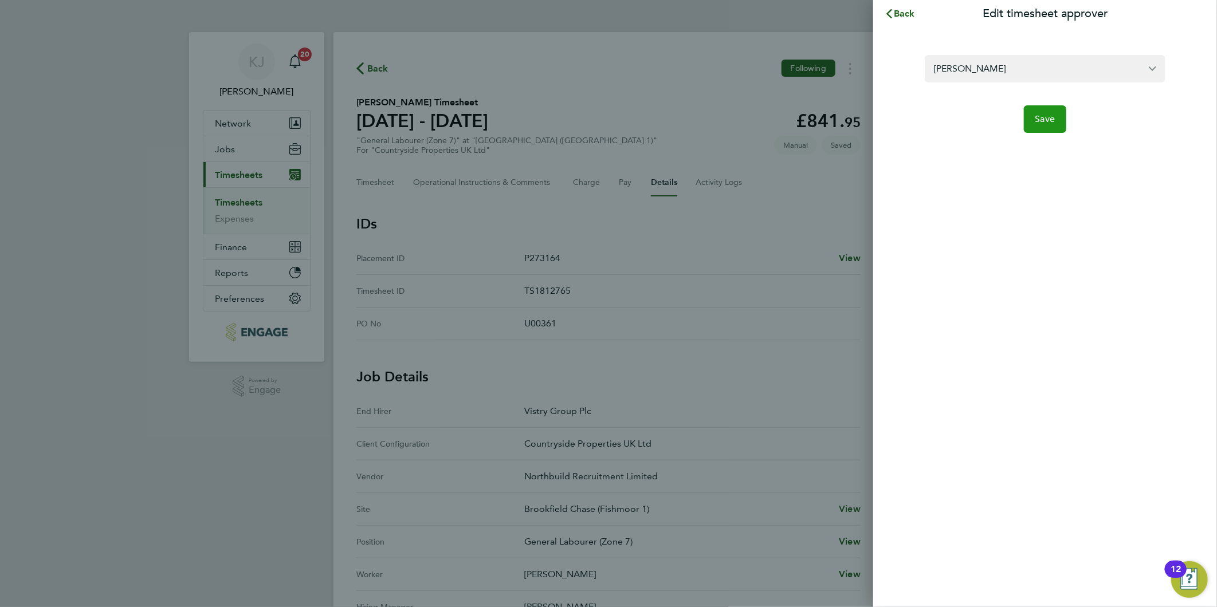
click at [1047, 112] on button "Save" at bounding box center [1045, 118] width 43 height 27
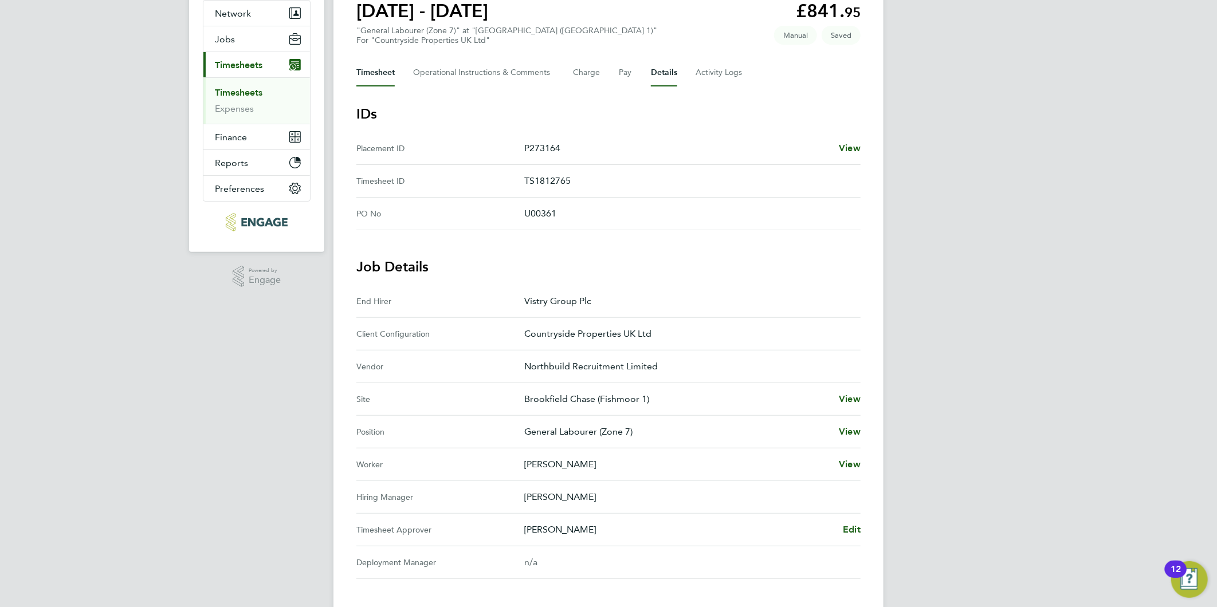
click at [368, 65] on button "Timesheet" at bounding box center [375, 72] width 38 height 27
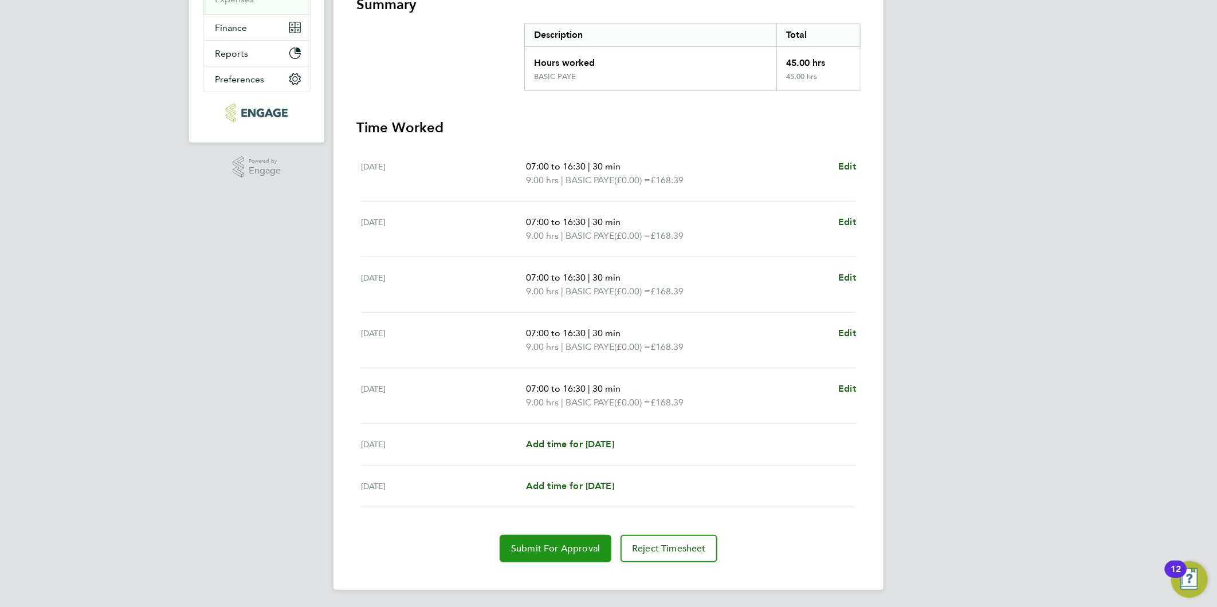
click at [521, 557] on button "Submit For Approval" at bounding box center [555, 548] width 112 height 27
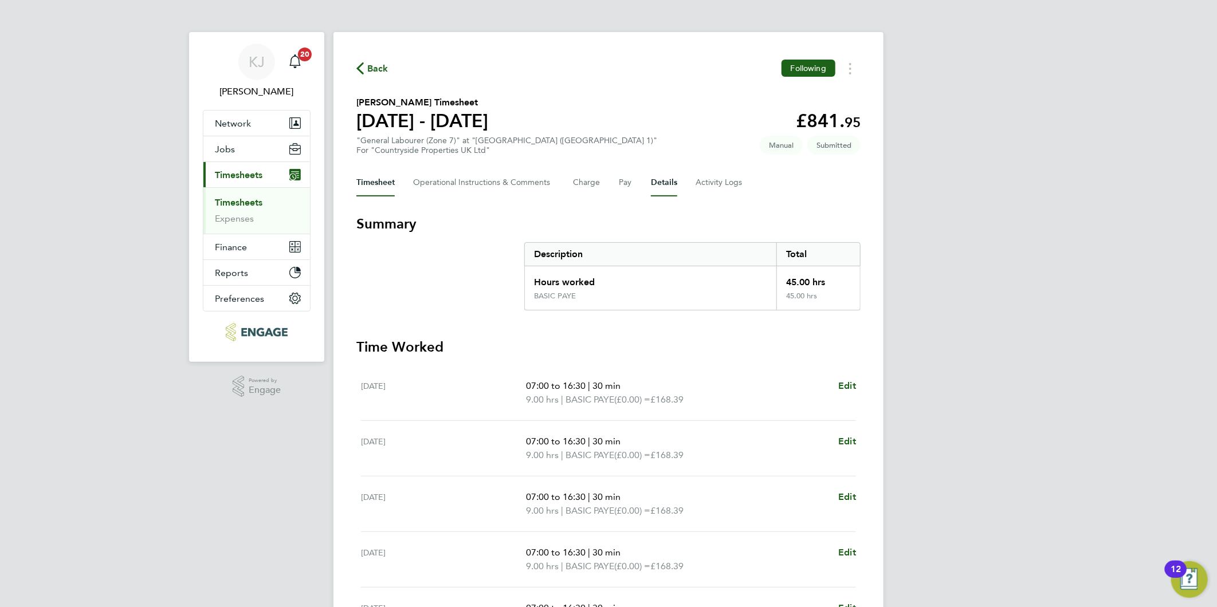
click at [671, 183] on button "Details" at bounding box center [664, 182] width 26 height 27
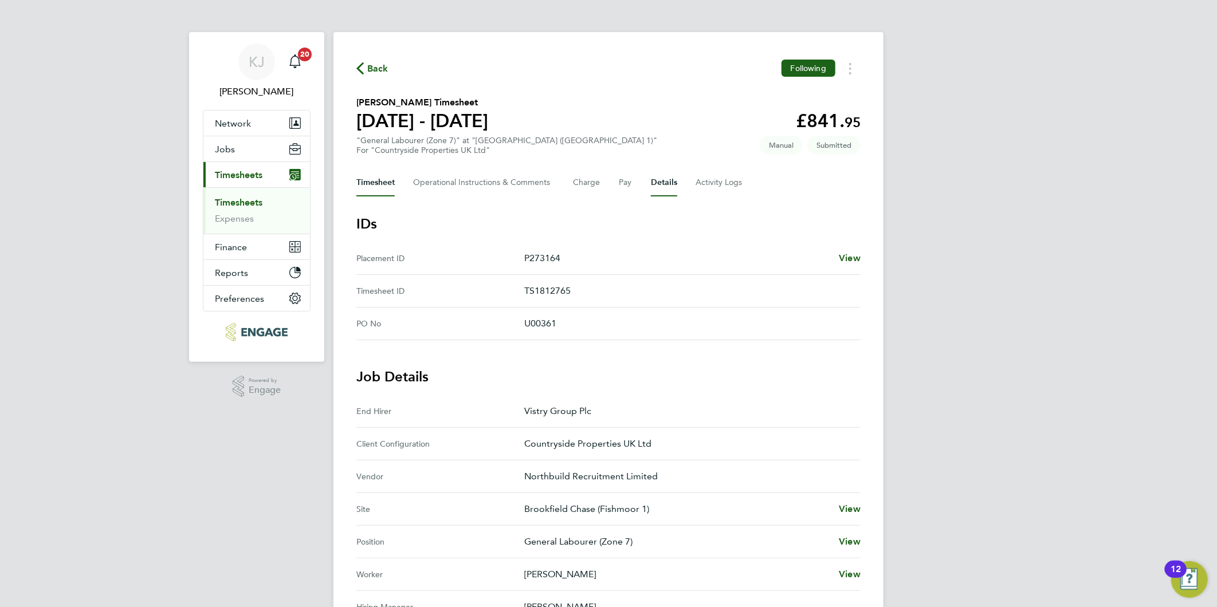
click at [381, 190] on button "Timesheet" at bounding box center [375, 182] width 38 height 27
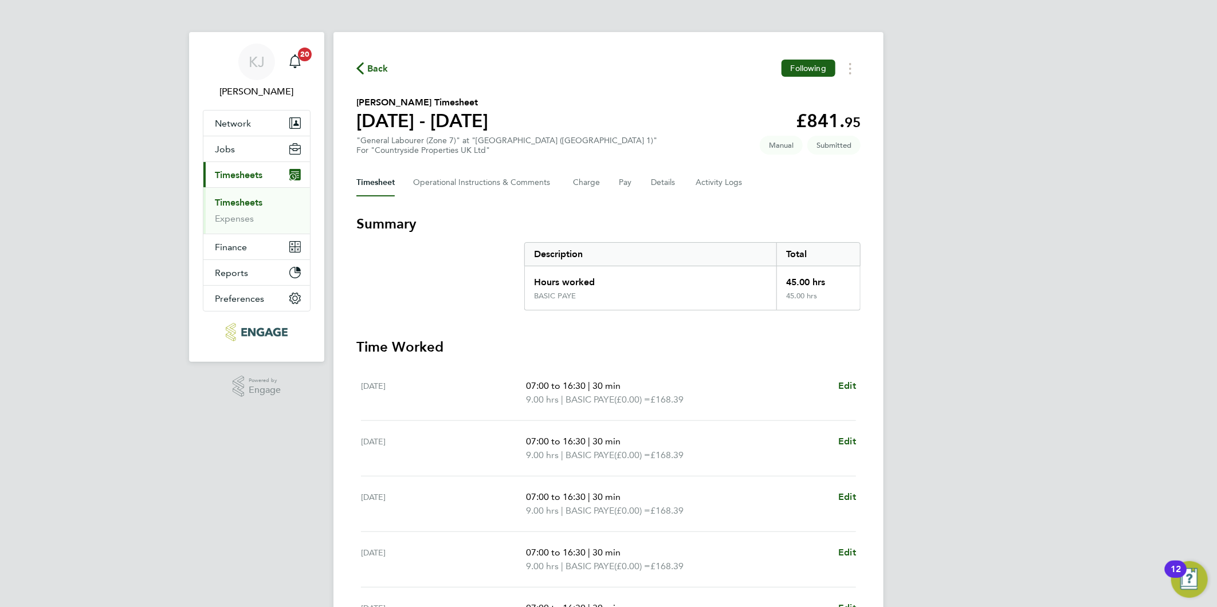
click at [242, 212] on li "Timesheets" at bounding box center [258, 205] width 86 height 16
drag, startPoint x: 242, startPoint y: 222, endPoint x: 241, endPoint y: 212, distance: 9.8
click at [242, 222] on link "Expenses" at bounding box center [234, 218] width 39 height 11
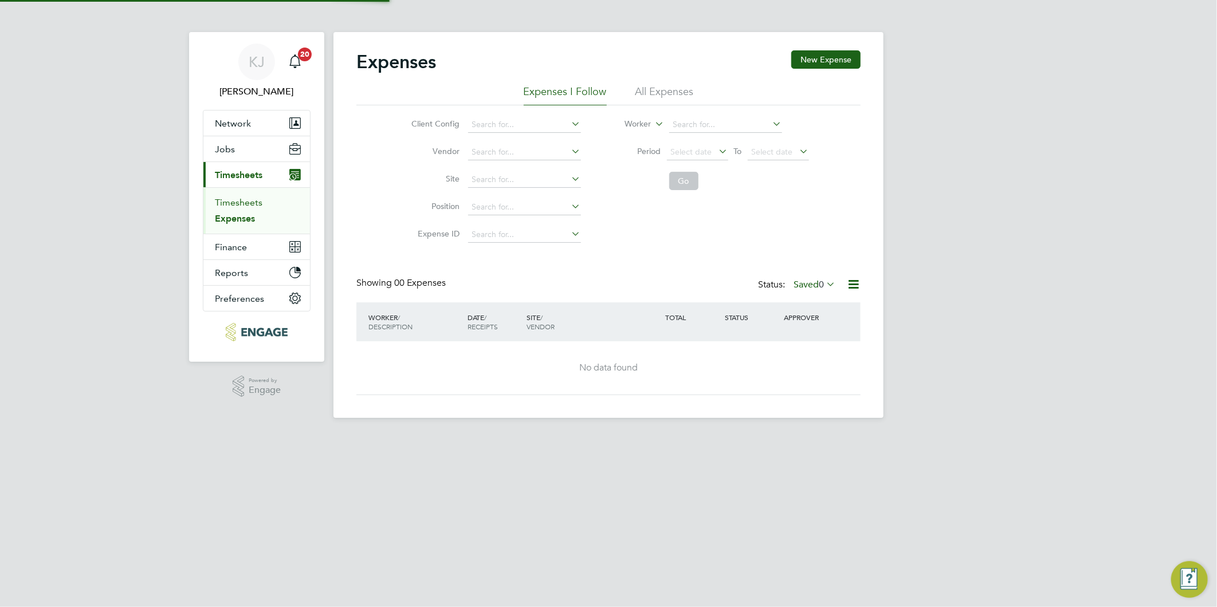
click at [241, 206] on link "Timesheets" at bounding box center [239, 202] width 48 height 11
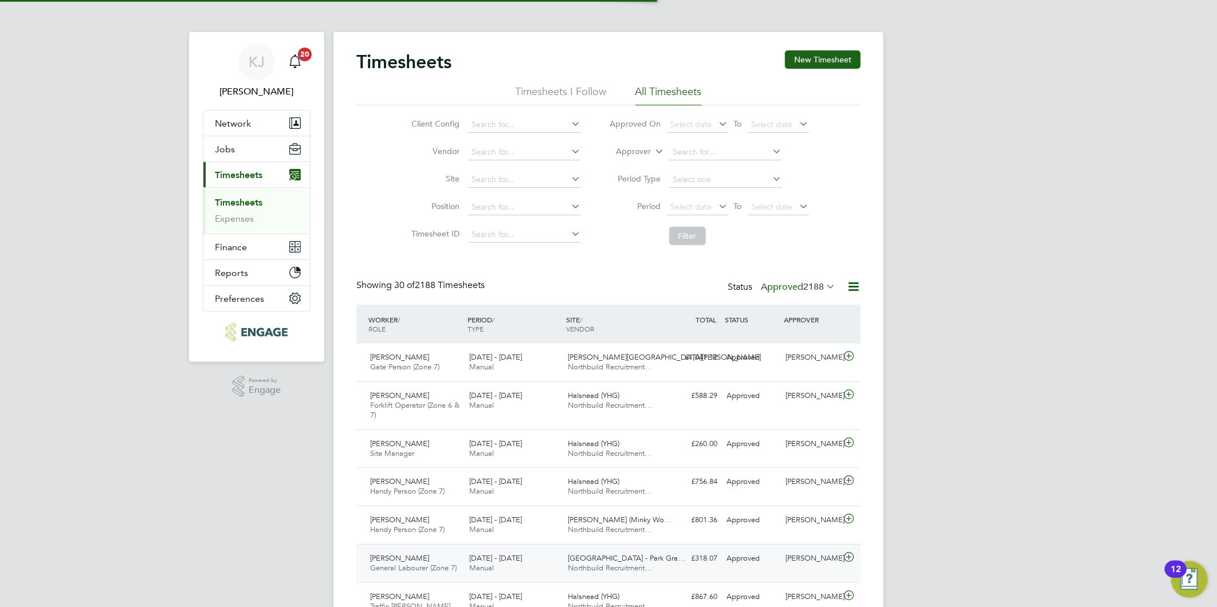
scroll to position [29, 100]
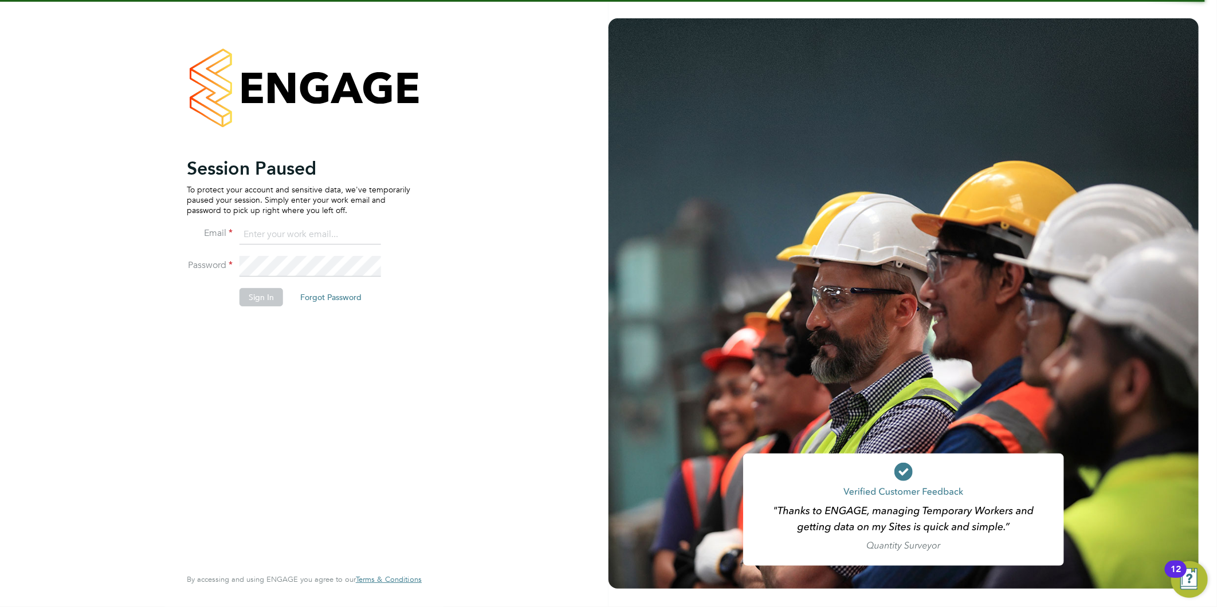
type input "[EMAIL_ADDRESS][DOMAIN_NAME]"
